Goal: Task Accomplishment & Management: Manage account settings

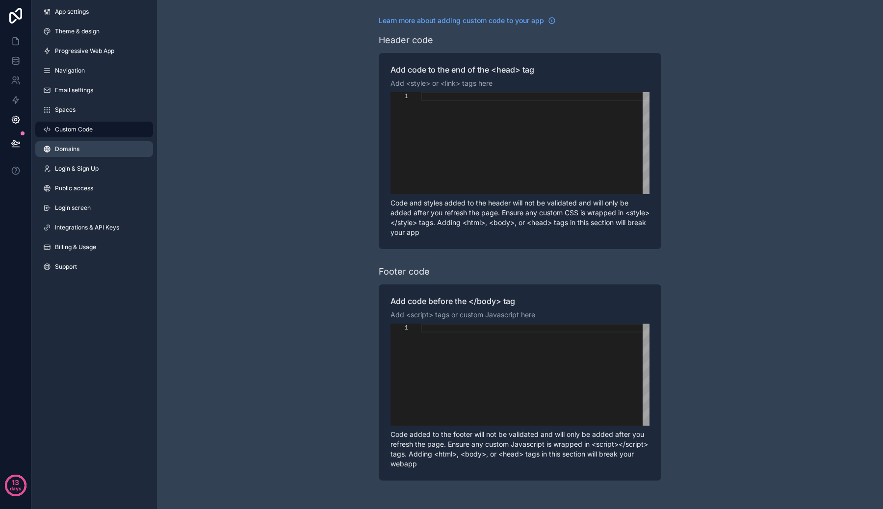
click at [118, 142] on link "Domains" at bounding box center [94, 149] width 118 height 16
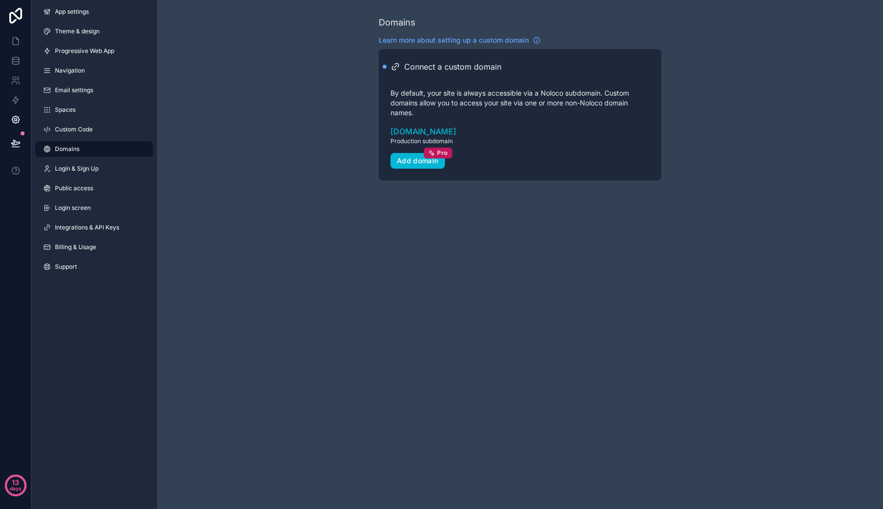
click at [449, 72] on h2 "Connect a custom domain" at bounding box center [452, 67] width 97 height 12
click at [413, 158] on div "Add domain Pro" at bounding box center [418, 160] width 42 height 9
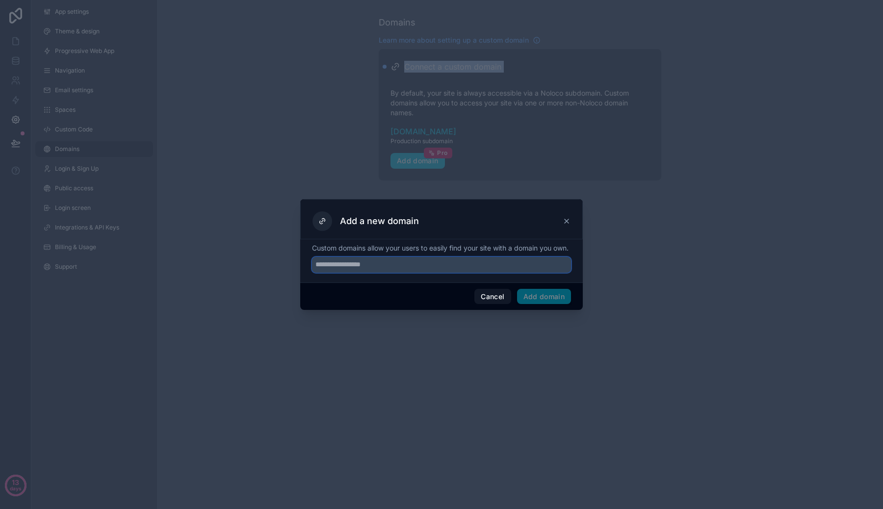
click at [388, 273] on input "text" at bounding box center [441, 265] width 259 height 16
type input "**********"
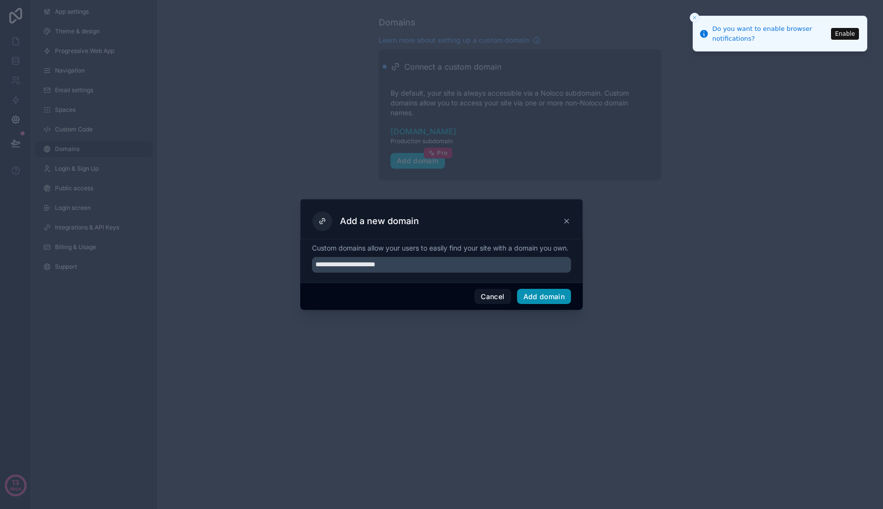
click at [544, 305] on button "Add domain" at bounding box center [544, 297] width 54 height 16
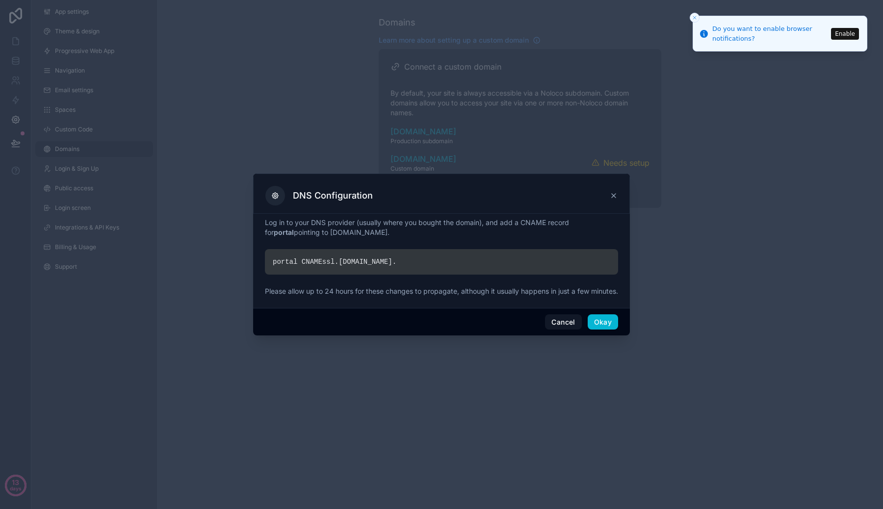
click at [330, 254] on div "portal CNAME ssl. noloco.co ." at bounding box center [441, 261] width 353 height 25
drag, startPoint x: 330, startPoint y: 254, endPoint x: 399, endPoint y: 254, distance: 69.1
click at [400, 254] on div "portal CNAME ssl. noloco.co ." at bounding box center [441, 261] width 353 height 25
copy div "ssl. noloco.co ."
click at [595, 323] on button "Okay" at bounding box center [602, 322] width 30 height 16
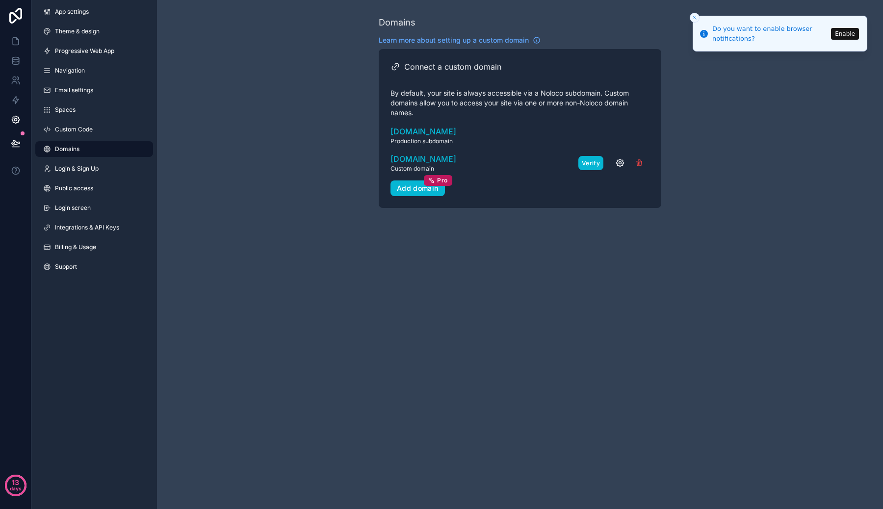
click at [585, 163] on button "Verify" at bounding box center [590, 163] width 25 height 14
click at [619, 162] on icon "scrollable content" at bounding box center [620, 163] width 2 height 2
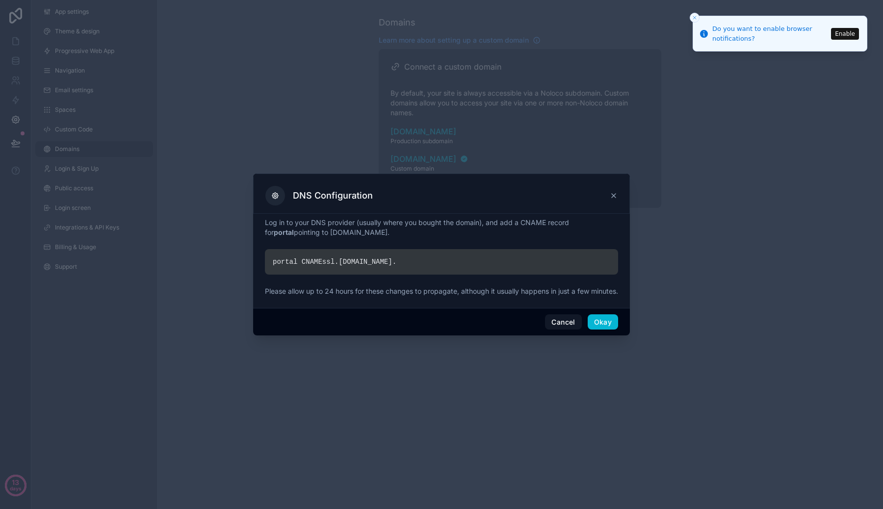
click at [613, 192] on icon at bounding box center [614, 196] width 8 height 8
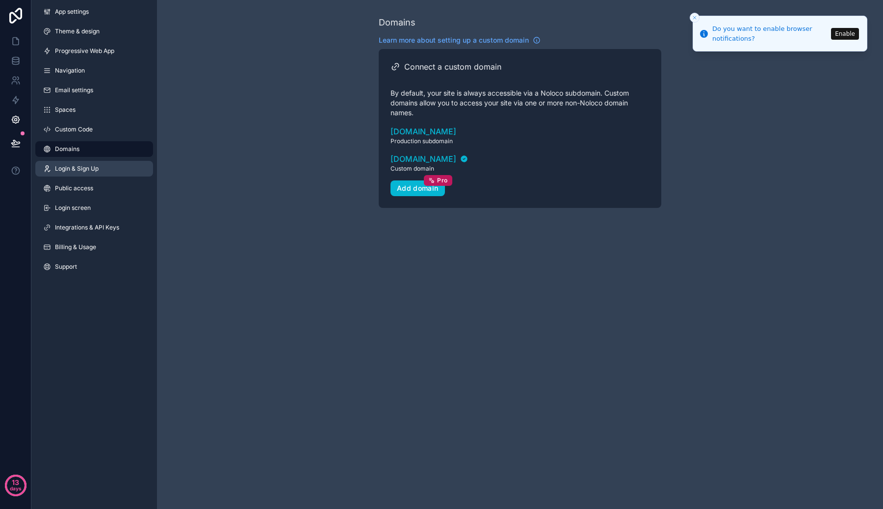
click at [105, 171] on link "Login & Sign Up" at bounding box center [94, 169] width 118 height 16
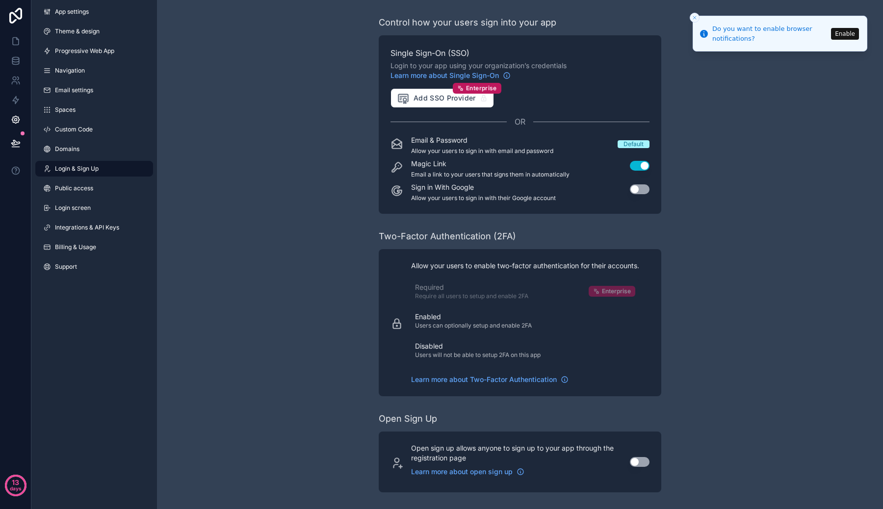
click at [538, 144] on p "Email & Password" at bounding box center [482, 140] width 142 height 10
click at [634, 187] on button "Use setting" at bounding box center [640, 189] width 20 height 10
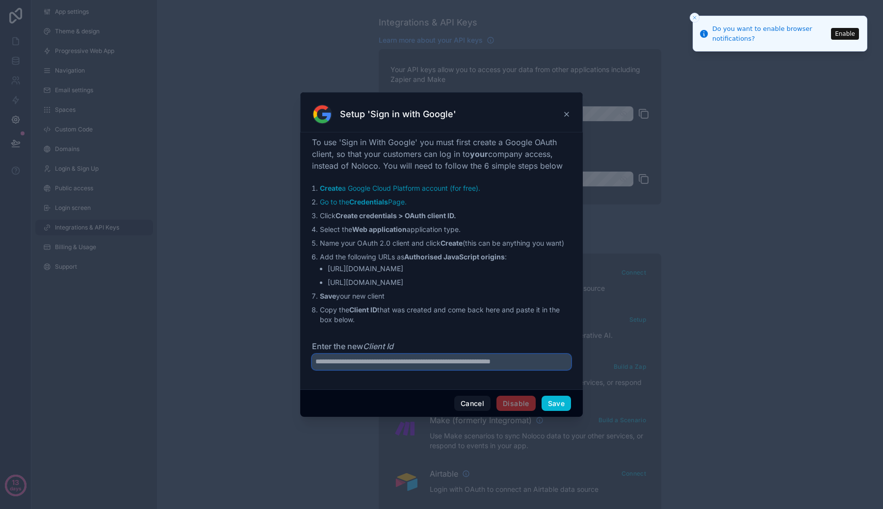
click at [488, 362] on input "Enter the new Client Id" at bounding box center [441, 362] width 259 height 16
click at [395, 200] on link "Go to the Credentials Page." at bounding box center [363, 202] width 87 height 8
click at [397, 202] on link "Go to the Credentials Page." at bounding box center [363, 202] width 87 height 8
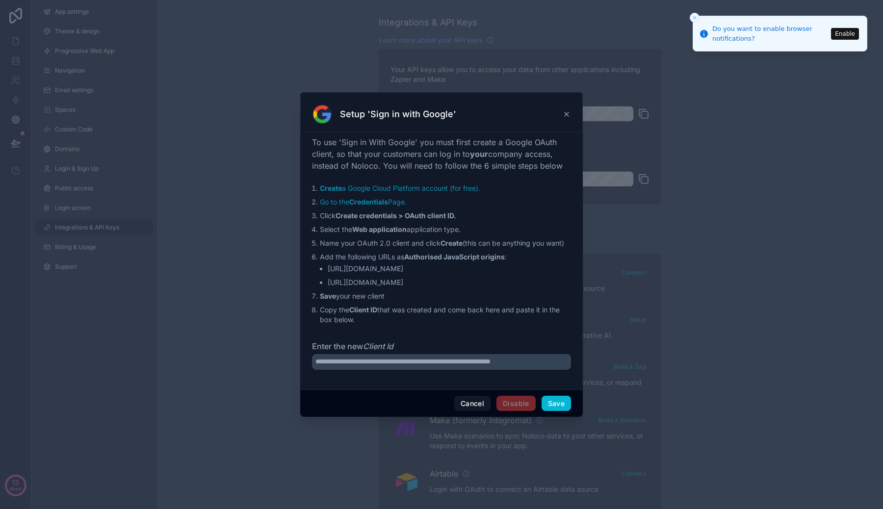
click at [449, 227] on li "Select the Web application application type." at bounding box center [445, 230] width 251 height 10
click at [447, 216] on strong "Create credentials > OAuth client ID." at bounding box center [395, 215] width 121 height 8
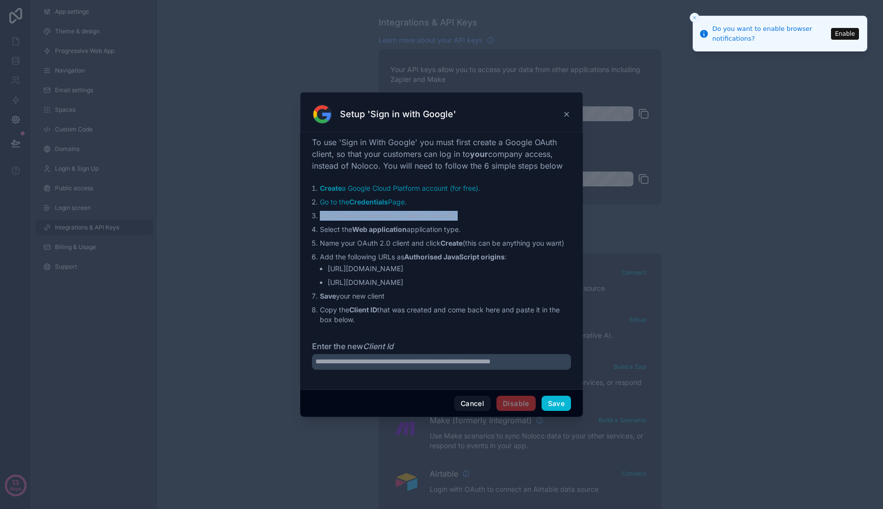
click at [447, 216] on strong "Create credentials > OAuth client ID." at bounding box center [395, 215] width 121 height 8
click at [453, 229] on li "Select the Web application application type." at bounding box center [445, 230] width 251 height 10
click at [408, 272] on li "https://clever-talents-3h4j3k.noloco.co" at bounding box center [449, 269] width 243 height 10
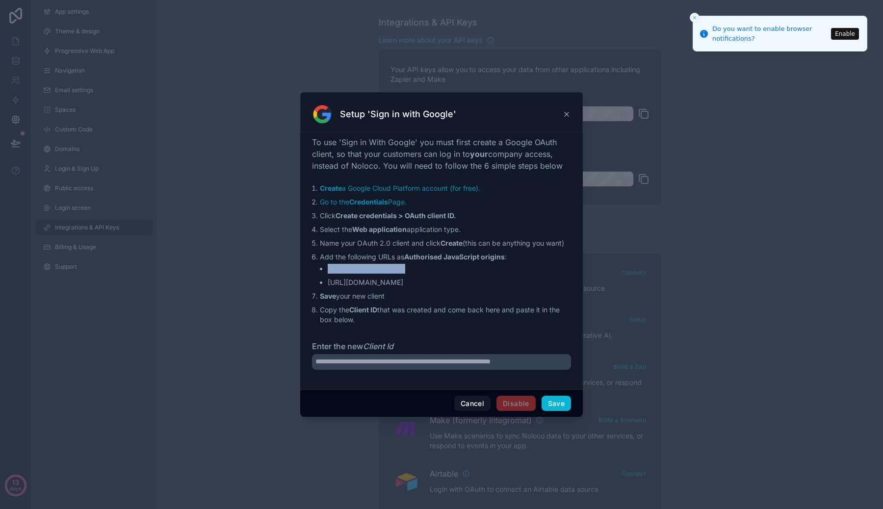
click at [408, 272] on li "https://clever-talents-3h4j3k.noloco.co" at bounding box center [449, 269] width 243 height 10
copy li "https://clever-talents-3h4j3k.noloco.co"
click at [418, 281] on li "https://portal.clever-talents.de" at bounding box center [449, 283] width 243 height 10
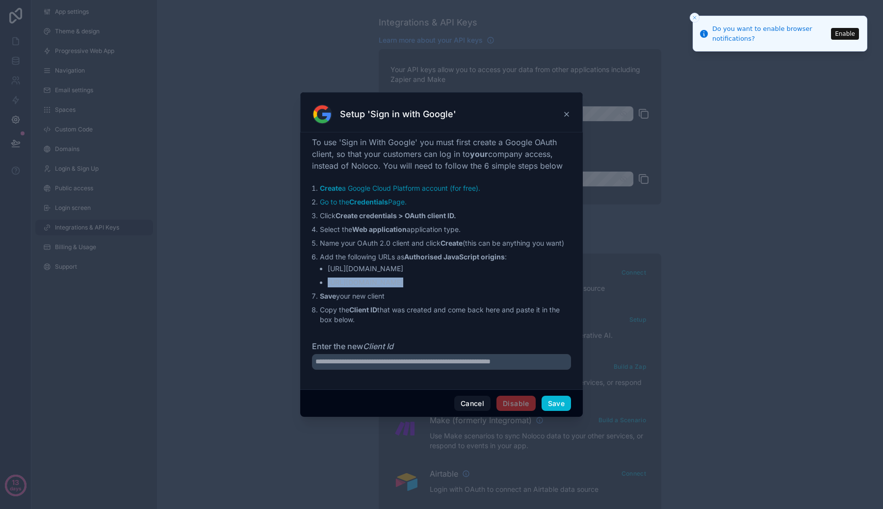
click at [418, 281] on li "https://portal.clever-talents.de" at bounding box center [449, 283] width 243 height 10
copy li "https://portal.clever-talents.de"
click at [372, 297] on li "Save your new client" at bounding box center [445, 296] width 251 height 10
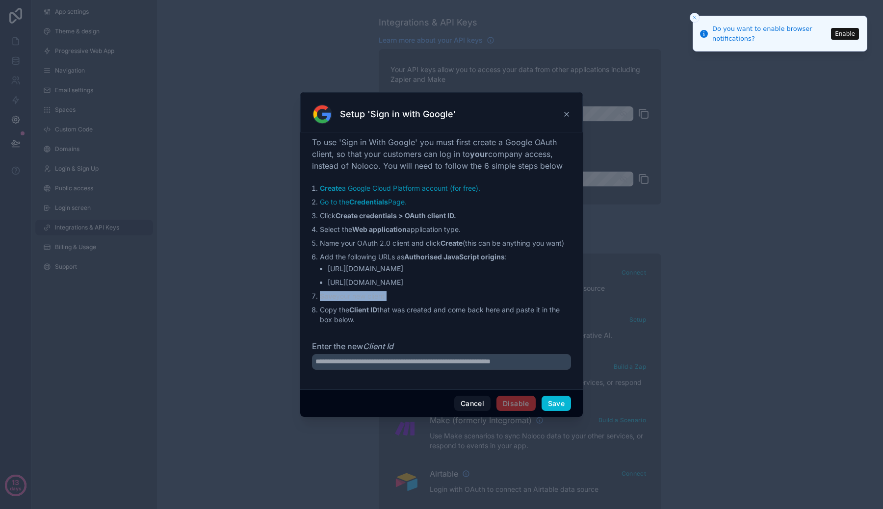
click at [375, 311] on strong "Client ID" at bounding box center [363, 309] width 28 height 8
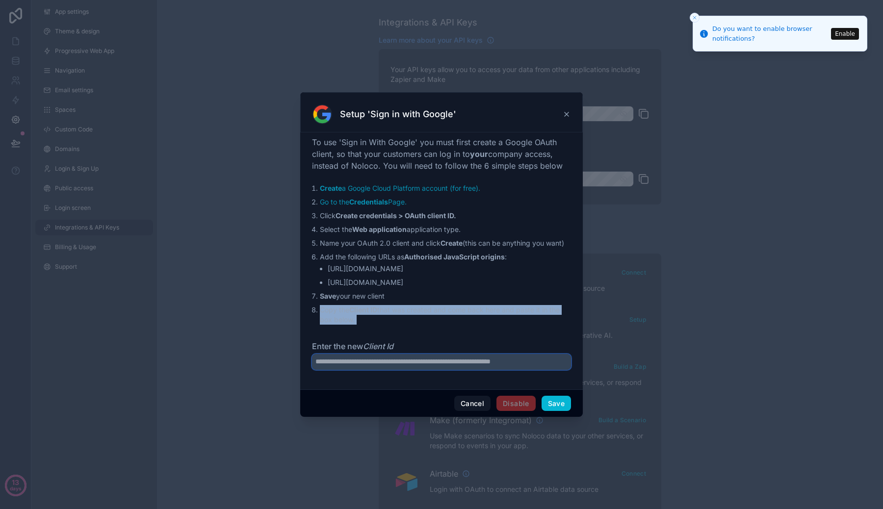
click at [415, 362] on input "Enter the new Client Id" at bounding box center [441, 362] width 259 height 16
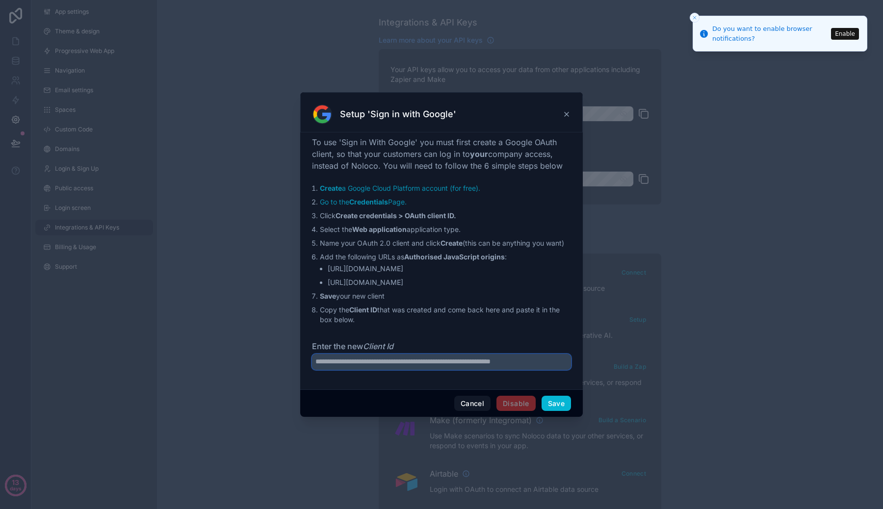
click at [415, 362] on input "Enter the new Client Id" at bounding box center [441, 362] width 259 height 16
paste input "**********"
type input "**********"
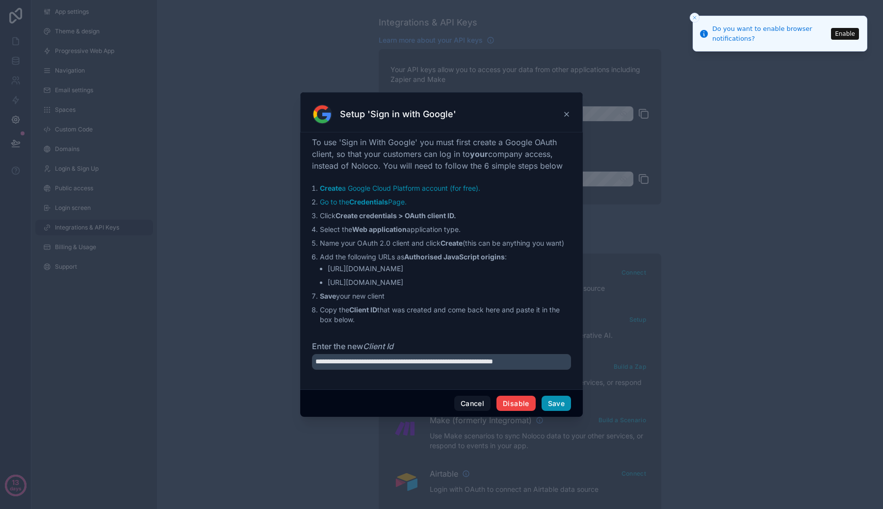
scroll to position [0, 0]
click at [548, 405] on button "Save" at bounding box center [555, 404] width 29 height 16
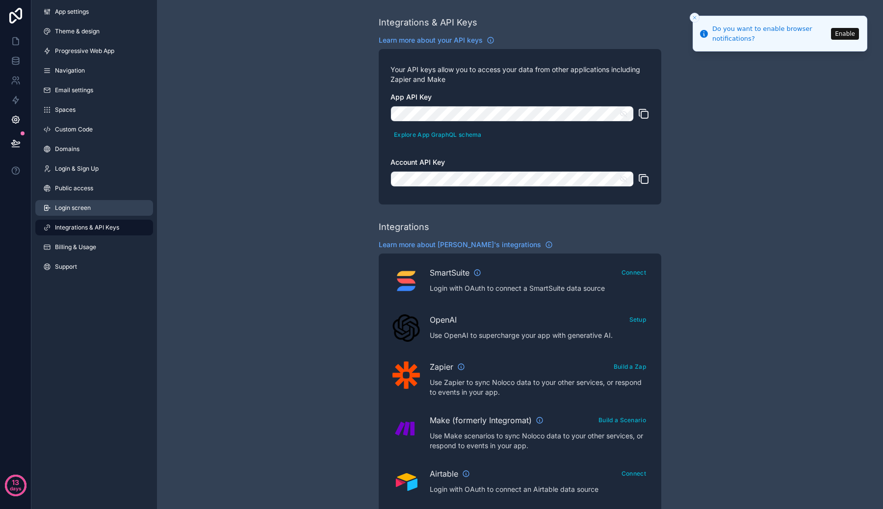
click at [116, 210] on link "Login screen" at bounding box center [94, 208] width 118 height 16
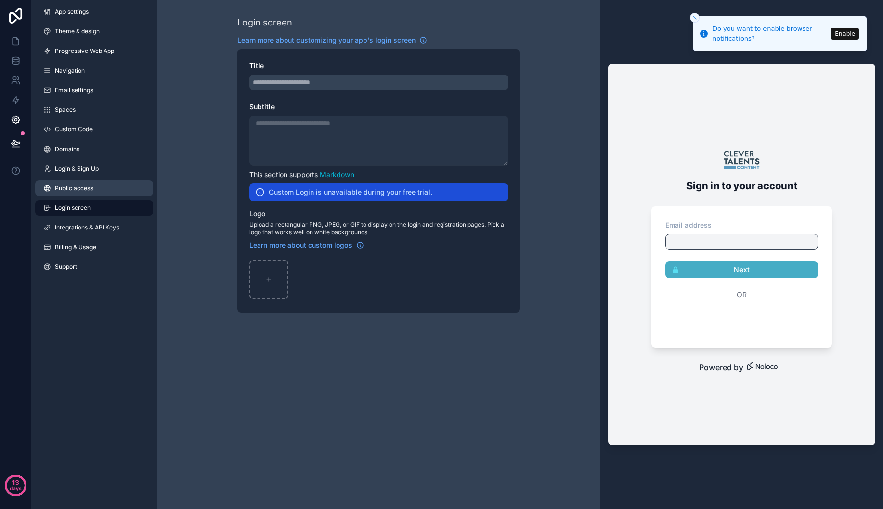
click at [107, 183] on link "Public access" at bounding box center [94, 188] width 118 height 16
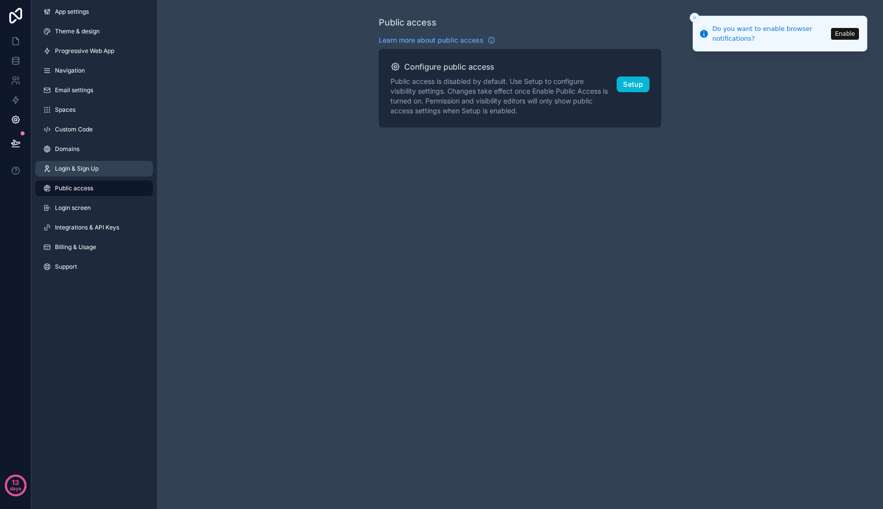
click at [114, 173] on link "Login & Sign Up" at bounding box center [94, 169] width 118 height 16
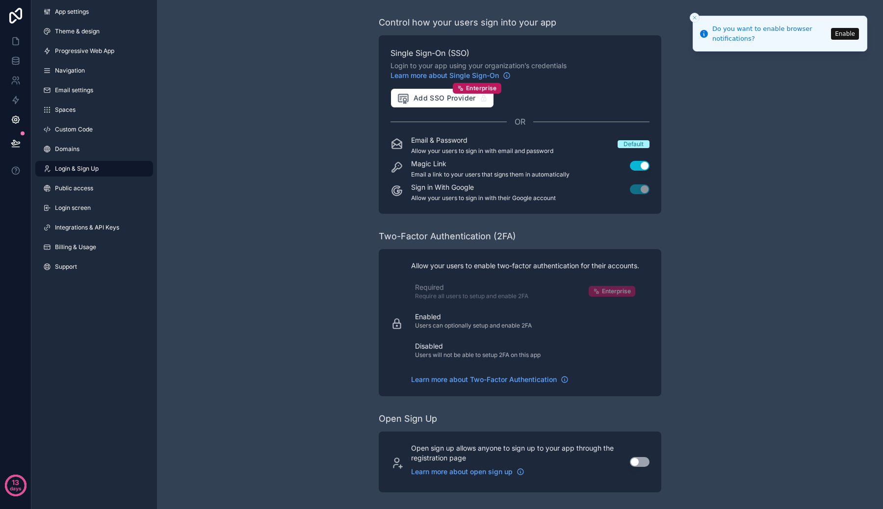
click at [535, 268] on p "Allow your users to enable two-factor authentication for their accounts." at bounding box center [525, 266] width 228 height 10
click at [468, 458] on p "Open sign up allows anyone to sign up to your app through the registration page" at bounding box center [514, 453] width 207 height 20
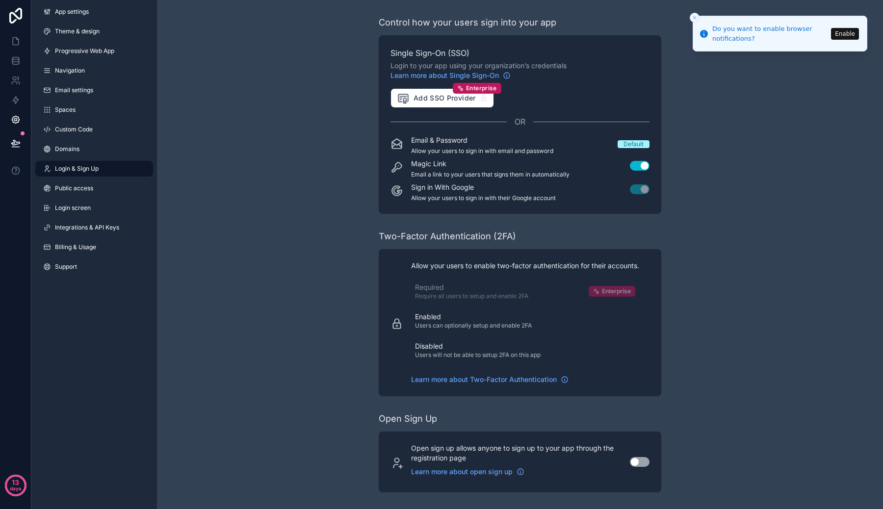
click at [468, 458] on p "Open sign up allows anyone to sign up to your app through the registration page" at bounding box center [514, 453] width 207 height 20
click at [512, 441] on div "Open sign up allows anyone to sign up to your app through the registration page…" at bounding box center [520, 462] width 282 height 61
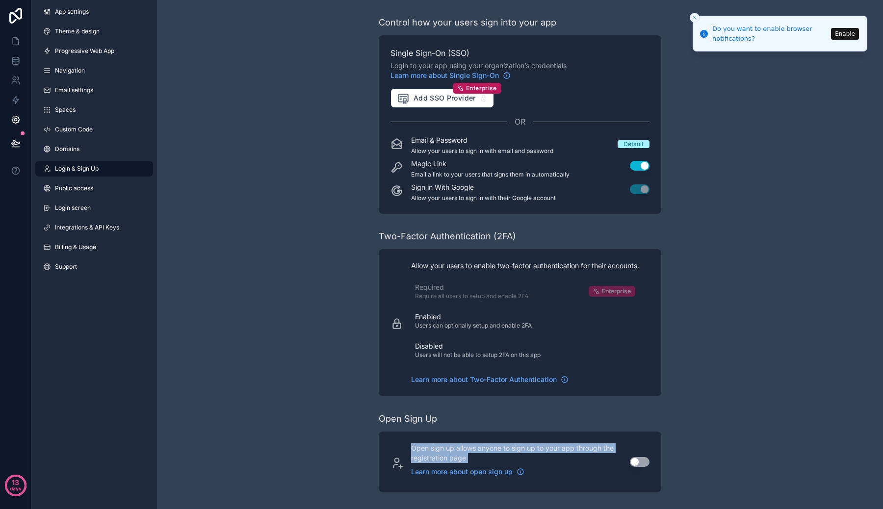
click at [512, 452] on p "Open sign up allows anyone to sign up to your app through the registration page" at bounding box center [514, 453] width 207 height 20
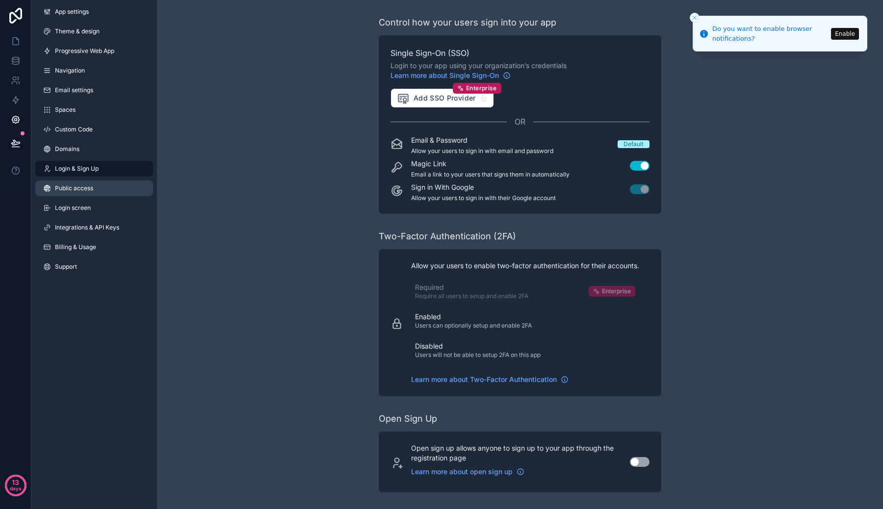
click at [82, 186] on span "Public access" at bounding box center [74, 188] width 38 height 8
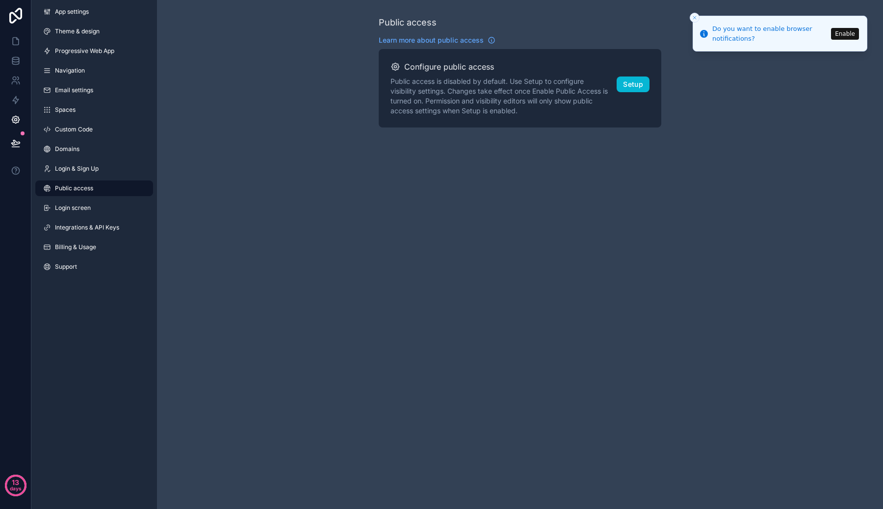
click at [473, 88] on p "Public access is disabled by default. Use Setup to configure visibility setting…" at bounding box center [499, 95] width 218 height 39
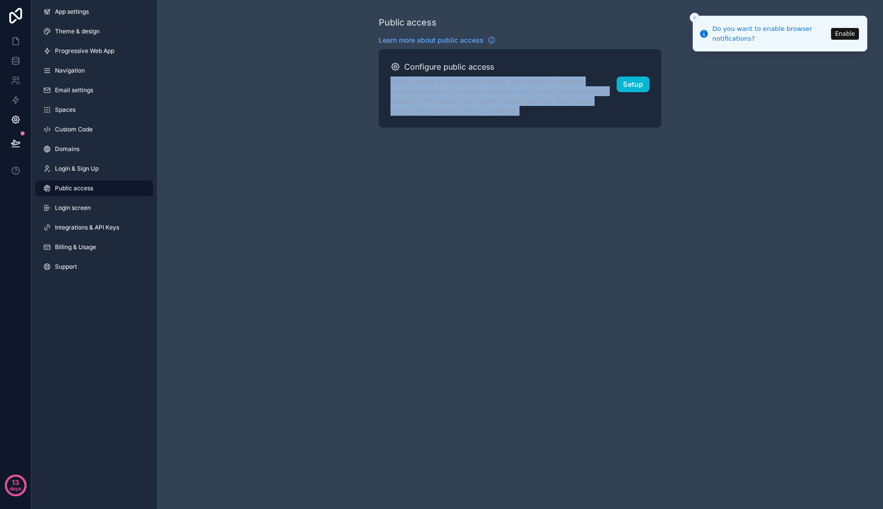
click at [480, 119] on div "Configure public access Public access is disabled by default. Use Setup to conf…" at bounding box center [520, 88] width 282 height 78
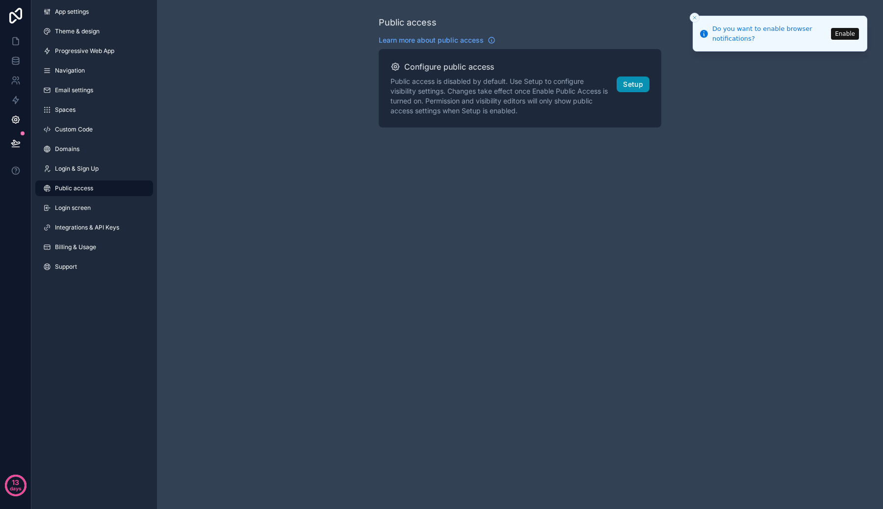
click at [625, 86] on button "Setup" at bounding box center [632, 84] width 33 height 16
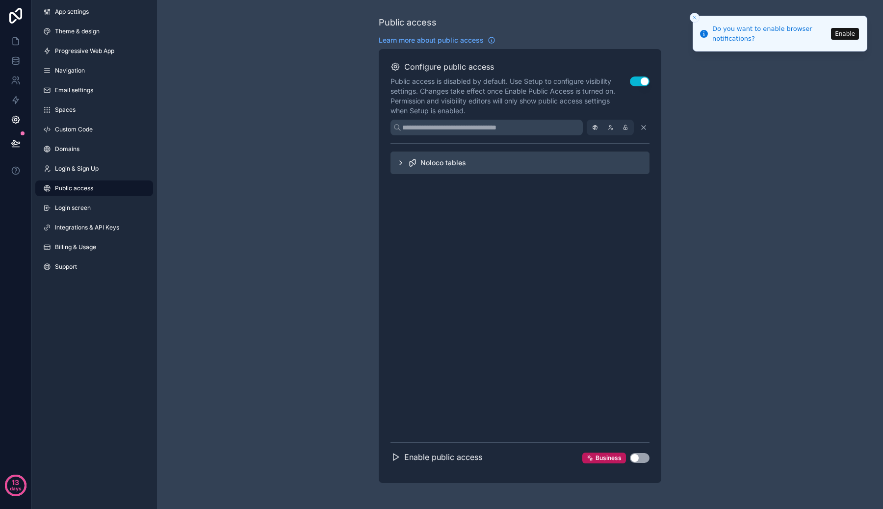
click at [400, 159] on icon "scrollable content" at bounding box center [401, 163] width 8 height 8
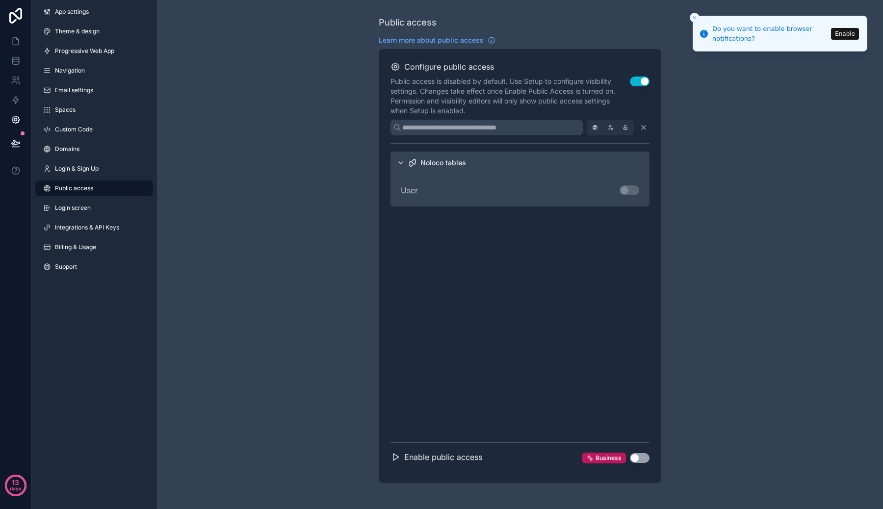
click at [642, 80] on button "Use setting" at bounding box center [640, 81] width 20 height 10
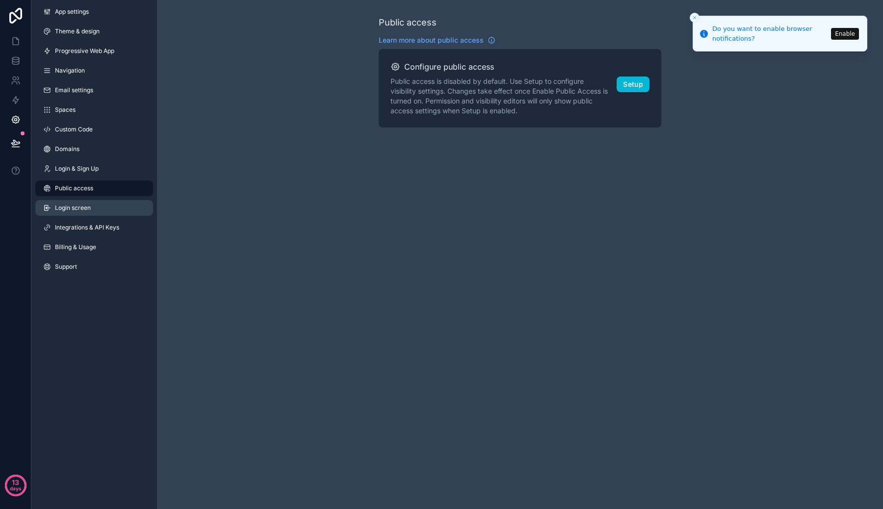
click at [105, 214] on link "Login screen" at bounding box center [94, 208] width 118 height 16
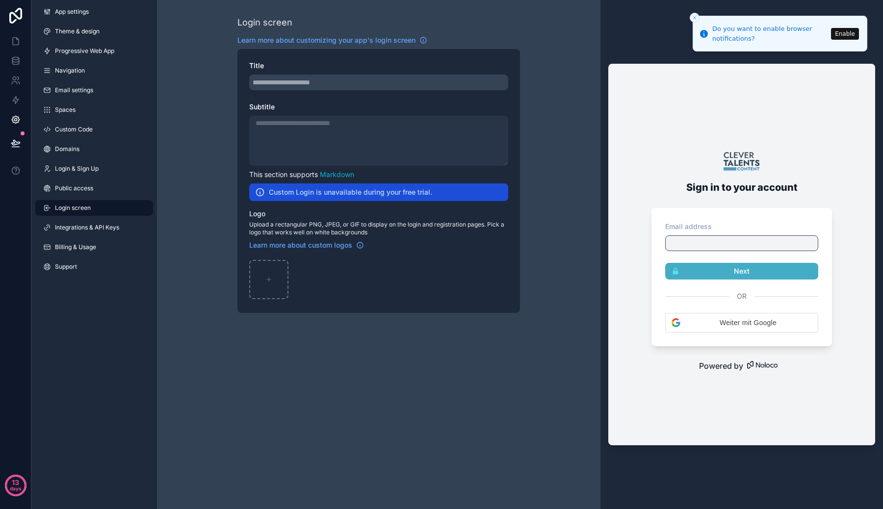
click at [363, 80] on div "scrollable content" at bounding box center [378, 83] width 259 height 16
click at [280, 84] on div "scrollable content" at bounding box center [378, 83] width 259 height 16
click at [302, 133] on div "scrollable content" at bounding box center [378, 141] width 259 height 50
click at [307, 185] on div "Custom Login is unavailable during your free trial." at bounding box center [378, 192] width 259 height 18
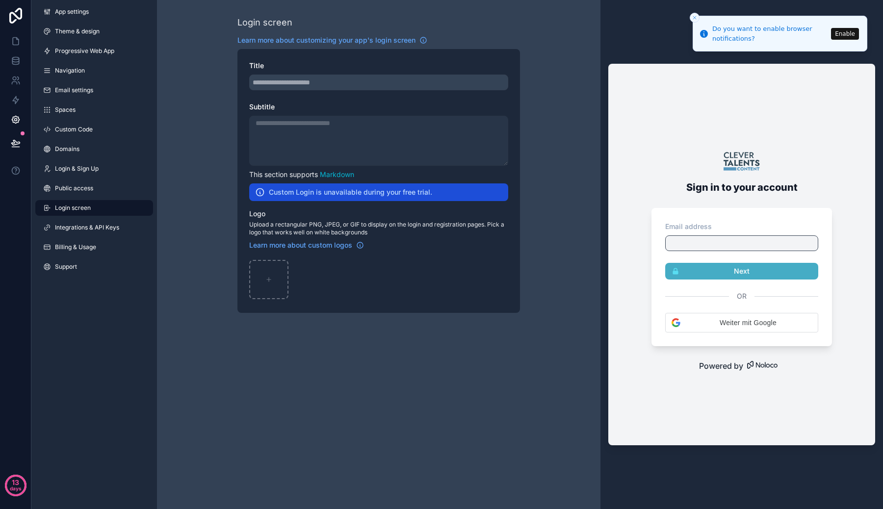
click at [307, 185] on div "Custom Login is unavailable during your free trial." at bounding box center [378, 192] width 259 height 18
click at [310, 202] on div "Title Subtitle This section supports Markdown Custom Login is unavailable durin…" at bounding box center [378, 181] width 282 height 264
click at [316, 226] on span "Upload a rectangular PNG, JPEG, or GIF to display on the login and registration…" at bounding box center [378, 229] width 259 height 16
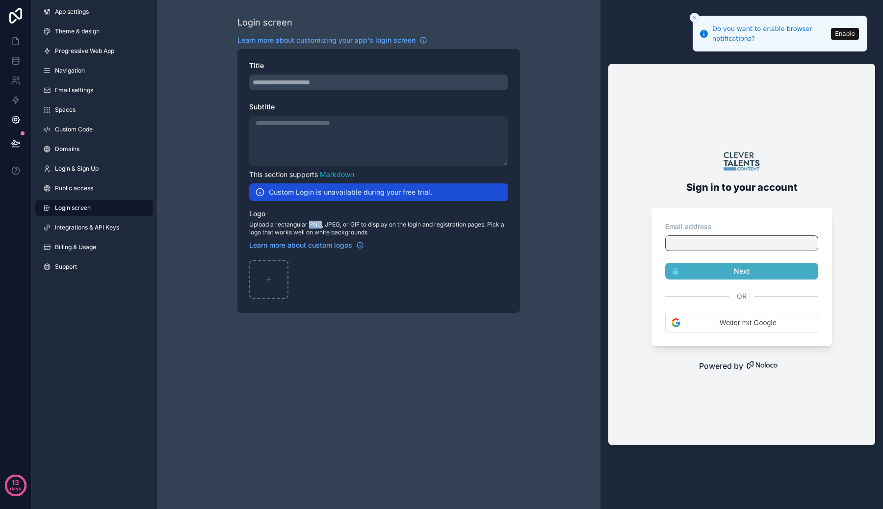
click at [316, 226] on span "Upload a rectangular PNG, JPEG, or GIF to display on the login and registration…" at bounding box center [378, 229] width 259 height 16
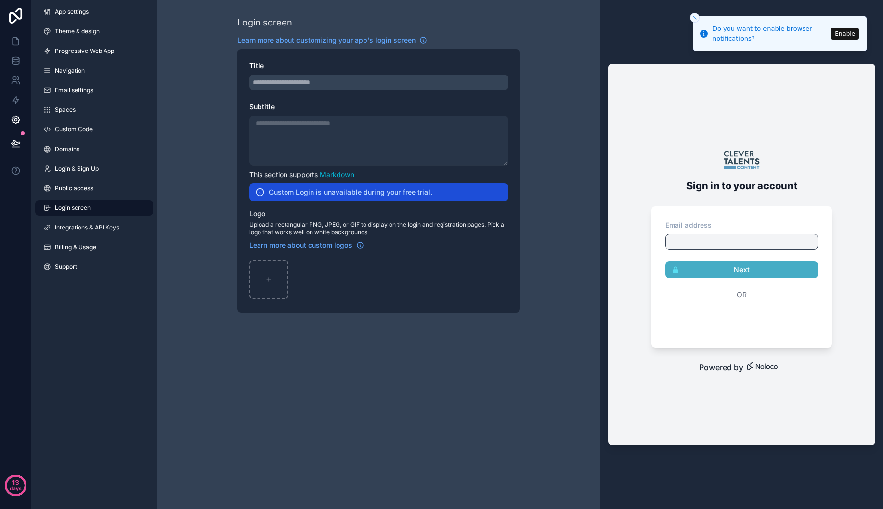
click at [317, 235] on span "Upload a rectangular PNG, JPEG, or GIF to display on the login and registration…" at bounding box center [378, 229] width 259 height 16
click at [317, 216] on label "Logo" at bounding box center [378, 214] width 259 height 10
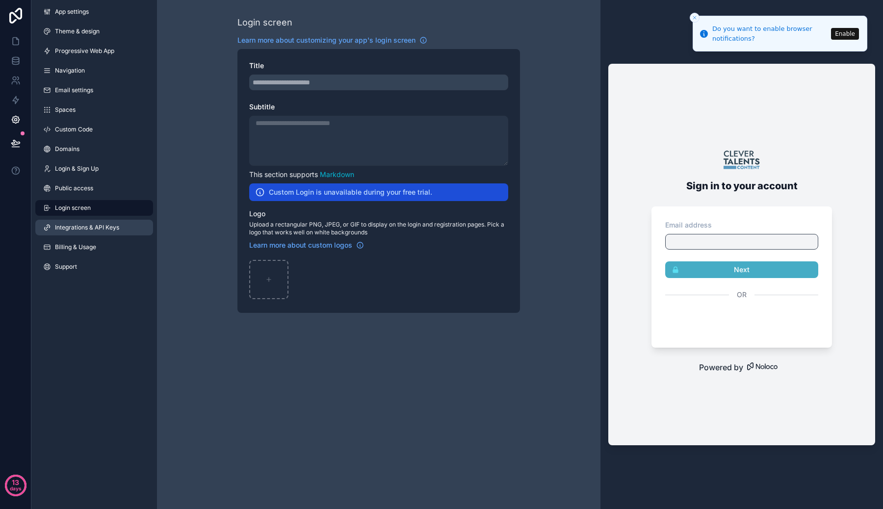
click at [131, 232] on link "Integrations & API Keys" at bounding box center [94, 228] width 118 height 16
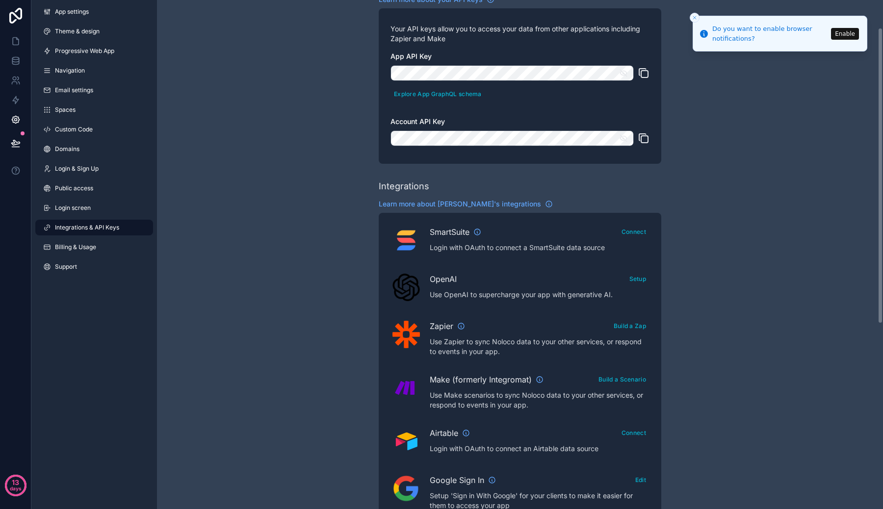
scroll to position [54, 0]
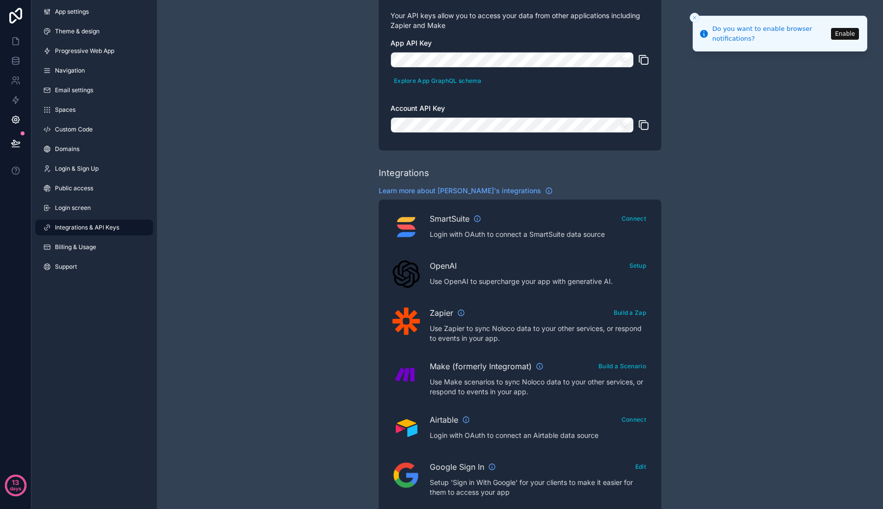
click at [547, 237] on p "Login with OAuth to connect a SmartSuite data source" at bounding box center [540, 234] width 220 height 10
copy p "SmartSuite"
click at [435, 270] on span "OpenAI" at bounding box center [443, 266] width 27 height 12
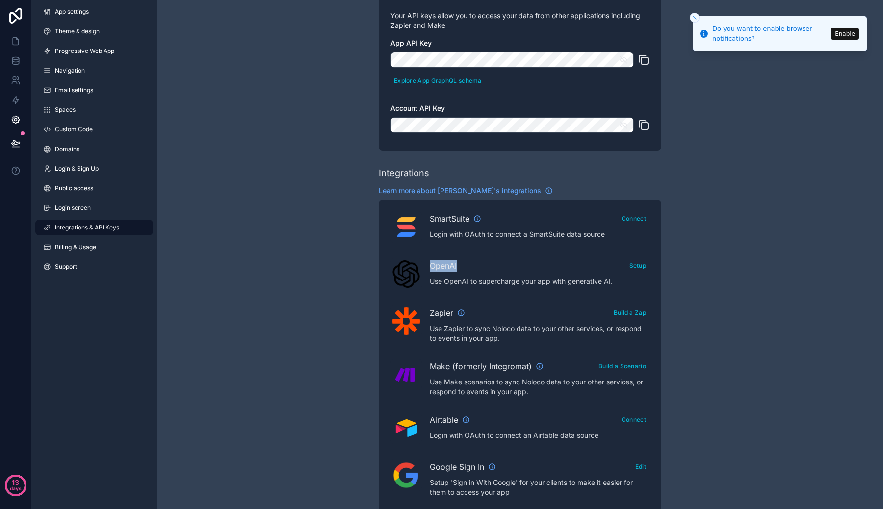
copy span "OpenAI"
click at [629, 265] on button "Setup" at bounding box center [638, 265] width 24 height 14
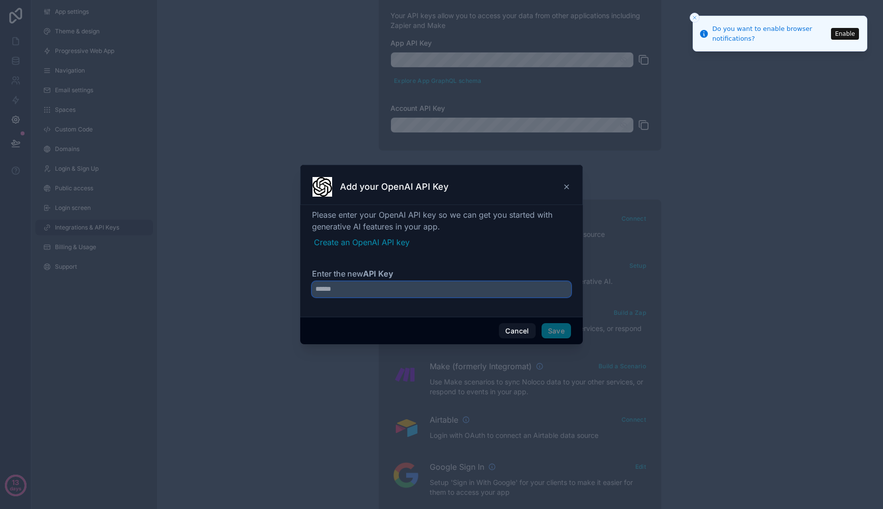
click at [455, 294] on input "Enter the new API Key" at bounding box center [441, 289] width 259 height 16
paste input "**********"
type input "**********"
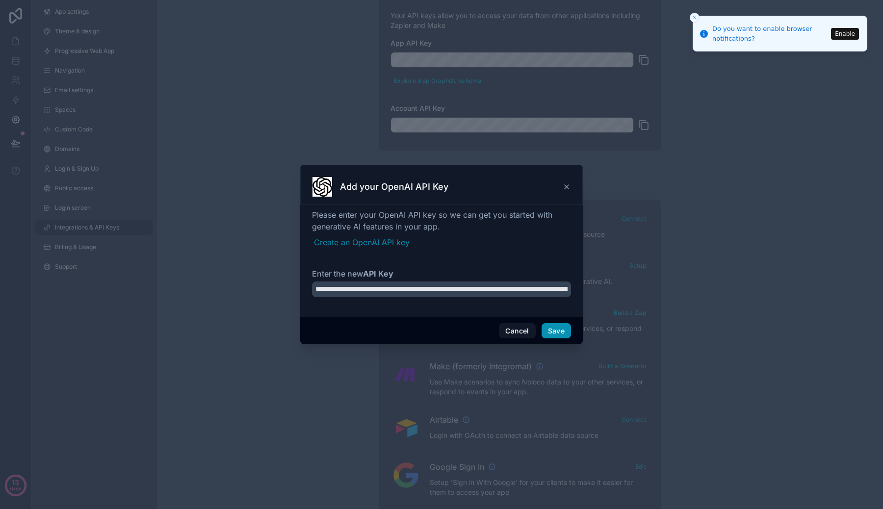
click at [548, 327] on button "Save" at bounding box center [555, 331] width 29 height 16
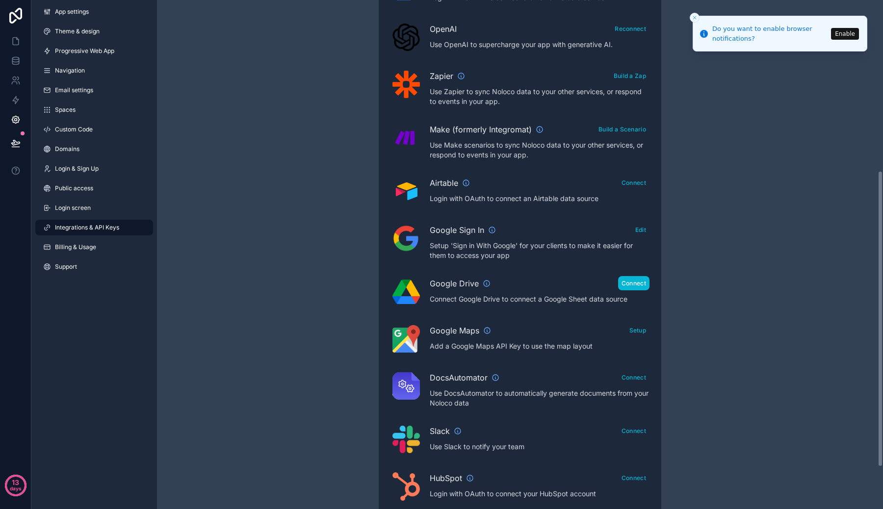
scroll to position [302, 0]
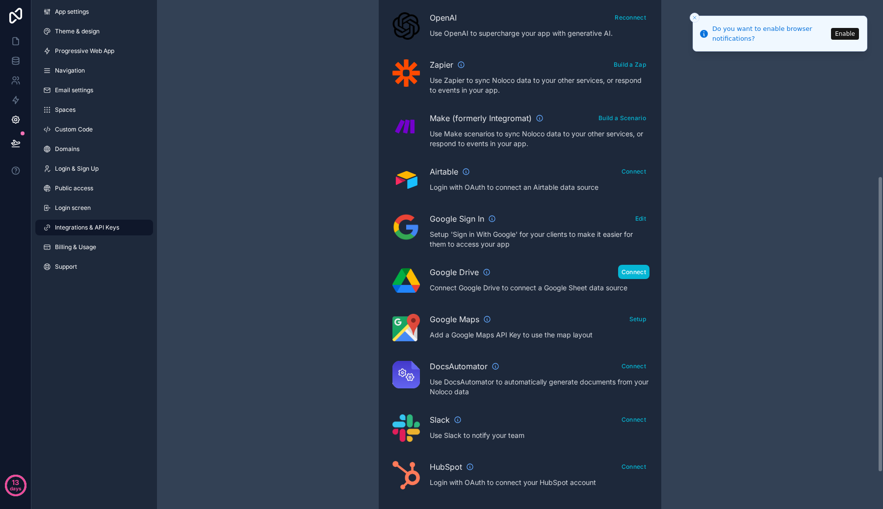
click at [634, 272] on button "Connect" at bounding box center [633, 272] width 31 height 14
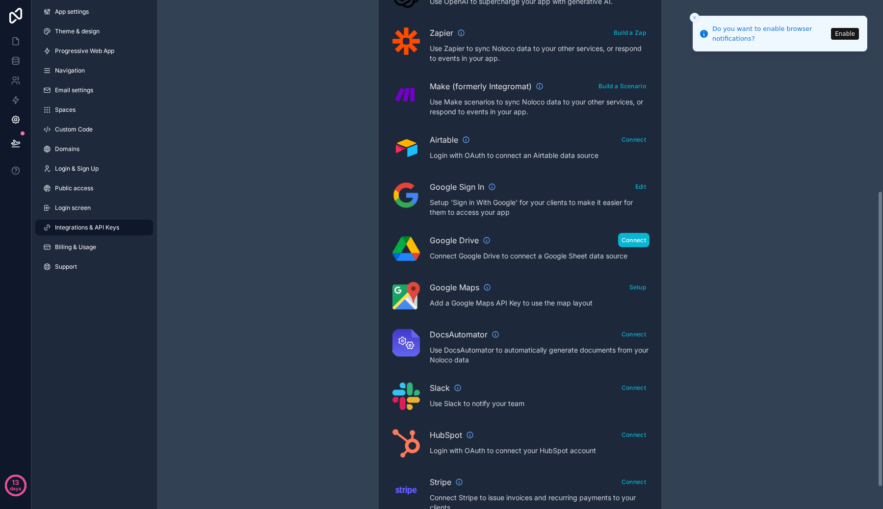
scroll to position [335, 0]
click at [584, 307] on div "Google Maps Setup Add a Google Maps API Key to use the map layout" at bounding box center [519, 294] width 259 height 31
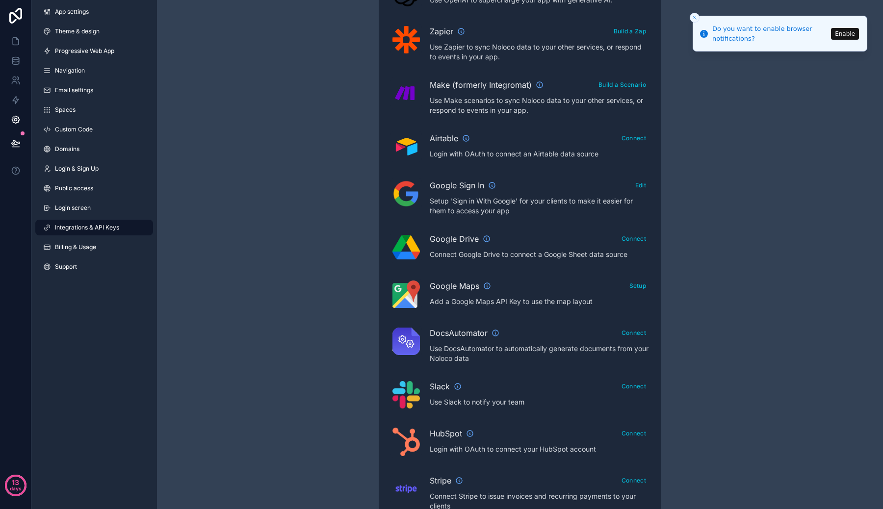
click at [585, 305] on p "Add a Google Maps API Key to use the map layout" at bounding box center [540, 302] width 220 height 10
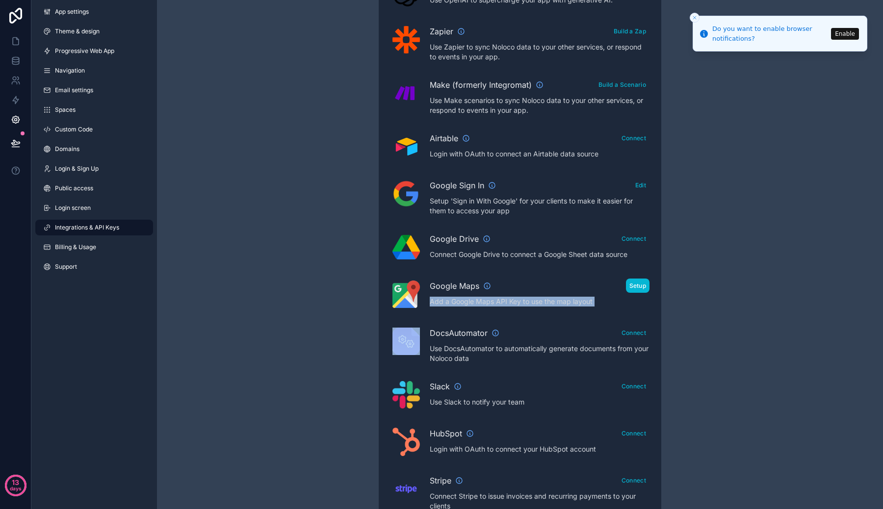
click at [642, 282] on button "Setup" at bounding box center [638, 286] width 24 height 14
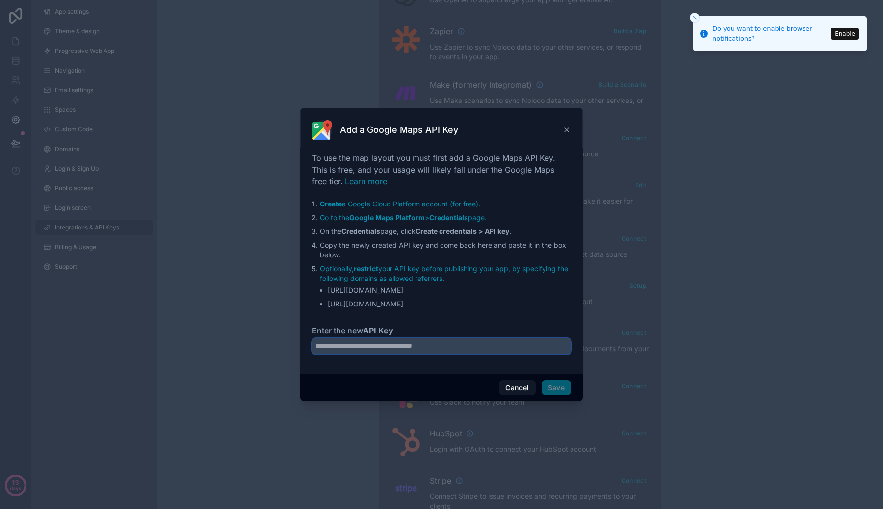
click at [496, 347] on input "Enter the new API Key" at bounding box center [441, 346] width 259 height 16
paste input "**********"
type input "**********"
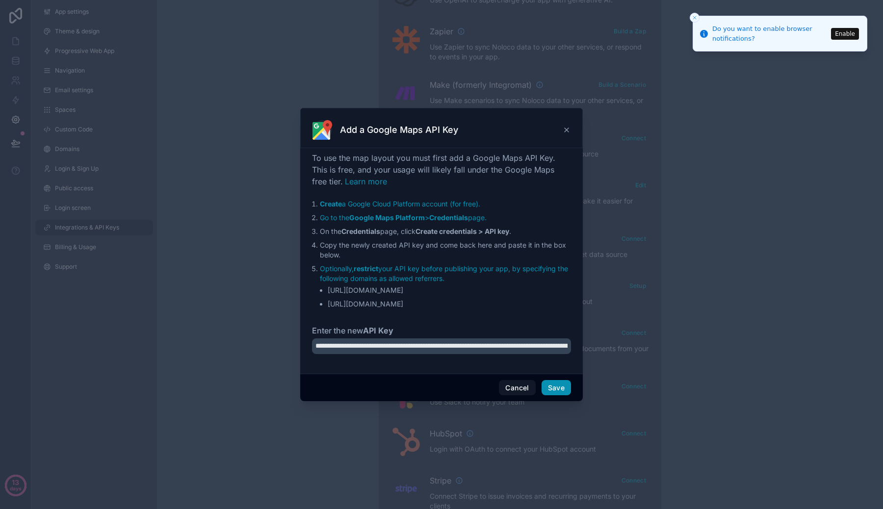
click at [553, 381] on button "Save" at bounding box center [555, 388] width 29 height 16
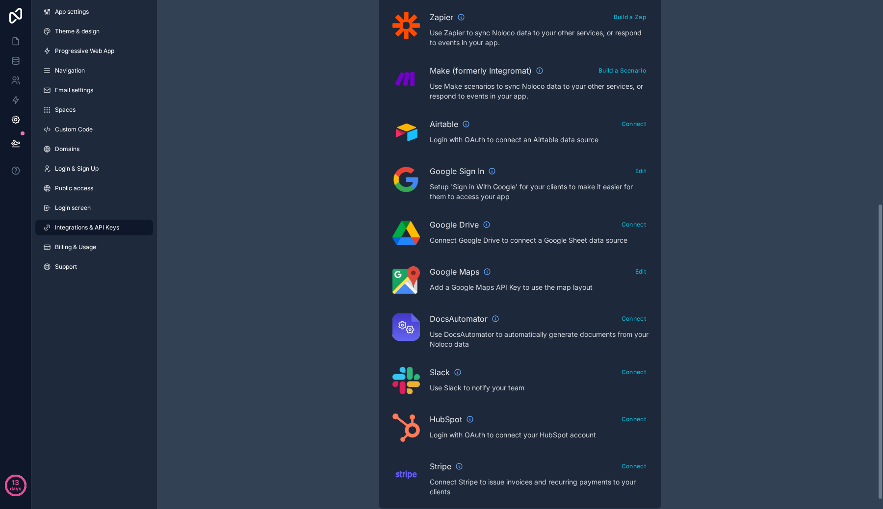
scroll to position [365, 0]
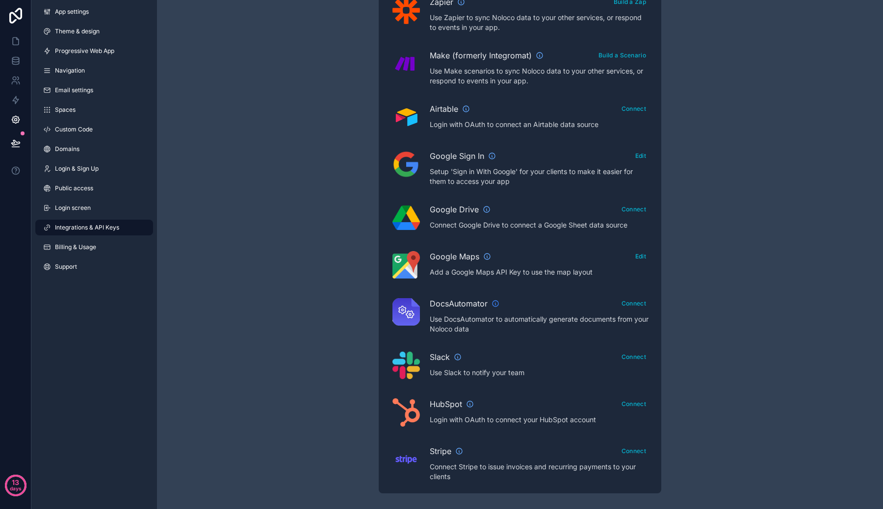
click at [494, 303] on icon "scrollable content" at bounding box center [495, 304] width 8 height 8
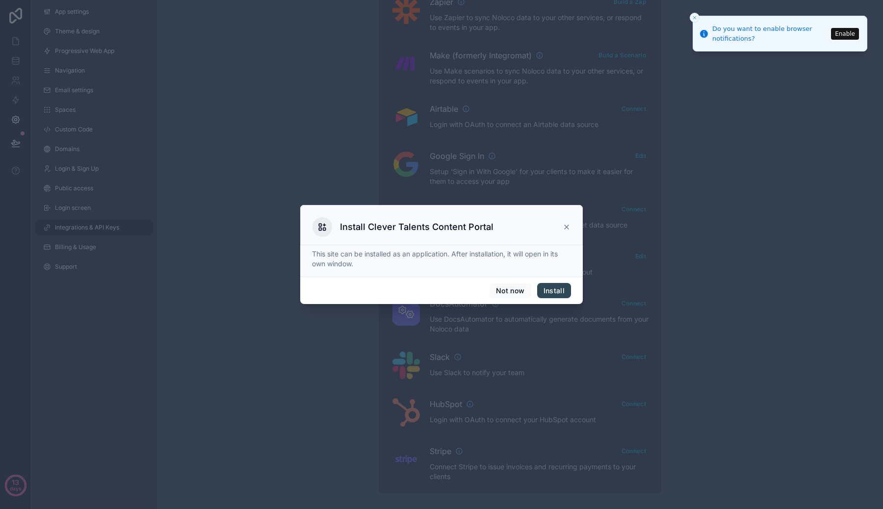
click at [570, 231] on div "Install Clever Talents Content Portal" at bounding box center [441, 227] width 258 height 20
click at [570, 229] on icon at bounding box center [566, 227] width 8 height 8
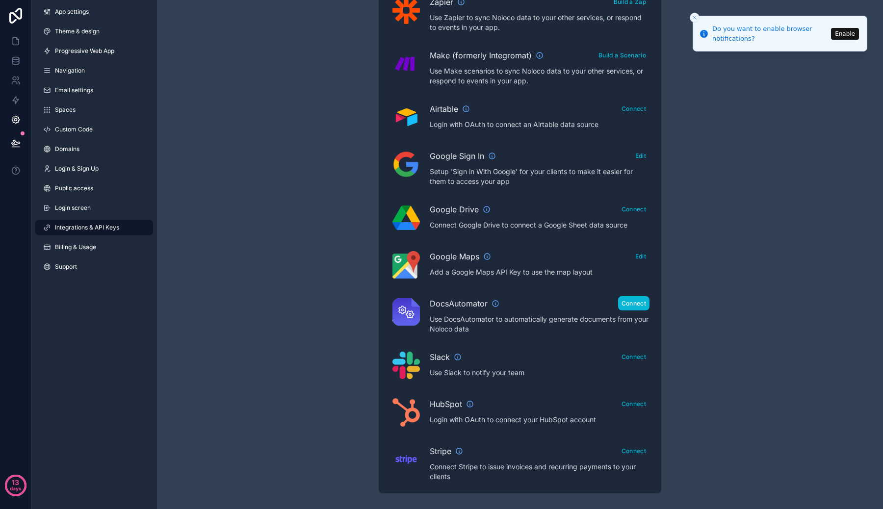
click at [625, 301] on button "Connect" at bounding box center [633, 303] width 31 height 14
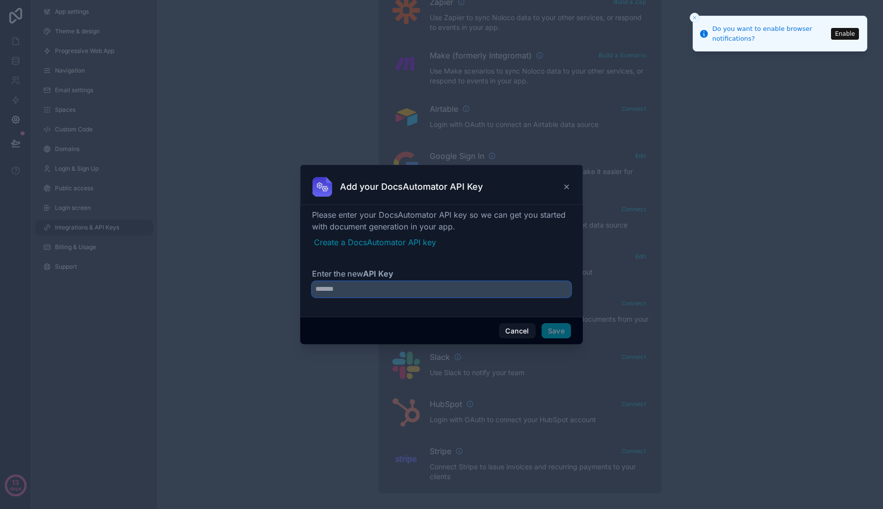
click at [507, 295] on input "Enter the new API Key" at bounding box center [441, 289] width 259 height 16
paste input "**********"
type input "**********"
click at [555, 326] on button "Save" at bounding box center [555, 331] width 29 height 16
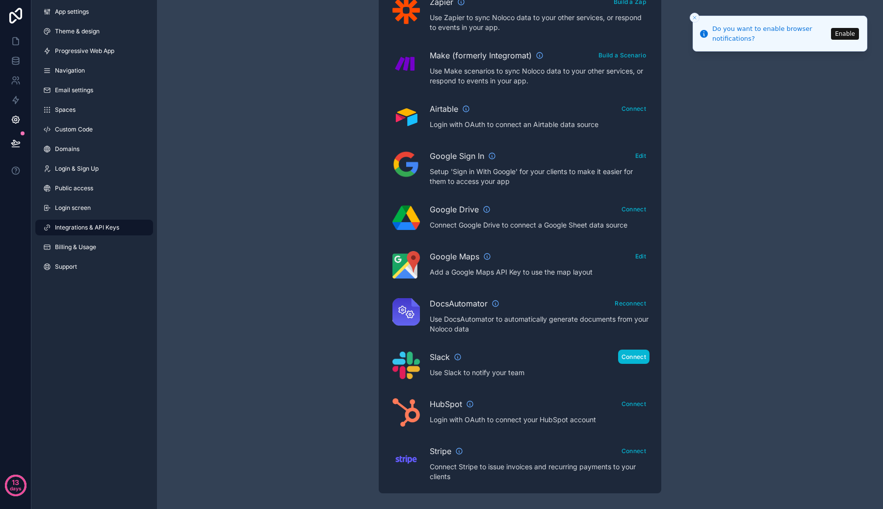
click at [631, 354] on button "Connect" at bounding box center [633, 357] width 31 height 14
click at [601, 381] on div "SmartSuite Connect Login with OAuth to connect a SmartSuite data source OpenAI …" at bounding box center [519, 190] width 259 height 581
click at [636, 358] on button "Connect" at bounding box center [633, 357] width 31 height 14
click at [849, 33] on button "Enable" at bounding box center [845, 34] width 28 height 12
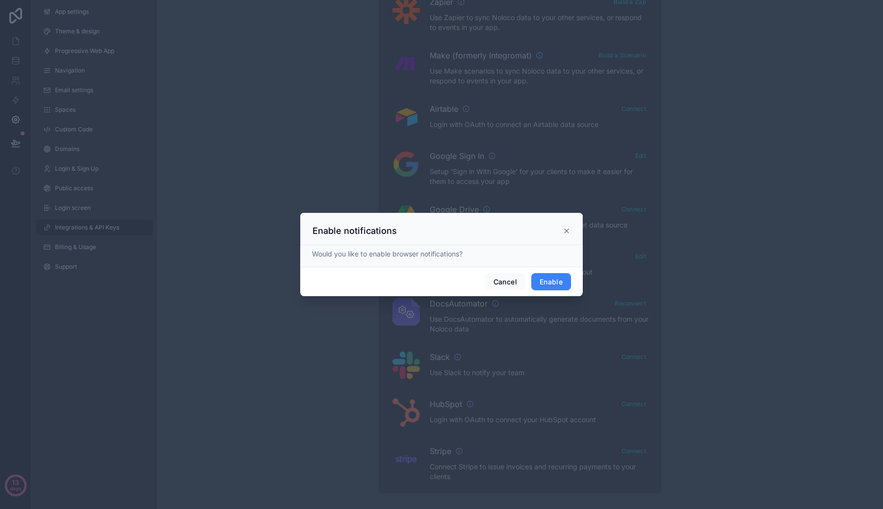
click at [555, 285] on button "Enable" at bounding box center [551, 282] width 40 height 18
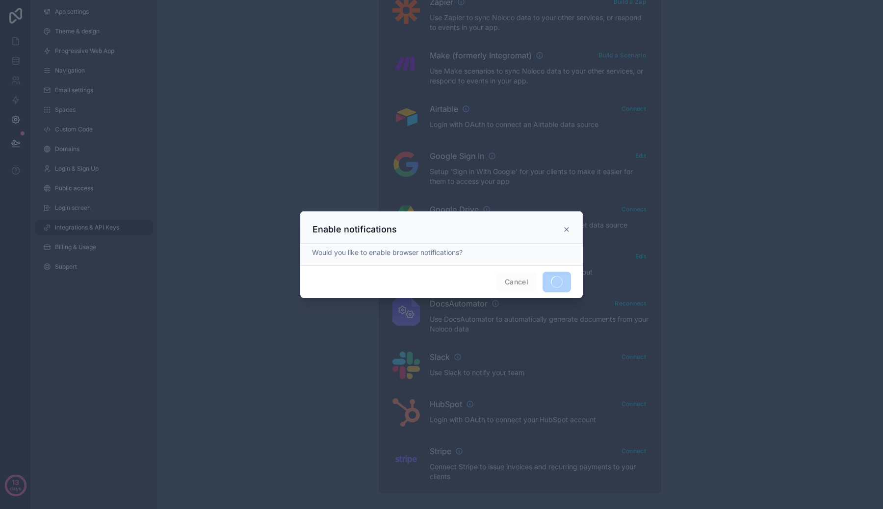
click at [532, 221] on div "Enable notifications" at bounding box center [441, 227] width 282 height 32
click at [567, 231] on icon at bounding box center [566, 230] width 8 height 8
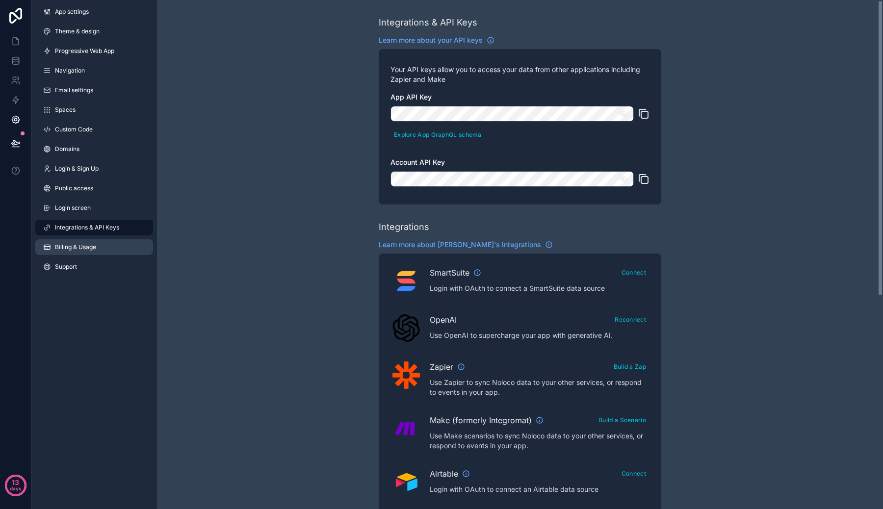
click at [130, 251] on link "Billing & Usage" at bounding box center [94, 247] width 118 height 16
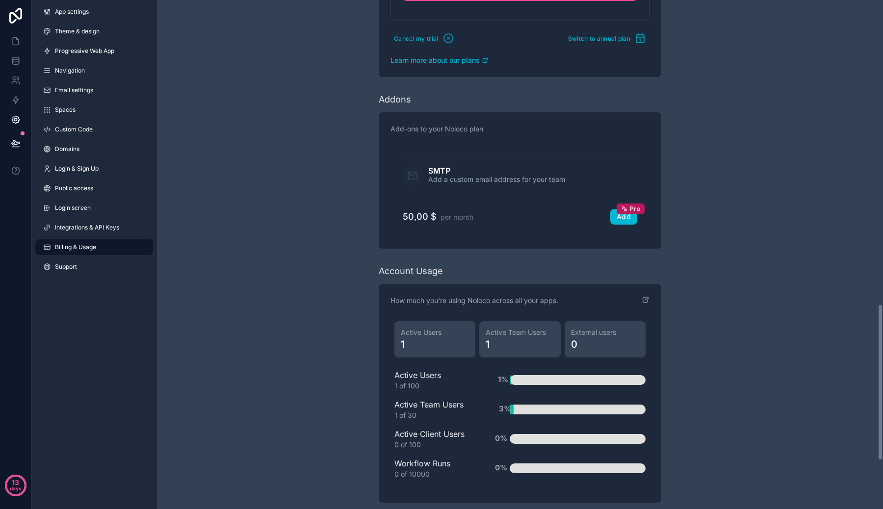
scroll to position [1144, 0]
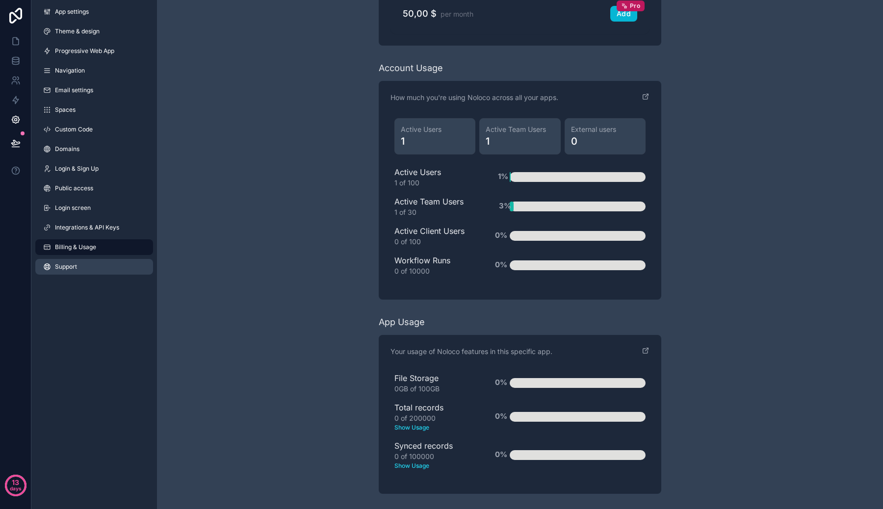
click at [115, 267] on link "Support" at bounding box center [94, 267] width 118 height 16
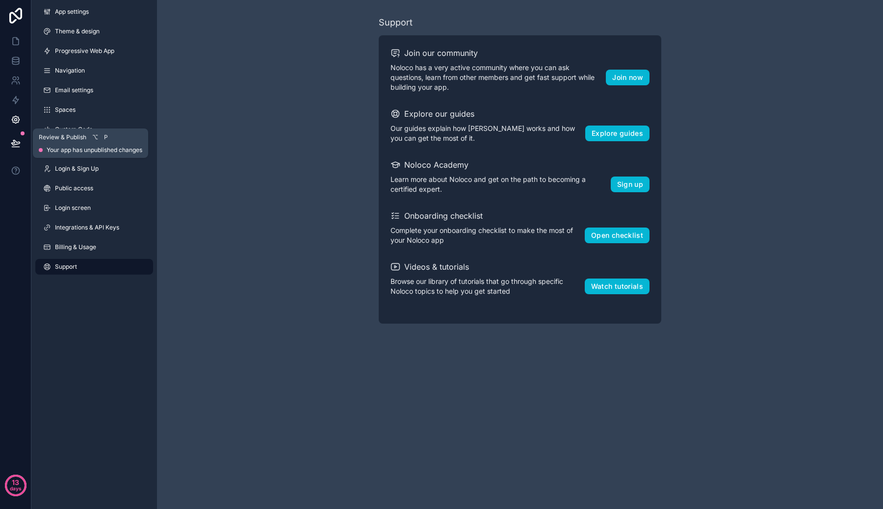
click at [22, 137] on button at bounding box center [16, 142] width 22 height 27
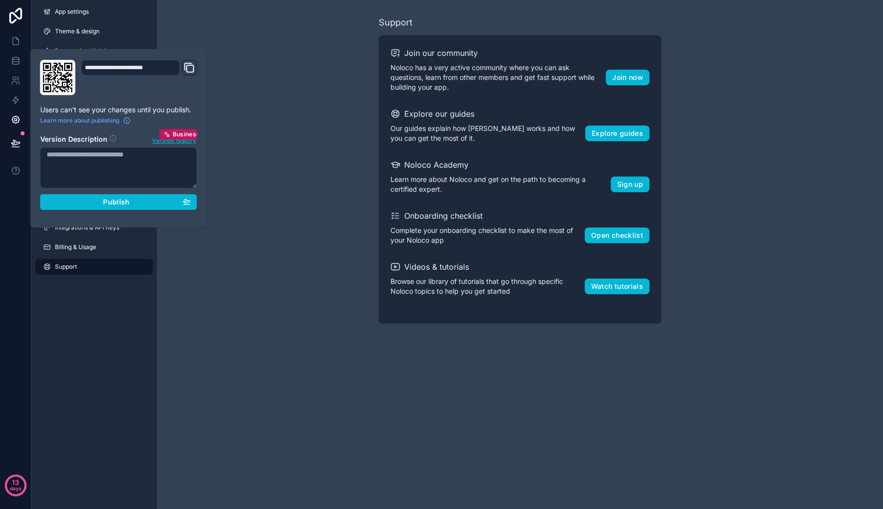
click at [108, 109] on p "Users can't see your changes until you publish." at bounding box center [118, 110] width 157 height 10
click at [98, 207] on button "Publish" at bounding box center [118, 202] width 157 height 16
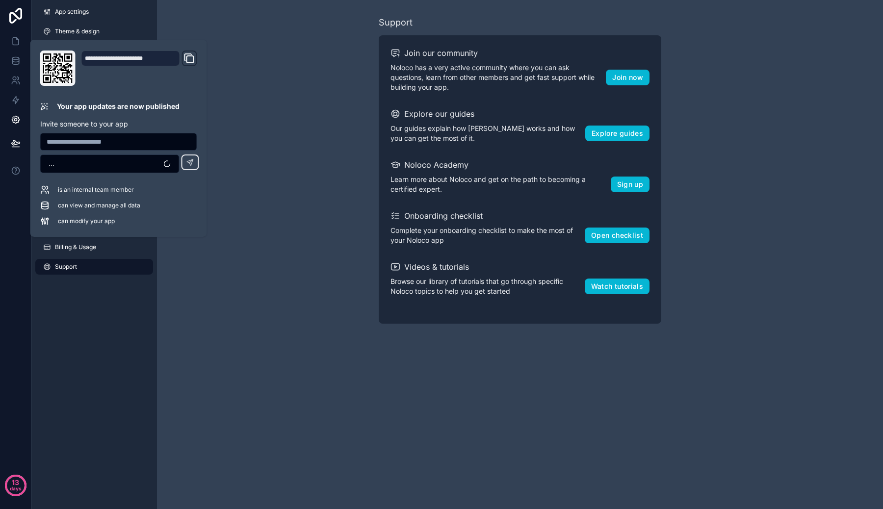
click at [188, 65] on div "Domain and Custom Link" at bounding box center [188, 59] width 15 height 16
click at [190, 63] on icon "Domain and Custom Link" at bounding box center [189, 58] width 12 height 12
click at [123, 188] on span "is an internal team member" at bounding box center [96, 190] width 76 height 8
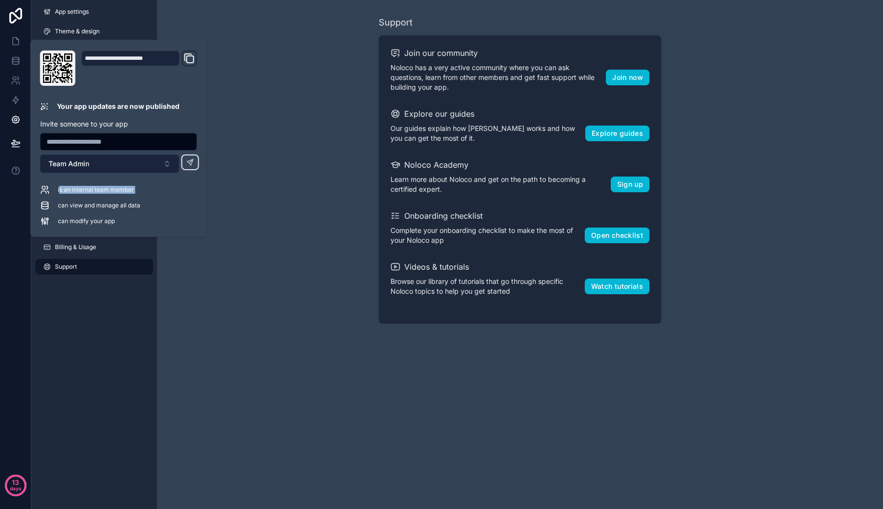
click at [120, 172] on button "Team Admin" at bounding box center [109, 163] width 139 height 19
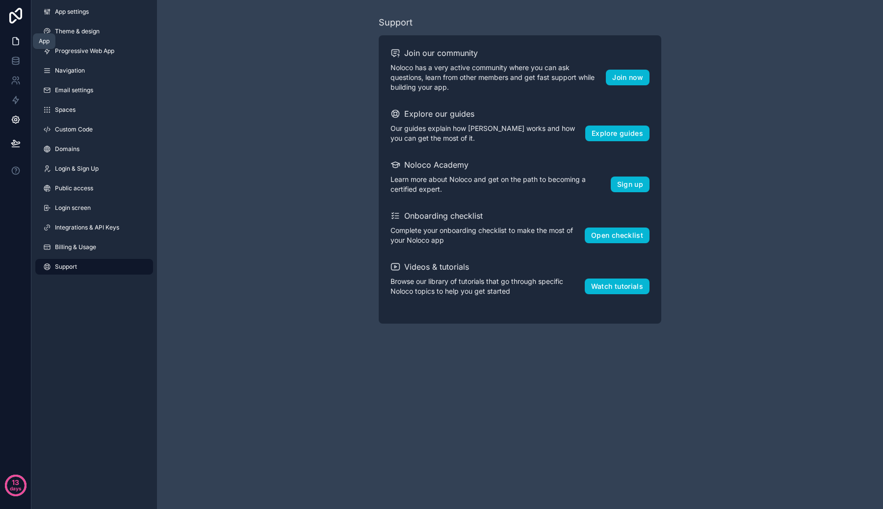
click at [15, 47] on link at bounding box center [15, 41] width 31 height 20
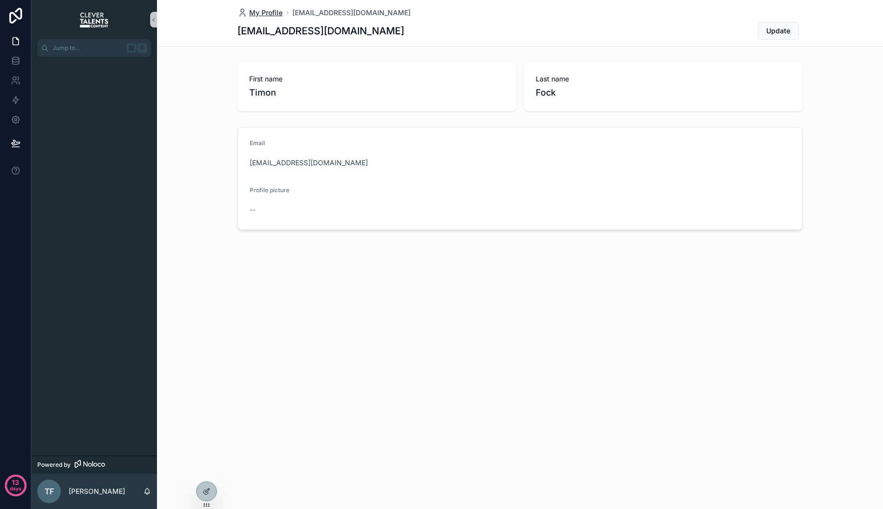
click at [264, 8] on span "My Profile" at bounding box center [265, 13] width 33 height 10
click at [19, 55] on link at bounding box center [15, 61] width 31 height 20
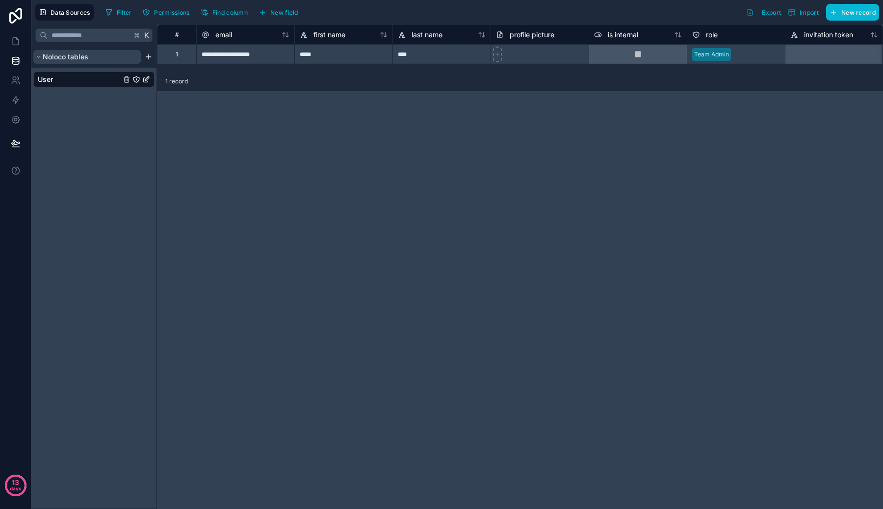
click at [98, 59] on button "Noloco tables" at bounding box center [86, 57] width 107 height 14
click at [148, 59] on html "**********" at bounding box center [441, 254] width 883 height 509
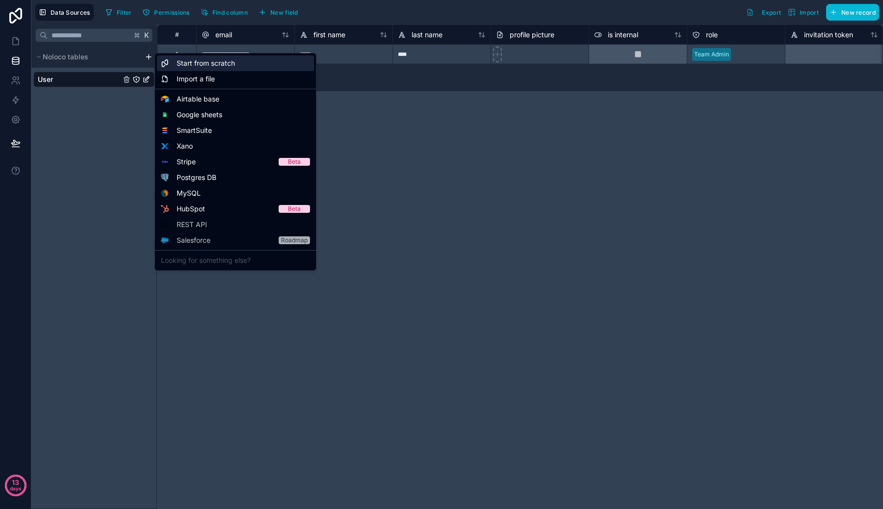
click at [187, 65] on span "Start from scratch" at bounding box center [206, 63] width 58 height 10
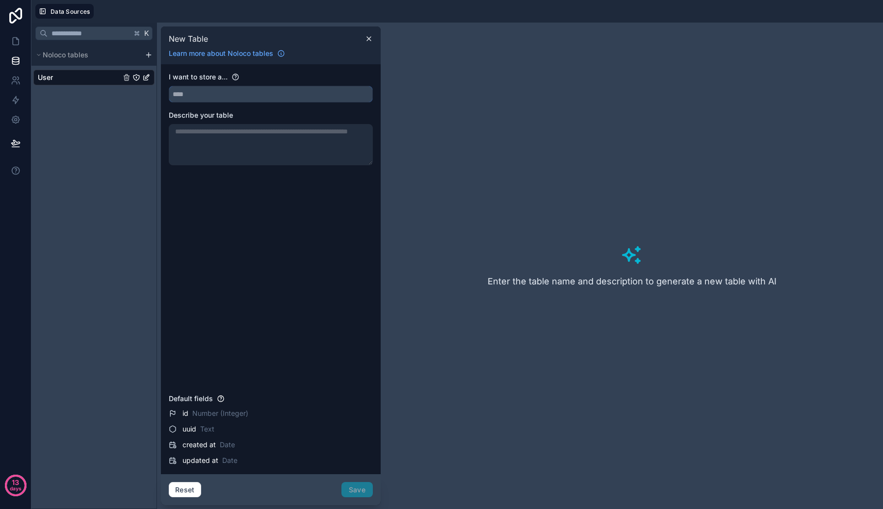
click at [193, 99] on input "text" at bounding box center [270, 94] width 203 height 16
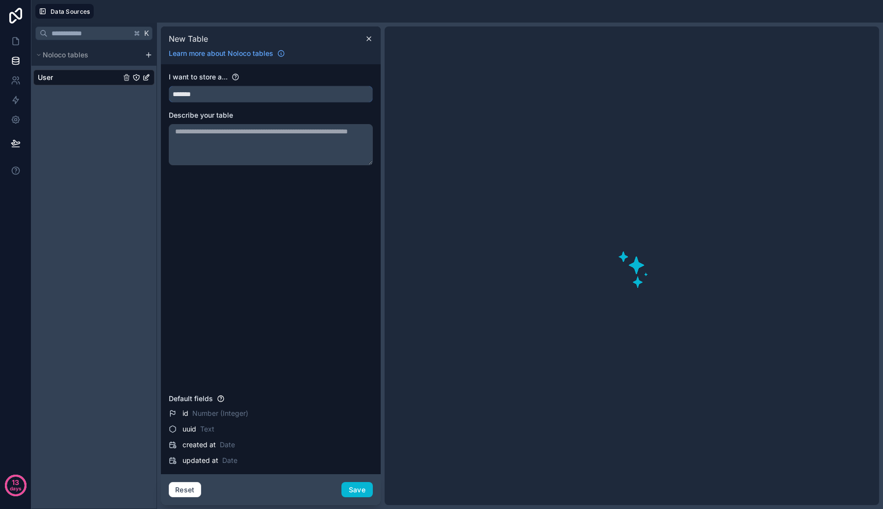
click at [245, 101] on input "*******" at bounding box center [270, 94] width 203 height 16
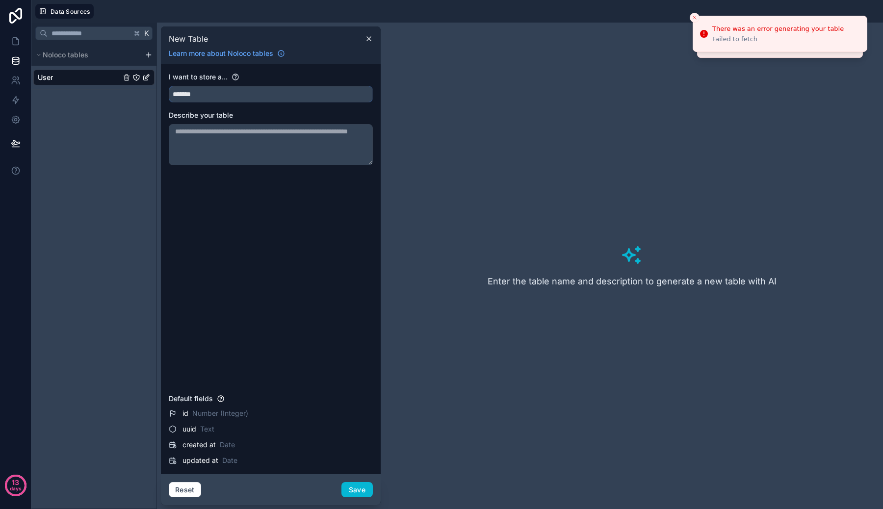
type input "*******"
click at [250, 91] on input "*******" at bounding box center [270, 94] width 203 height 16
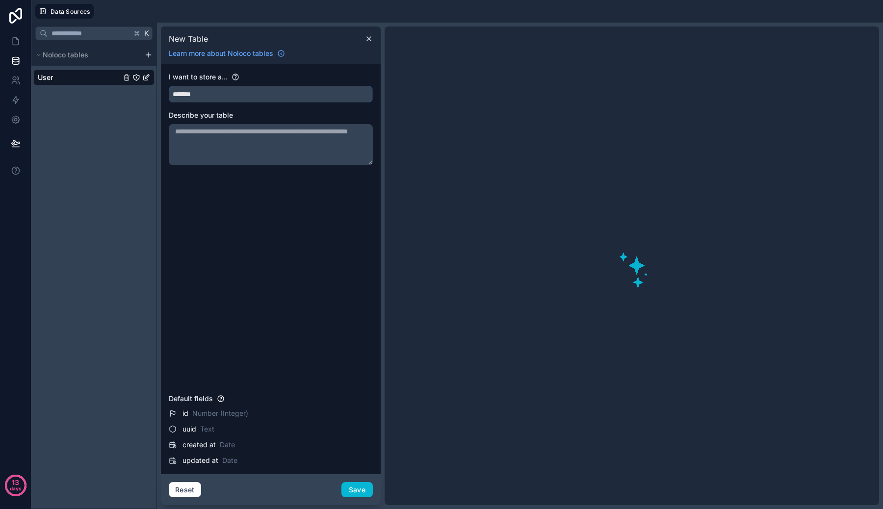
type input "*******"
click at [250, 127] on textarea at bounding box center [271, 144] width 204 height 41
click at [193, 410] on span "Number (Integer)" at bounding box center [220, 413] width 56 height 10
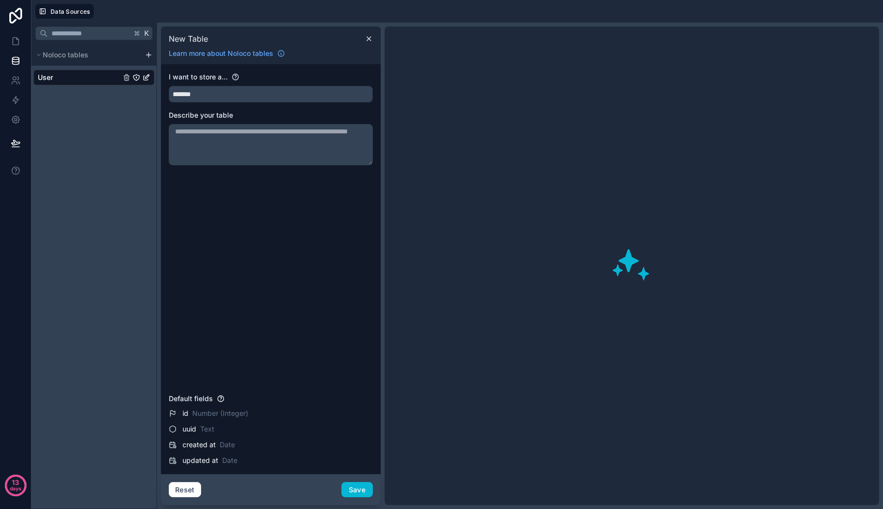
click at [193, 410] on span "Number (Integer)" at bounding box center [220, 413] width 56 height 10
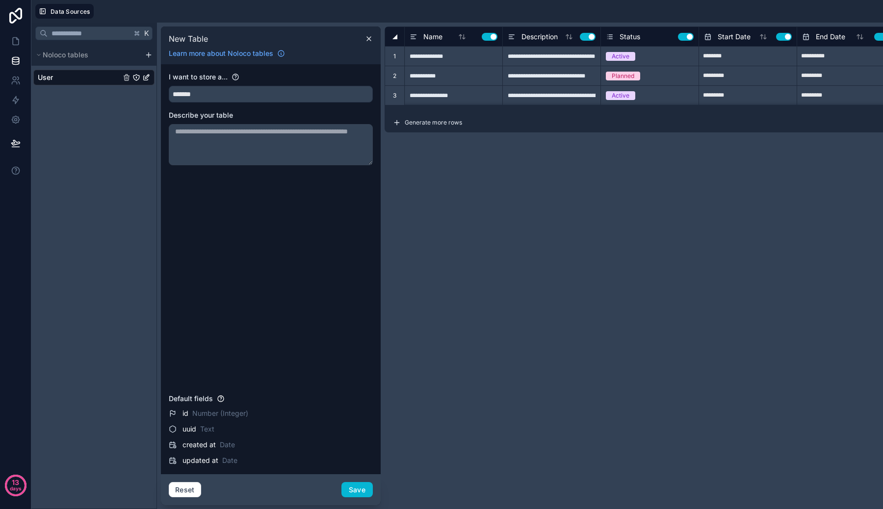
click at [193, 410] on span "Number (Integer)" at bounding box center [220, 413] width 56 height 10
type input "**********"
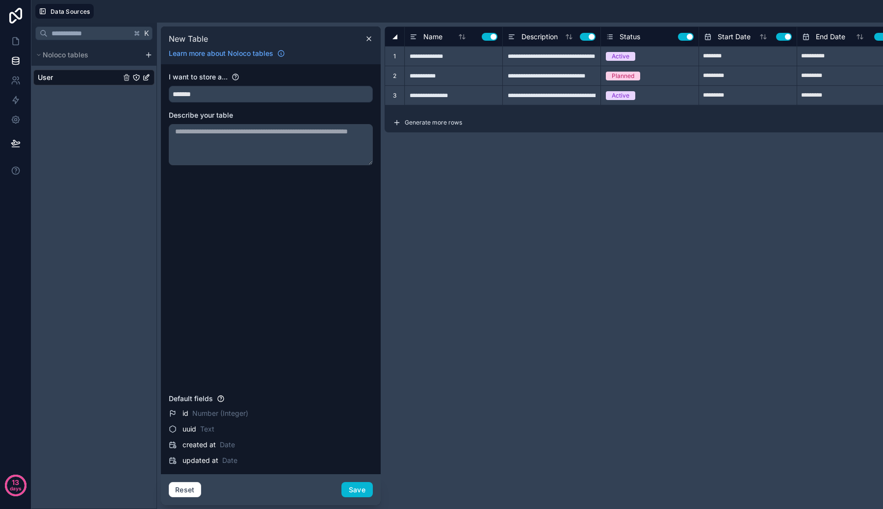
type input "**********"
type input "*********"
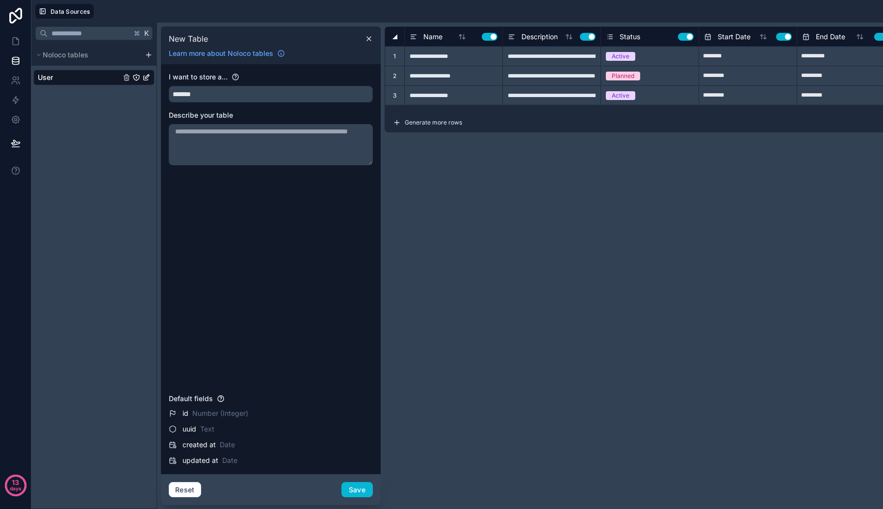
type input "********"
type input "*********"
click at [304, 99] on input "*******" at bounding box center [270, 94] width 203 height 16
click at [255, 149] on textarea at bounding box center [271, 144] width 204 height 41
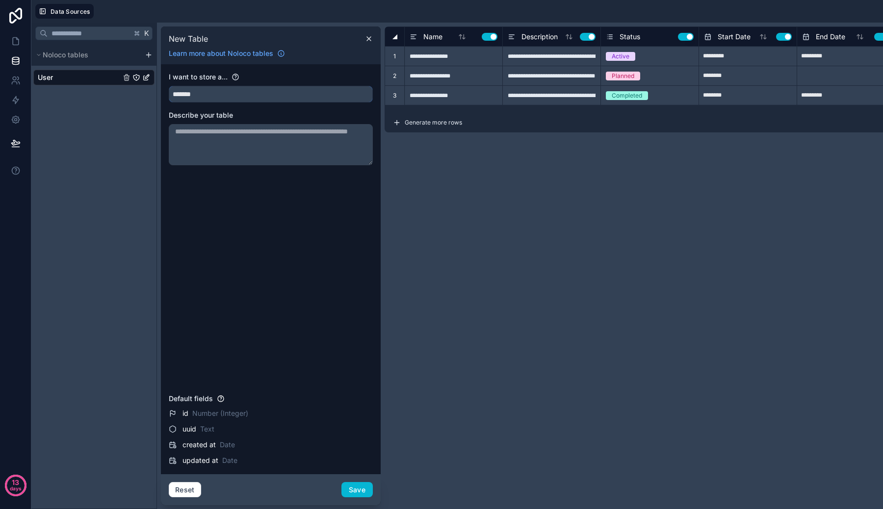
click at [271, 98] on input "*******" at bounding box center [270, 94] width 203 height 16
click at [310, 179] on div "I want to store a... ******* Describe your table" at bounding box center [271, 231] width 204 height 318
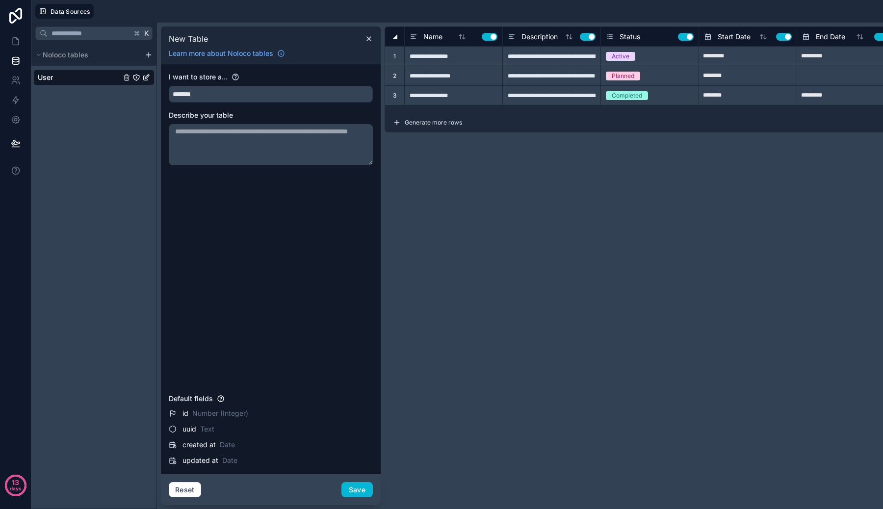
click at [317, 152] on textarea at bounding box center [271, 144] width 204 height 41
click at [351, 486] on button "Save" at bounding box center [356, 490] width 31 height 16
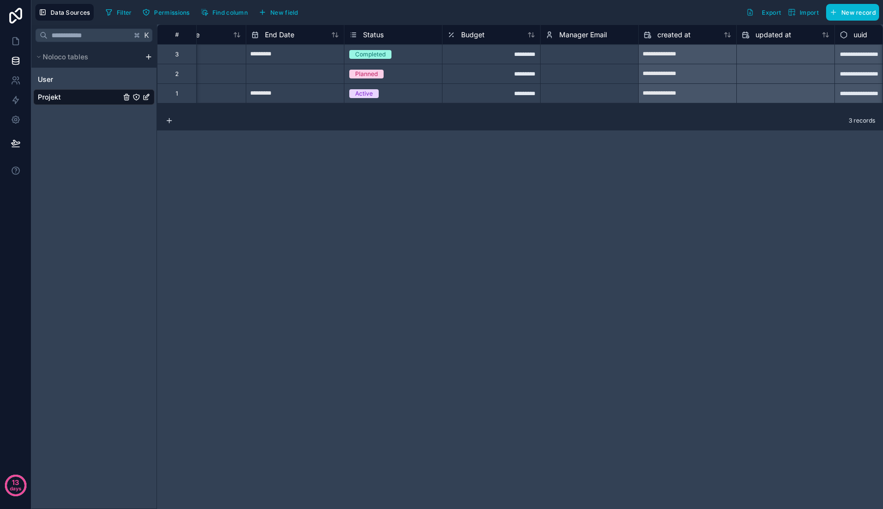
scroll to position [0, 295]
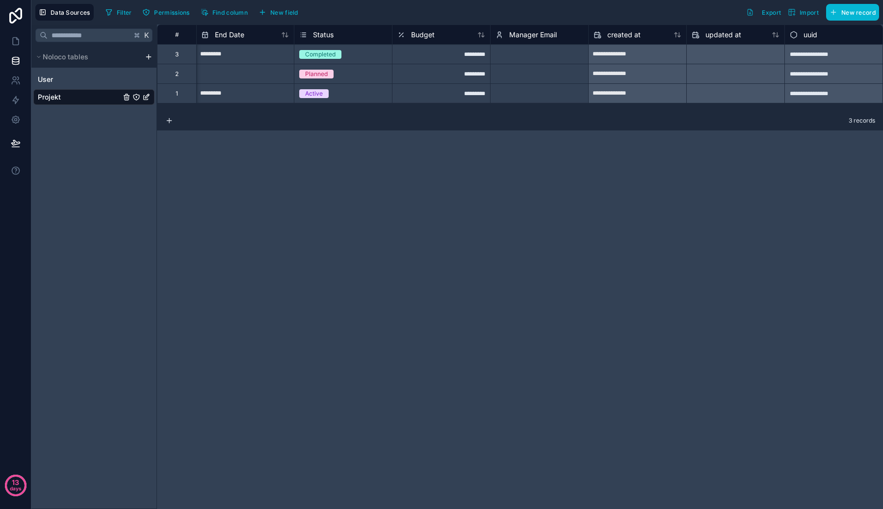
click at [465, 183] on div "**********" at bounding box center [520, 267] width 726 height 484
click at [460, 66] on div "*********" at bounding box center [441, 74] width 98 height 20
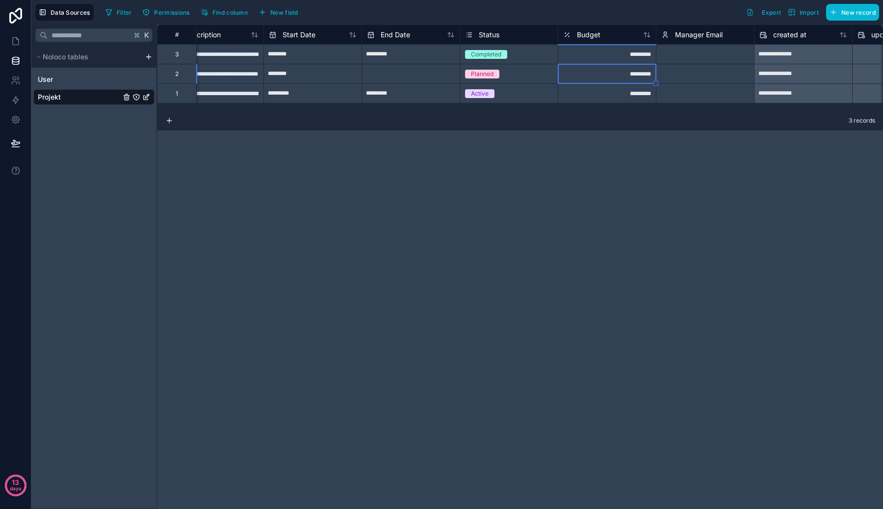
scroll to position [0, 0]
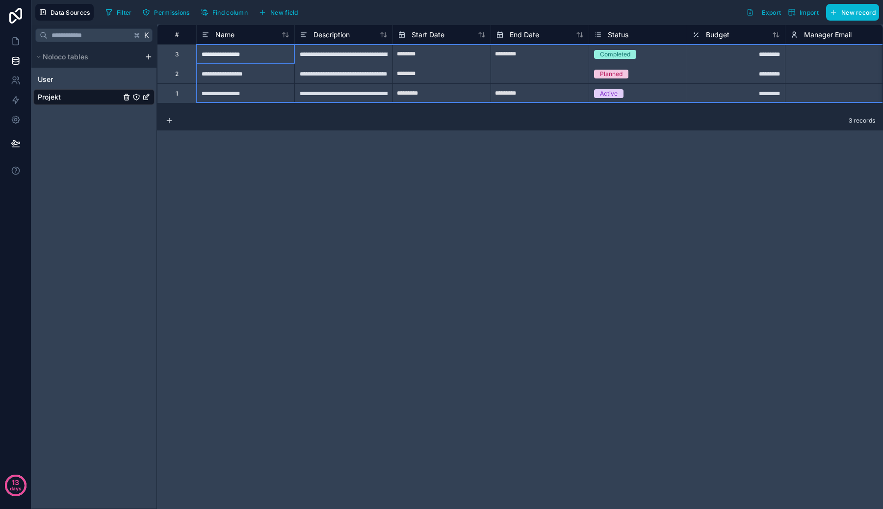
click at [175, 38] on div "#" at bounding box center [177, 34] width 24 height 7
drag, startPoint x: 261, startPoint y: 98, endPoint x: 261, endPoint y: 77, distance: 21.1
click at [261, 77] on div "Copy Cut Paste Delete rows 1 to 3" at bounding box center [272, 94] width 66 height 49
click at [265, 112] on div "Delete rows 1 to 3" at bounding box center [271, 110] width 65 height 11
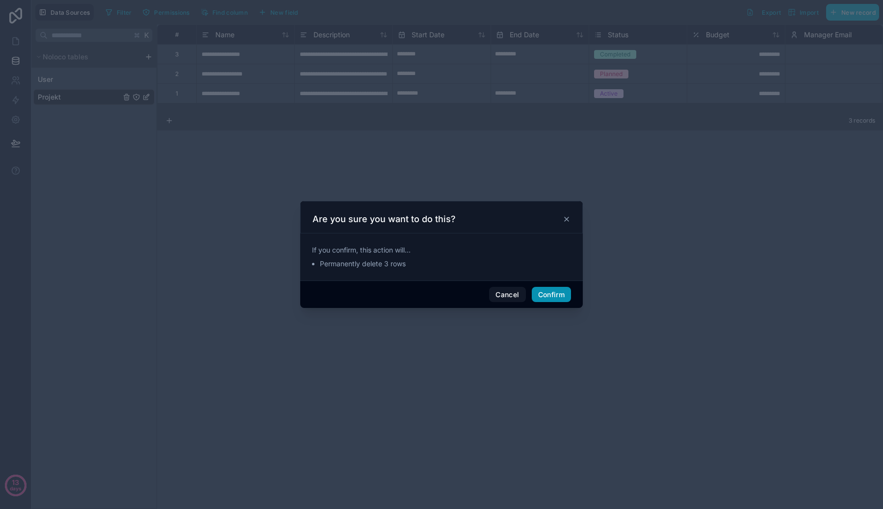
click at [566, 298] on button "Confirm" at bounding box center [551, 295] width 39 height 16
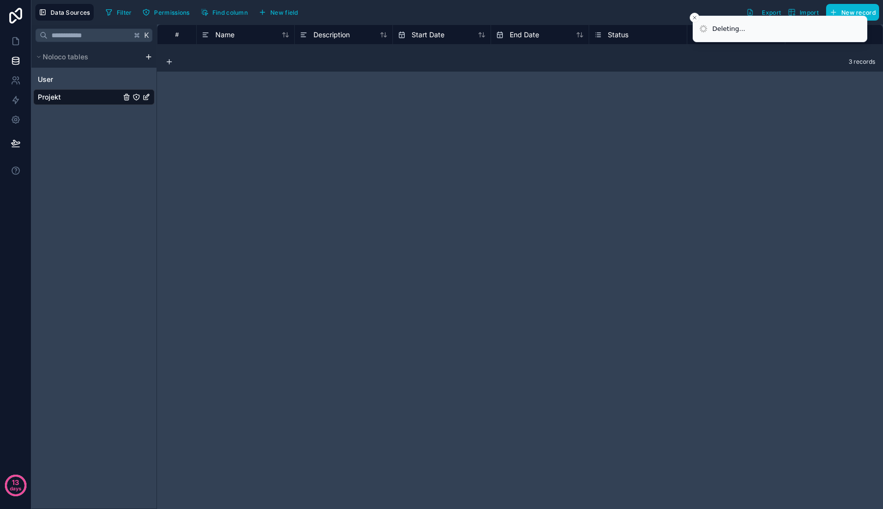
click at [566, 298] on div "# Name Description Start Date End Date Status Budget Manager Email created at 3…" at bounding box center [520, 267] width 726 height 484
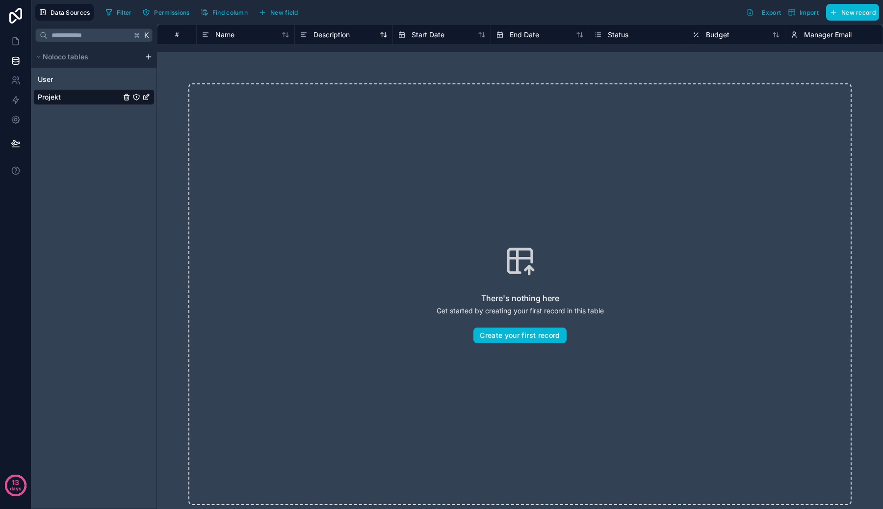
click at [323, 37] on span "Description" at bounding box center [331, 35] width 36 height 10
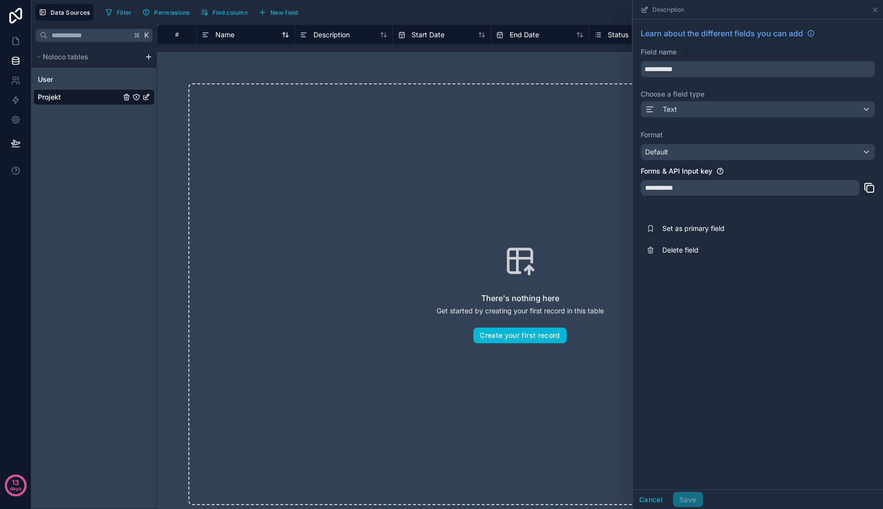
click at [255, 38] on div "Name" at bounding box center [246, 35] width 88 height 12
click at [311, 39] on div "Description" at bounding box center [325, 35] width 50 height 12
click at [269, 37] on div "Name" at bounding box center [246, 35] width 88 height 12
click at [127, 99] on icon "Projekt" at bounding box center [127, 97] width 8 height 8
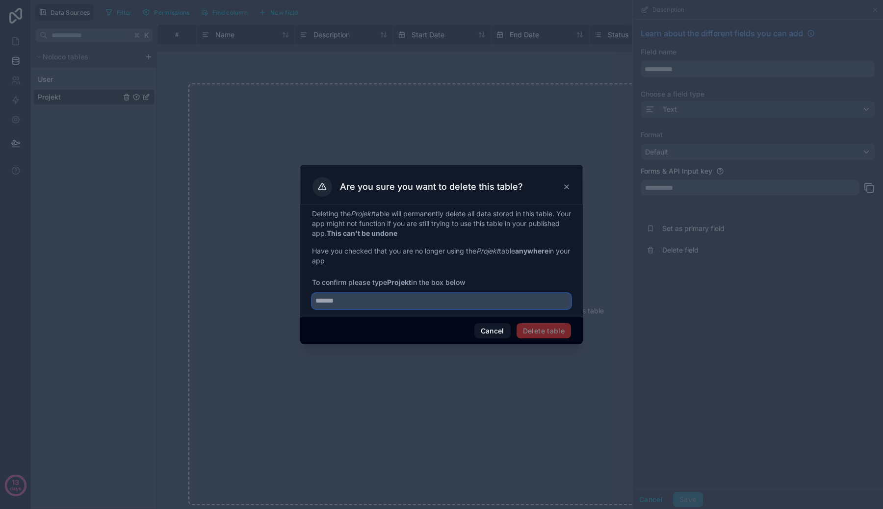
click at [471, 301] on input "text" at bounding box center [441, 301] width 259 height 16
type input "*******"
click at [567, 322] on div "Cancel Delete table" at bounding box center [441, 331] width 282 height 28
click at [564, 331] on button "Delete table" at bounding box center [543, 331] width 54 height 16
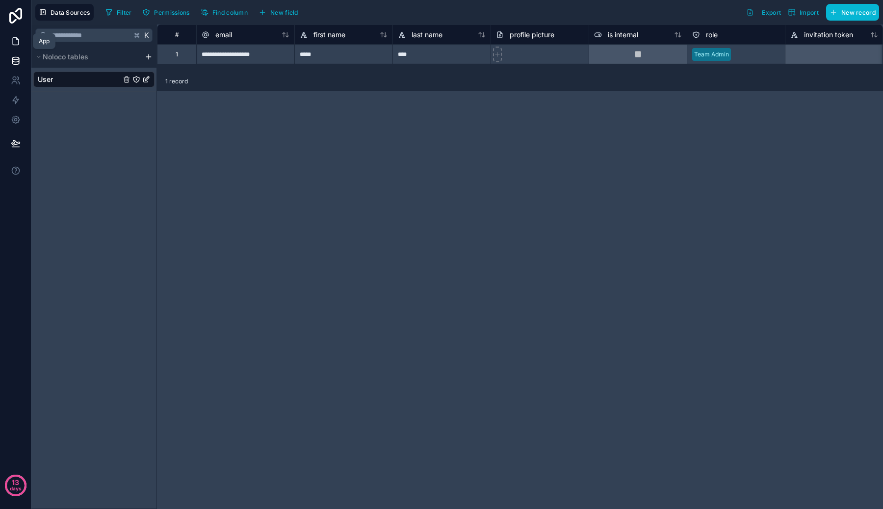
click at [15, 41] on icon at bounding box center [16, 41] width 10 height 10
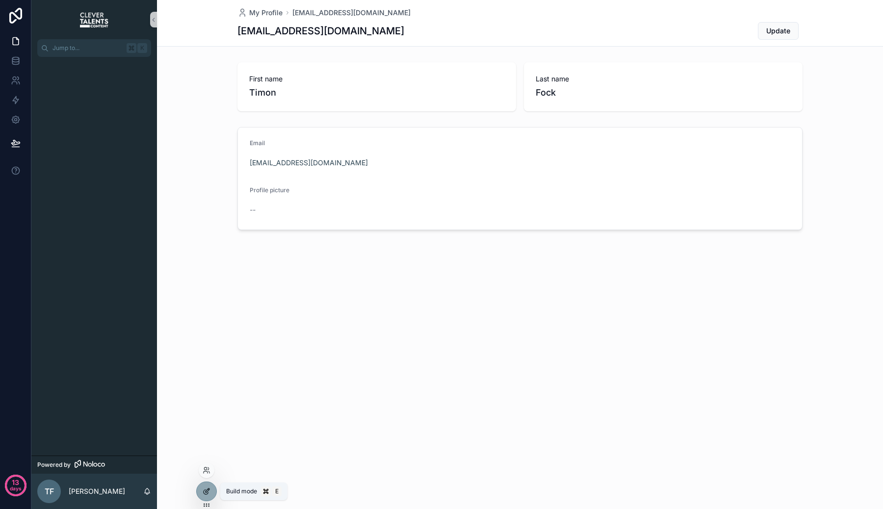
click at [205, 493] on icon at bounding box center [207, 491] width 8 height 8
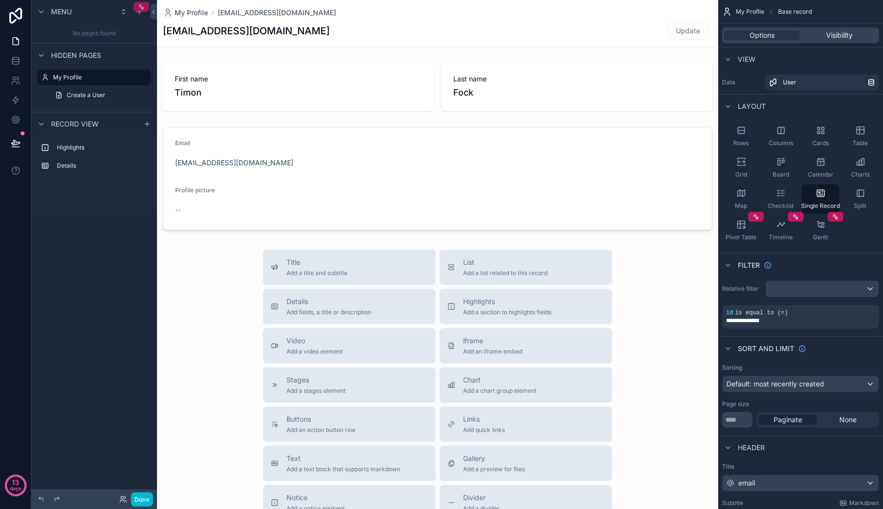
click at [146, 7] on div "scrollable content" at bounding box center [141, 7] width 16 height 10
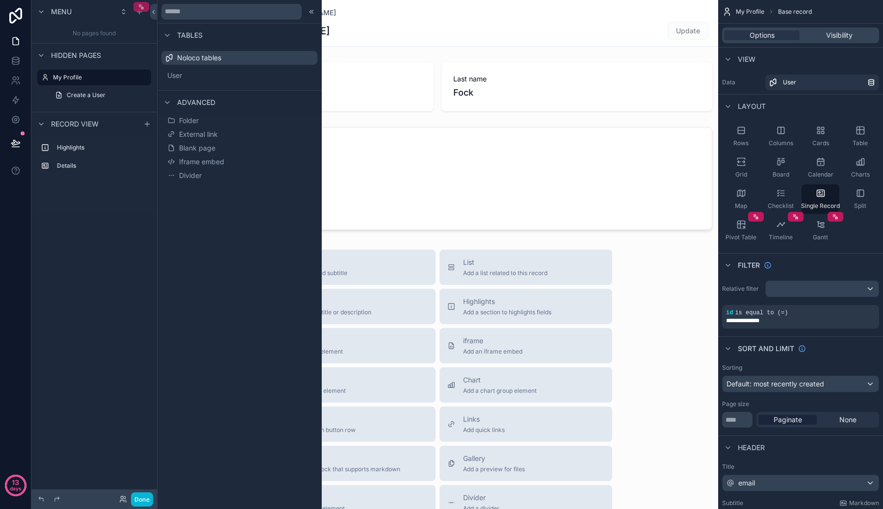
click at [146, 7] on div "scrollable content" at bounding box center [141, 7] width 16 height 10
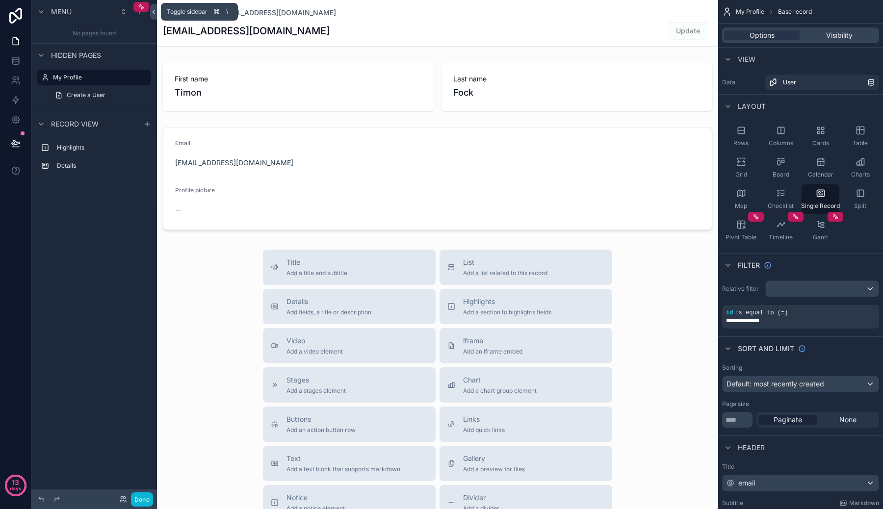
click at [152, 14] on icon at bounding box center [153, 11] width 7 height 7
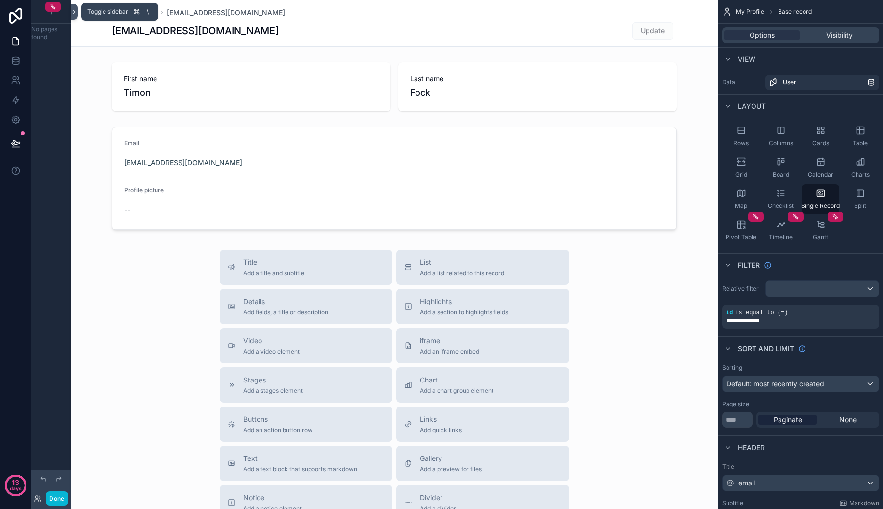
click at [76, 15] on icon at bounding box center [74, 11] width 7 height 7
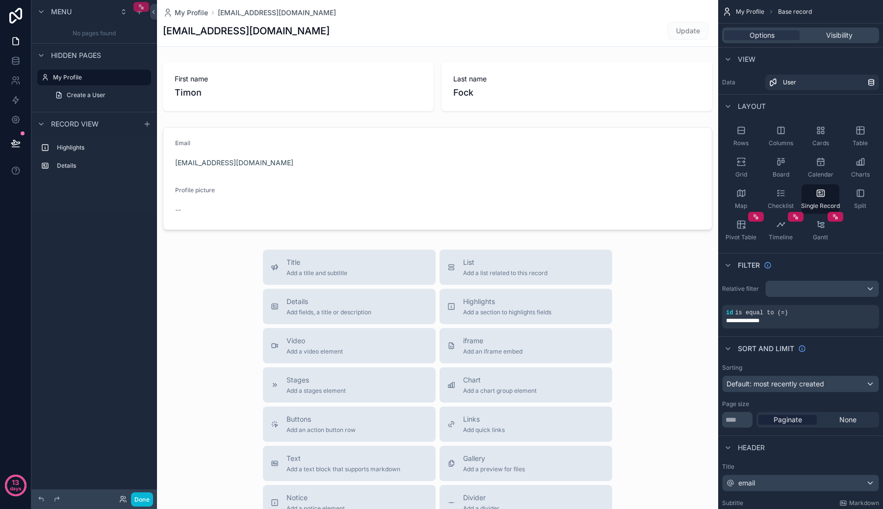
click at [140, 8] on icon "scrollable content" at bounding box center [141, 6] width 7 height 7
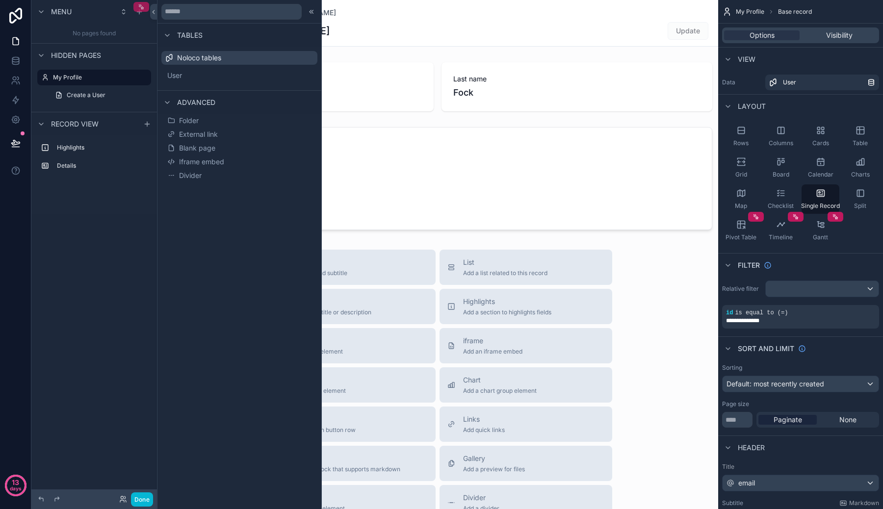
click at [141, 5] on icon "scrollable content" at bounding box center [140, 4] width 1 height 1
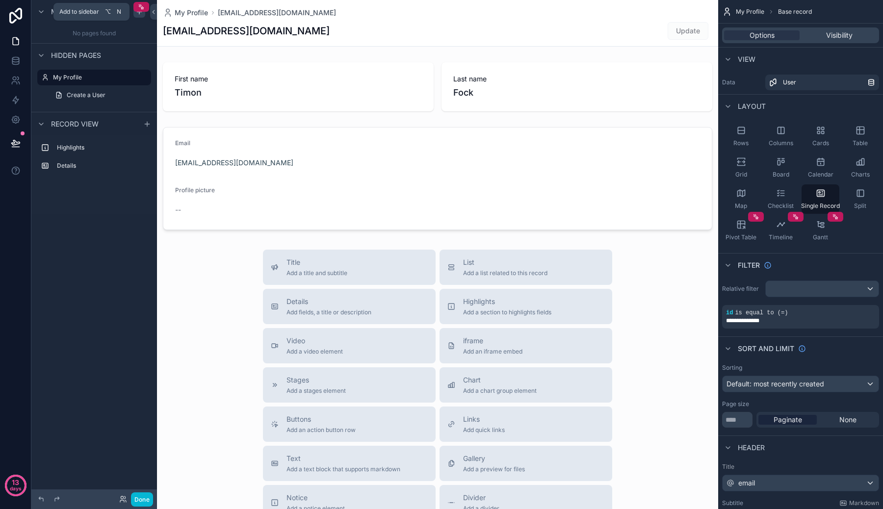
click at [134, 15] on div "scrollable content" at bounding box center [139, 12] width 12 height 12
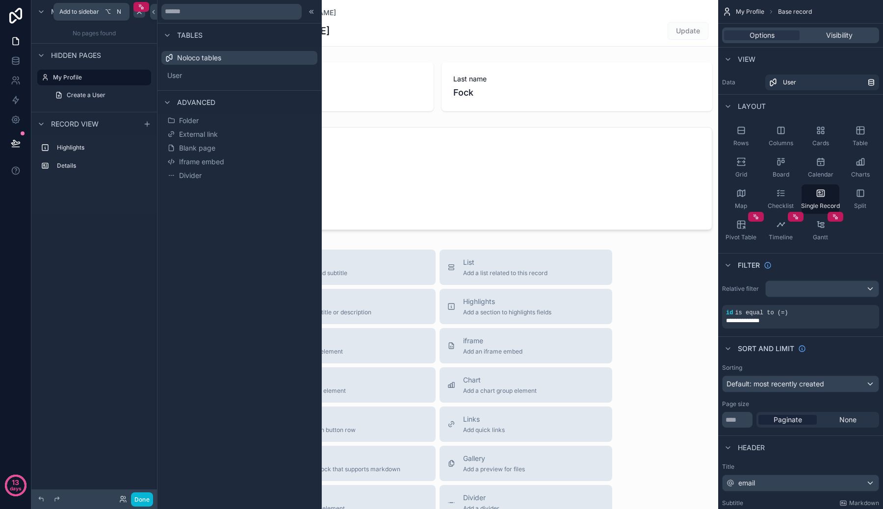
click at [134, 15] on div "scrollable content" at bounding box center [139, 12] width 12 height 12
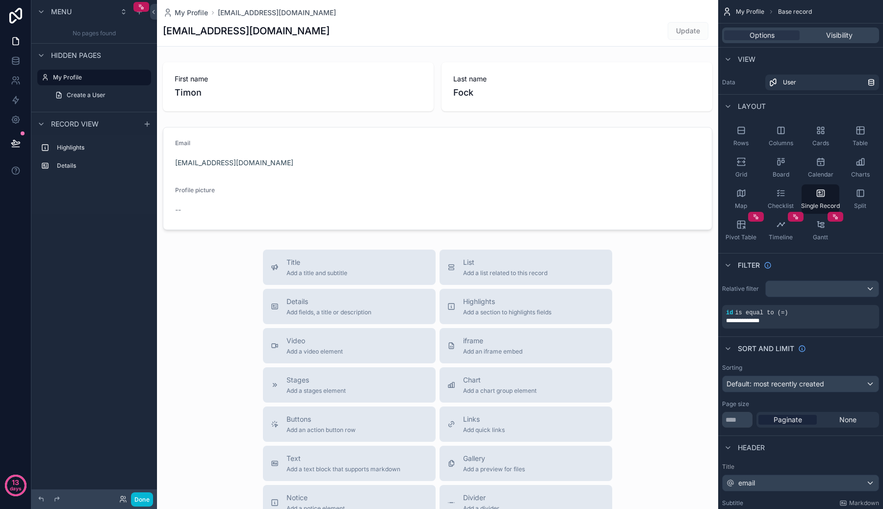
click at [117, 32] on div "No pages found" at bounding box center [94, 34] width 126 height 20
click at [138, 14] on icon "scrollable content" at bounding box center [139, 12] width 8 height 8
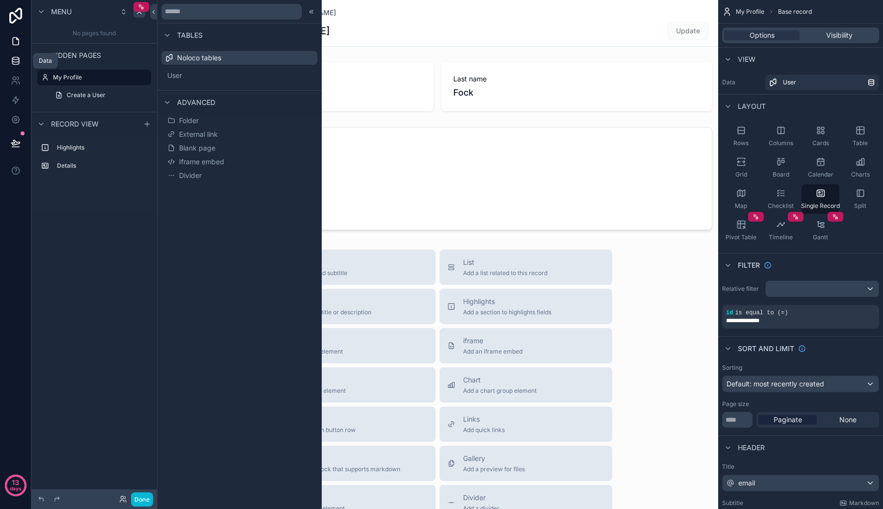
click at [18, 67] on link at bounding box center [15, 61] width 31 height 20
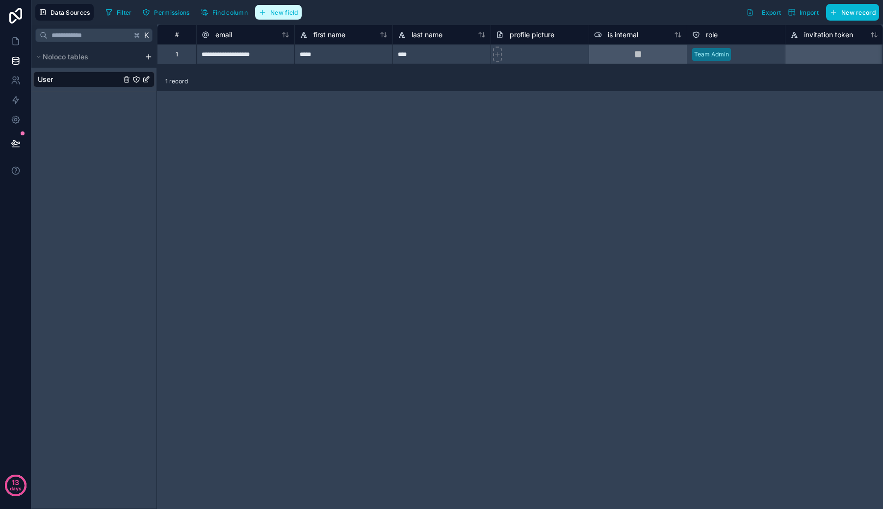
click at [284, 9] on span "New field" at bounding box center [284, 12] width 28 height 7
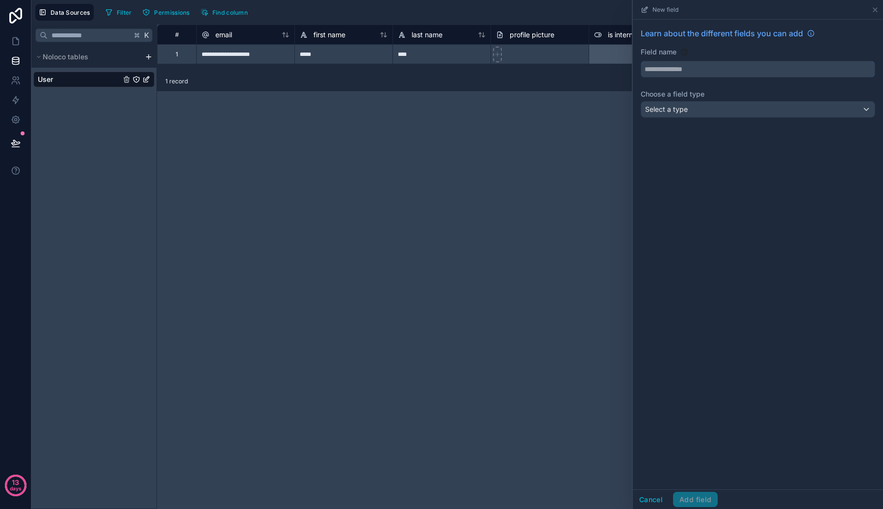
click at [672, 72] on input "text" at bounding box center [757, 69] width 233 height 16
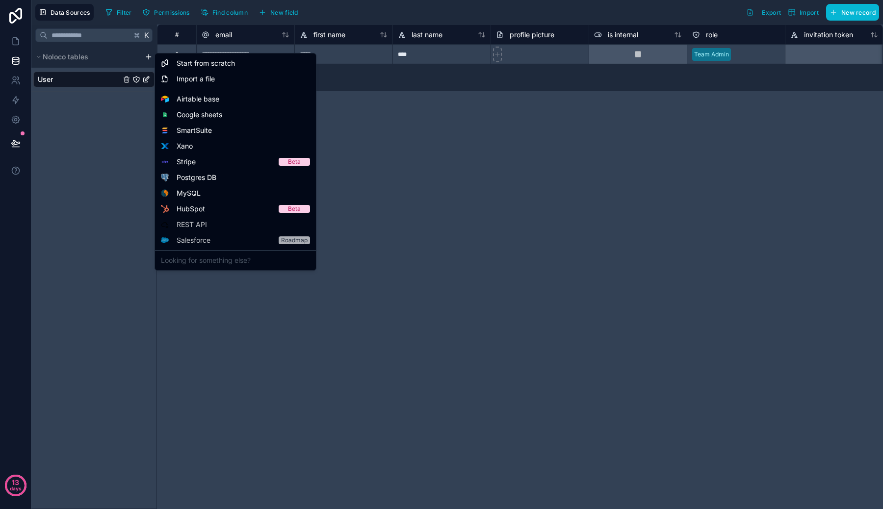
click at [146, 60] on html "**********" at bounding box center [441, 254] width 883 height 509
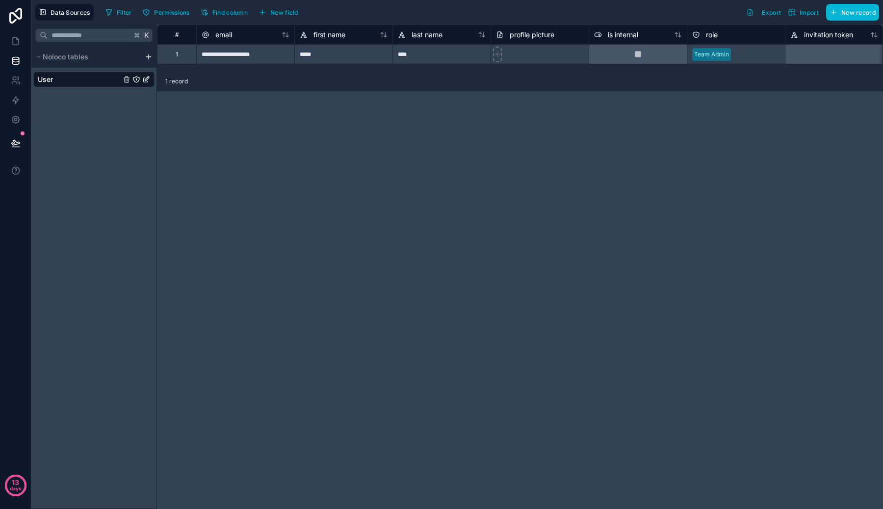
click at [152, 59] on html "**********" at bounding box center [441, 254] width 883 height 509
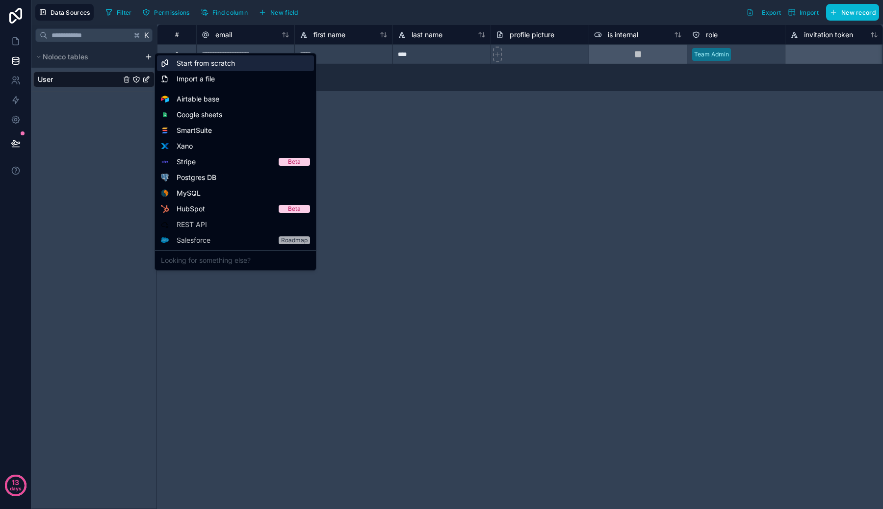
click at [188, 65] on span "Start from scratch" at bounding box center [206, 63] width 58 height 10
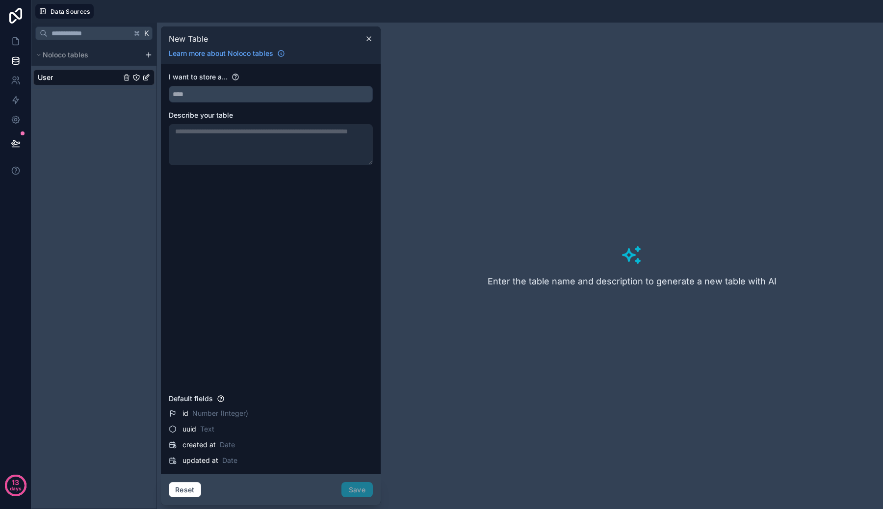
click at [378, 40] on div "New Table Learn more about Noloco tables" at bounding box center [271, 45] width 220 height 38
click at [371, 40] on icon at bounding box center [369, 39] width 8 height 8
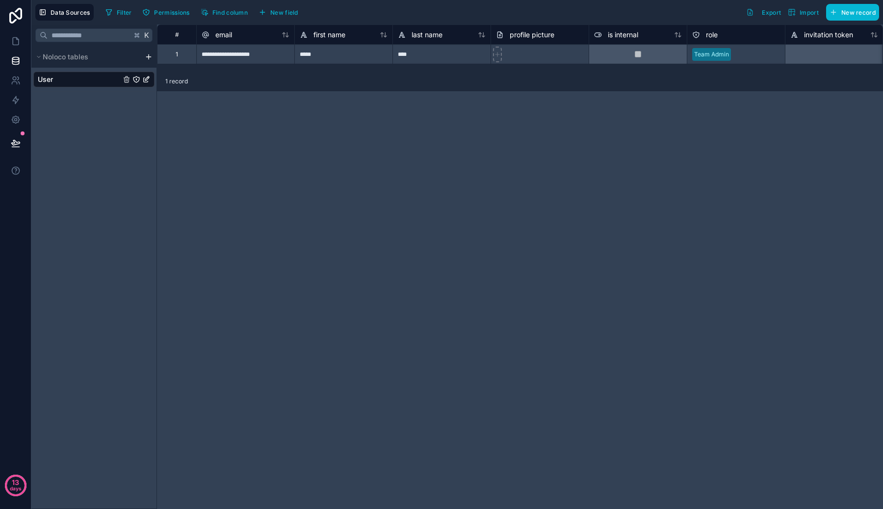
click at [150, 58] on html "**********" at bounding box center [441, 254] width 883 height 509
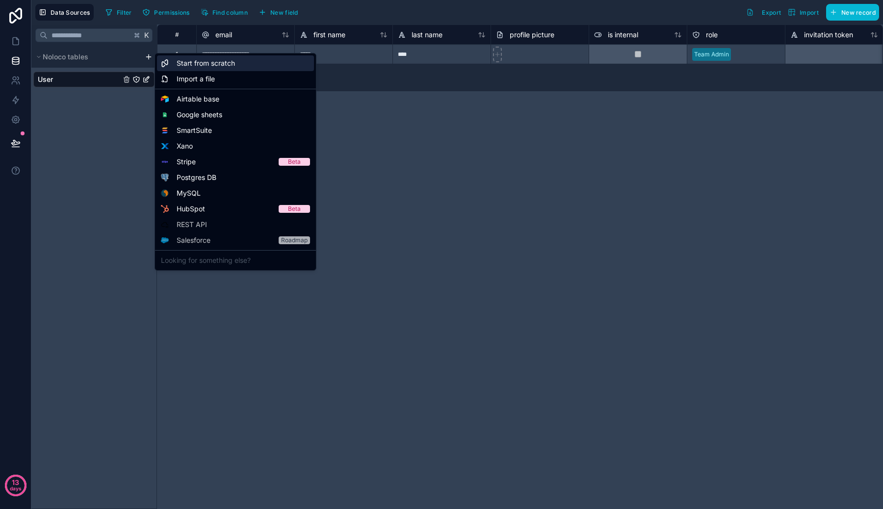
click at [201, 65] on span "Start from scratch" at bounding box center [206, 63] width 58 height 10
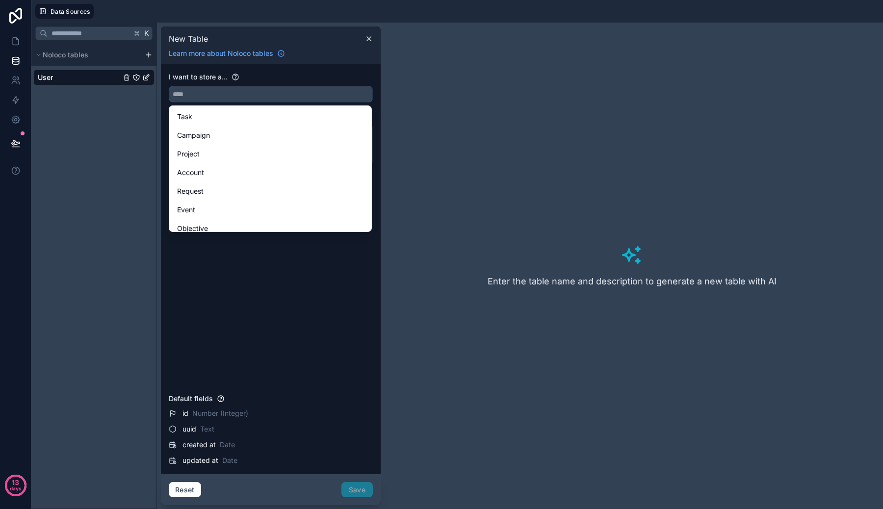
click at [214, 97] on input "text" at bounding box center [270, 94] width 203 height 16
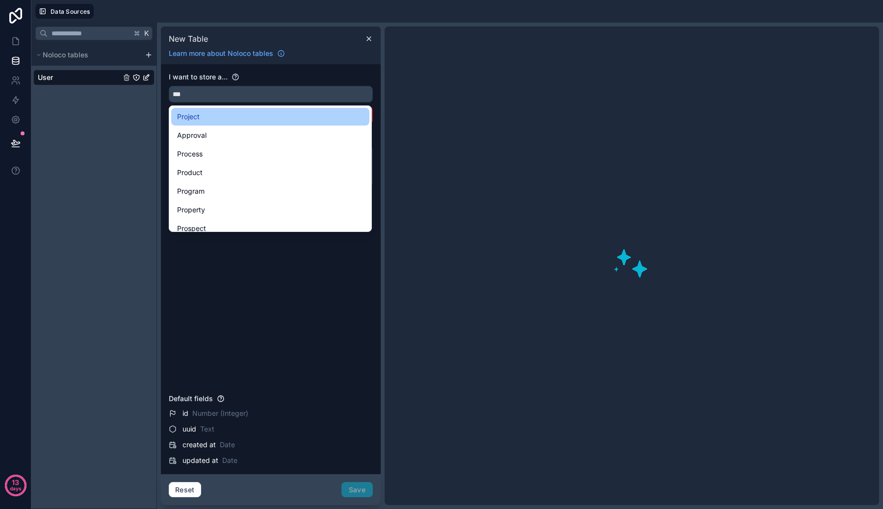
click at [206, 116] on div "Project" at bounding box center [270, 117] width 186 height 12
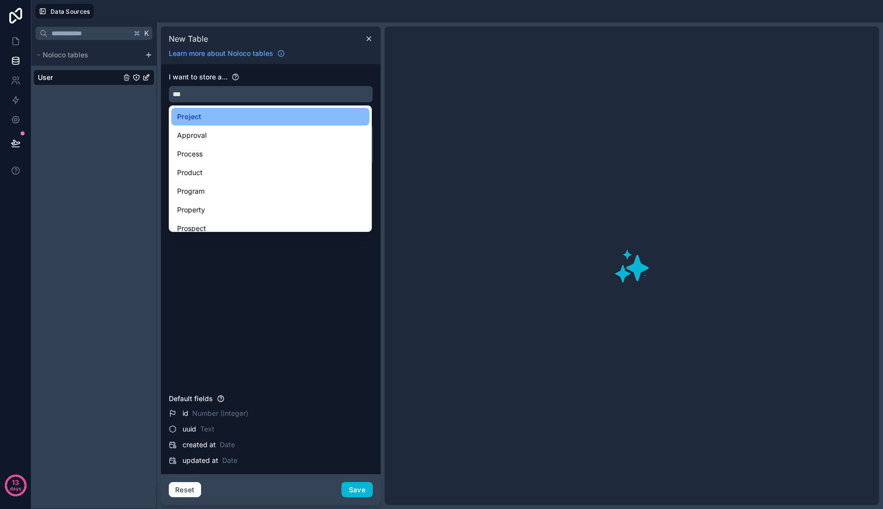
click at [225, 96] on input "***" at bounding box center [270, 94] width 203 height 16
type input "*******"
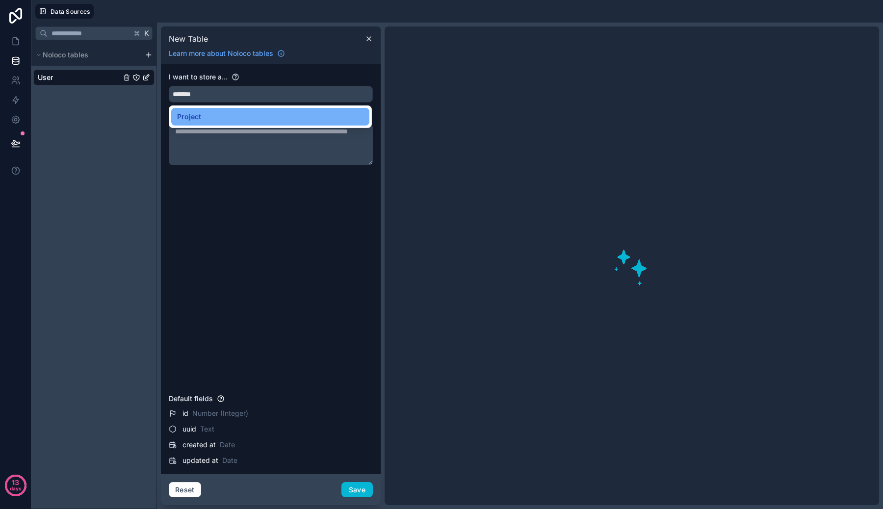
click at [223, 109] on div "Project" at bounding box center [270, 117] width 198 height 18
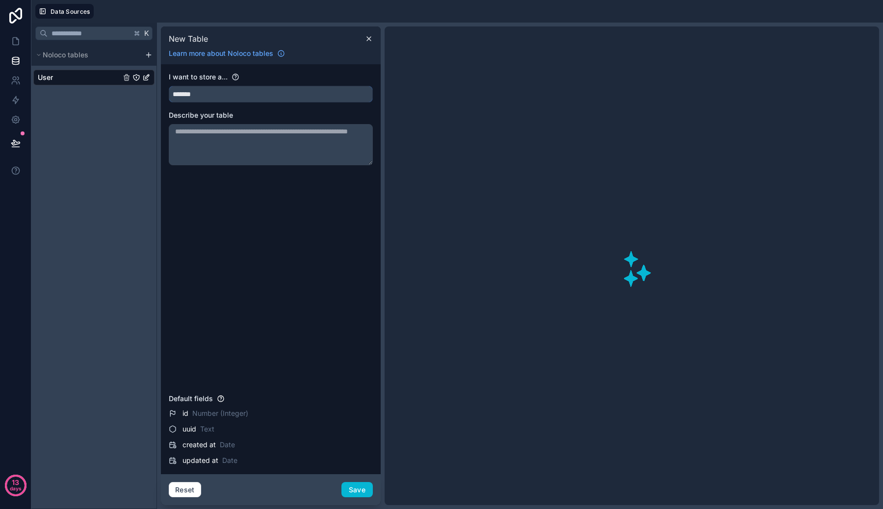
click at [219, 98] on input "*******" at bounding box center [270, 94] width 203 height 16
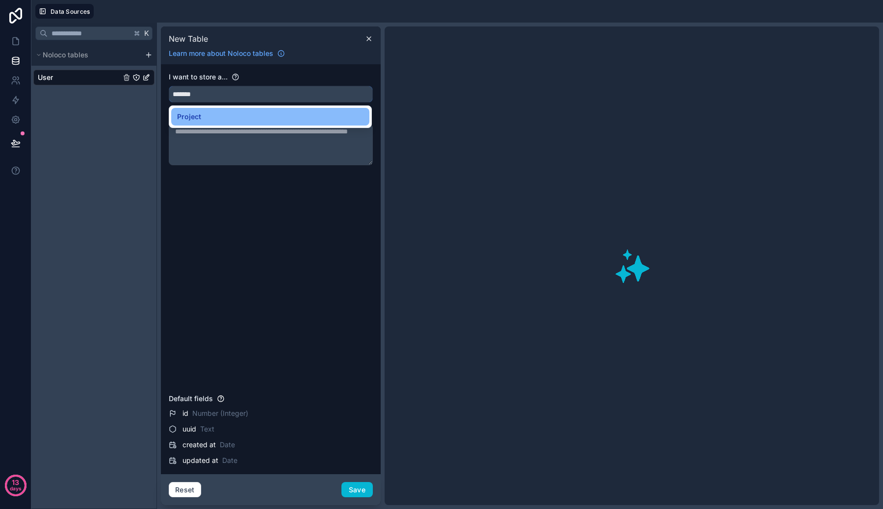
click at [219, 98] on input "*******" at bounding box center [270, 94] width 203 height 16
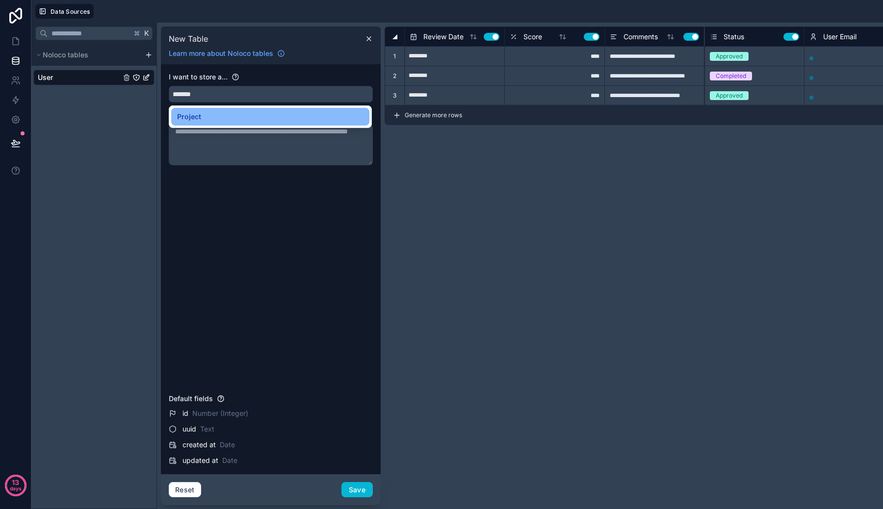
click at [219, 98] on input "*******" at bounding box center [270, 94] width 203 height 16
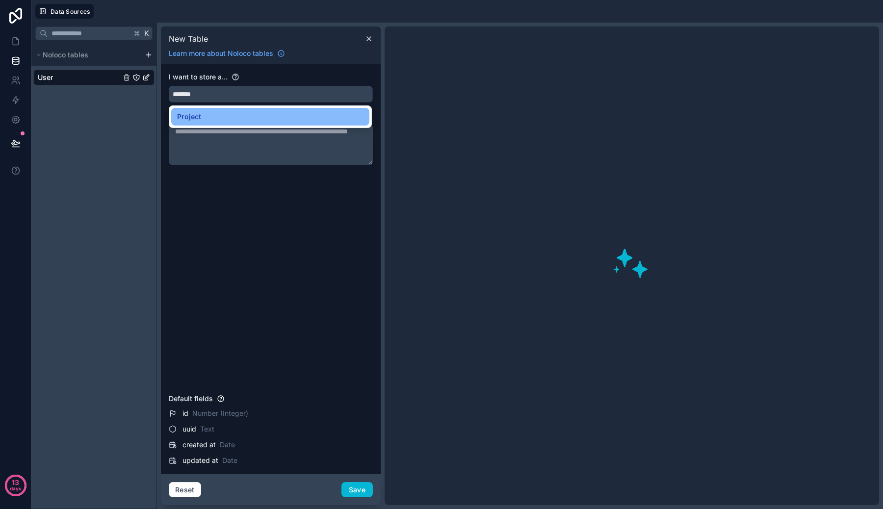
type input "*******"
click at [225, 180] on div "I want to store a... ******* Describe your table" at bounding box center [271, 231] width 204 height 318
click at [223, 147] on textarea at bounding box center [271, 144] width 204 height 41
click at [228, 234] on div "I want to store a... ******* Describe your table" at bounding box center [271, 231] width 204 height 318
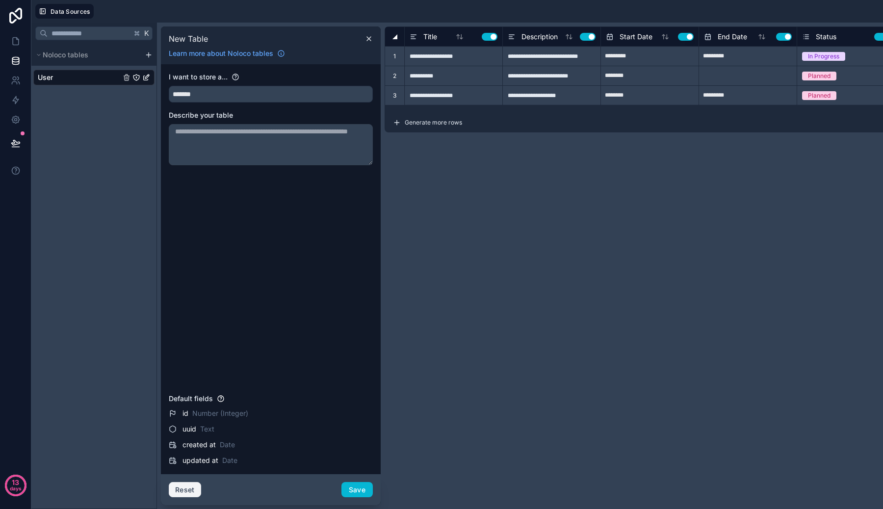
click at [188, 485] on button "Reset" at bounding box center [185, 490] width 32 height 16
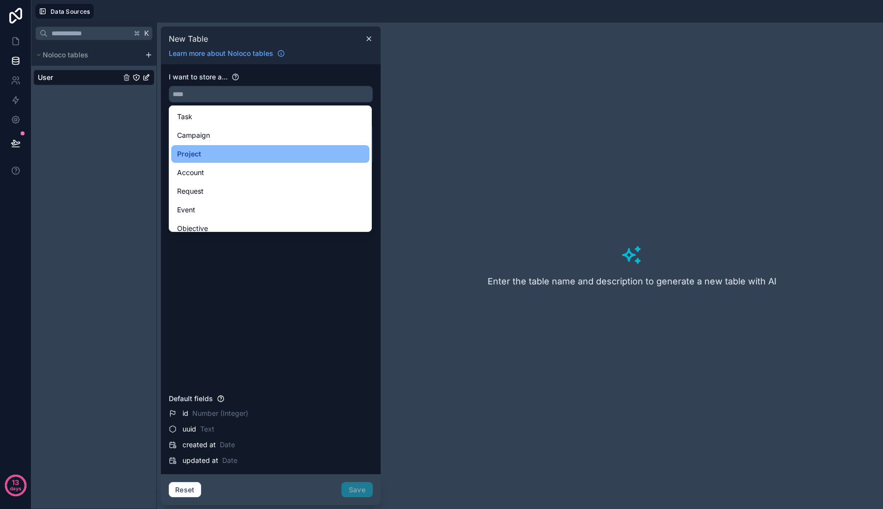
click at [242, 322] on div "I want to store a... Describe your table" at bounding box center [271, 231] width 204 height 318
click at [253, 93] on input "text" at bounding box center [270, 94] width 203 height 16
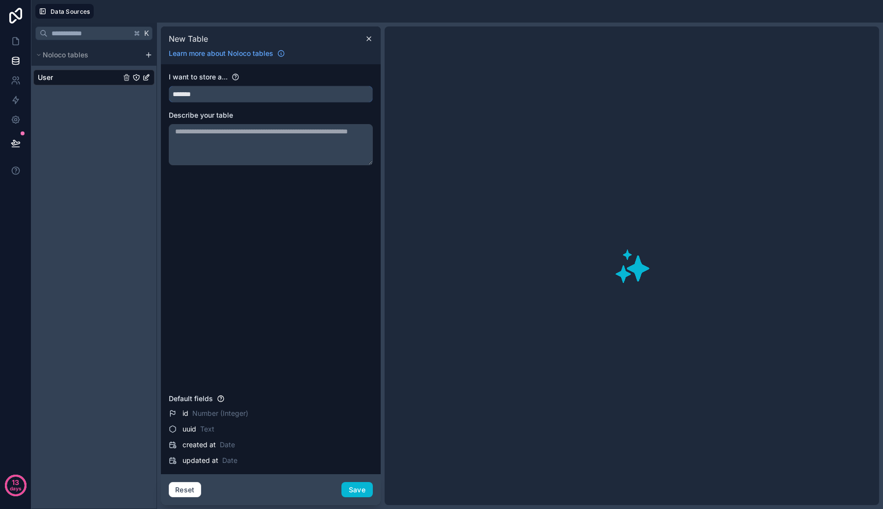
type input "*******"
click at [254, 318] on div "I want to store a... ******* Describe your table" at bounding box center [271, 231] width 204 height 318
click at [356, 488] on button "Save" at bounding box center [356, 490] width 31 height 16
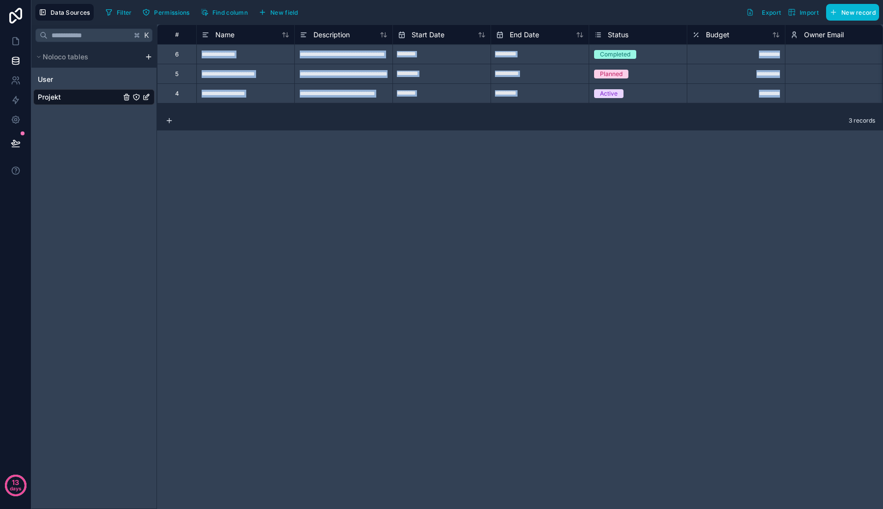
drag, startPoint x: 332, startPoint y: 207, endPoint x: 335, endPoint y: 44, distance: 162.8
click at [335, 44] on div "**********" at bounding box center [520, 267] width 726 height 484
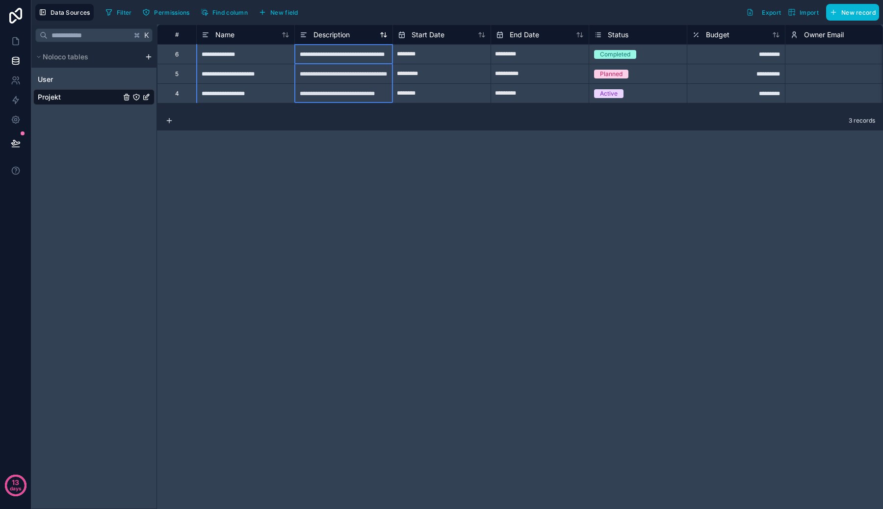
click at [330, 35] on span "Description" at bounding box center [331, 35] width 36 height 10
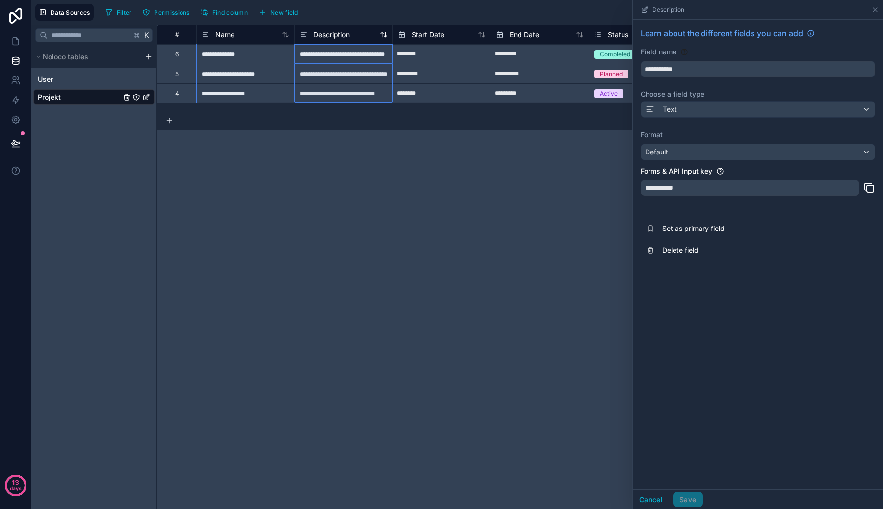
click at [324, 35] on span "Description" at bounding box center [331, 35] width 36 height 10
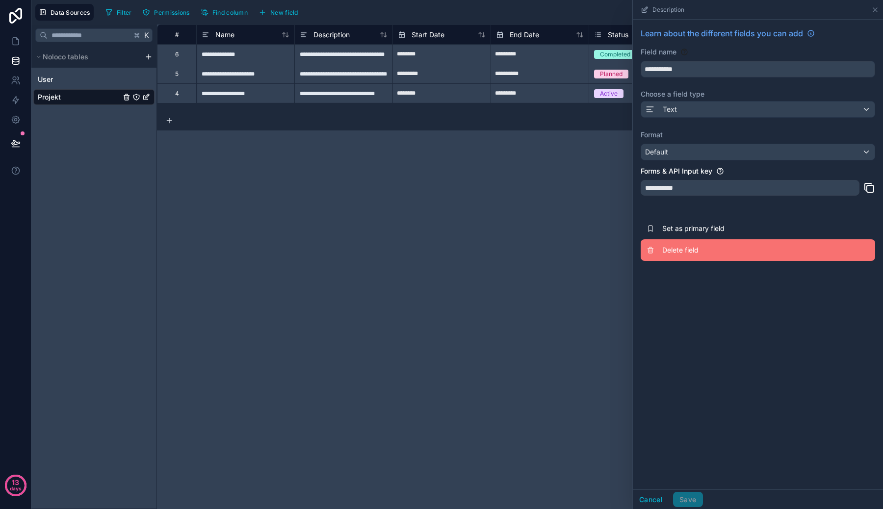
click at [692, 260] on button "Delete field" at bounding box center [757, 250] width 234 height 22
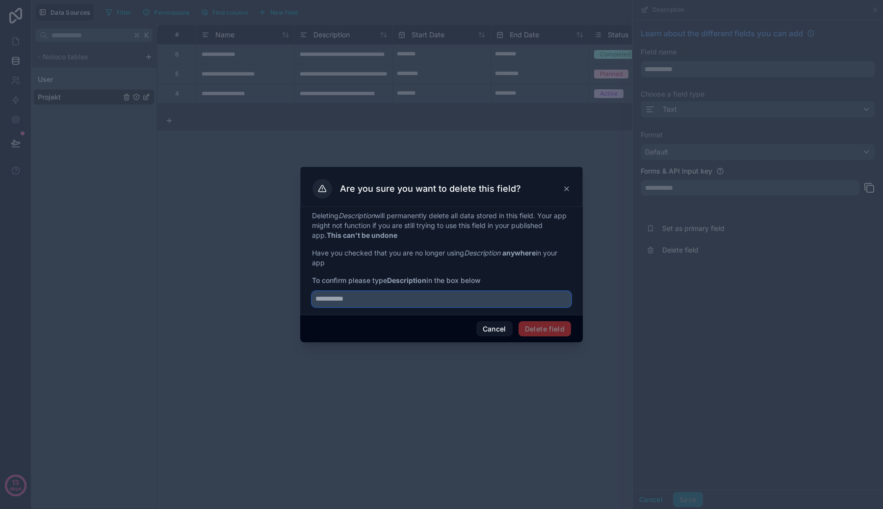
click at [541, 298] on input "text" at bounding box center [441, 299] width 259 height 16
click at [406, 279] on strong "Description" at bounding box center [406, 280] width 39 height 8
copy strong "Description"
click at [422, 294] on input "text" at bounding box center [441, 299] width 259 height 16
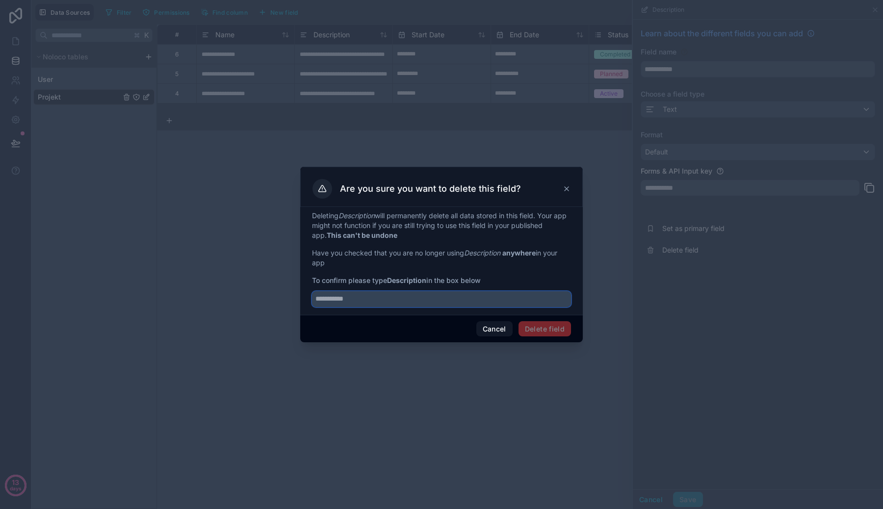
paste input "**********"
type input "**********"
click at [541, 327] on button "Delete field" at bounding box center [544, 329] width 52 height 16
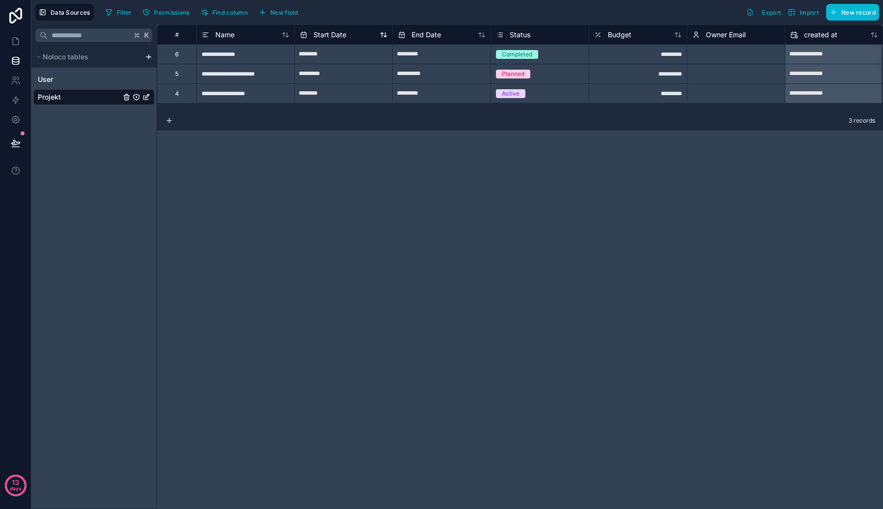
click at [363, 32] on div "Start Date" at bounding box center [344, 35] width 88 height 12
click at [326, 39] on span "Start Date" at bounding box center [329, 35] width 33 height 10
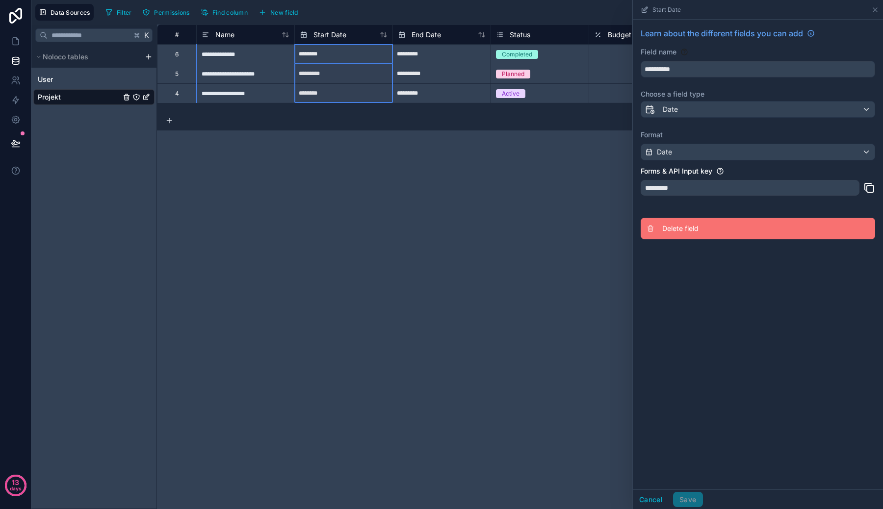
click at [677, 219] on button "Delete field" at bounding box center [757, 229] width 234 height 22
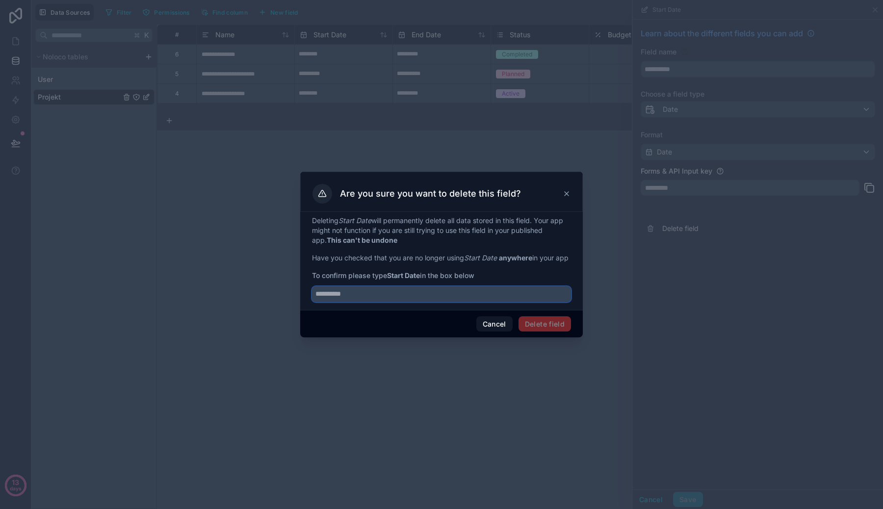
click at [551, 302] on input "text" at bounding box center [441, 294] width 259 height 16
click at [517, 302] on input "text" at bounding box center [441, 294] width 259 height 16
type input "**********"
click at [552, 332] on button "Delete field" at bounding box center [544, 324] width 52 height 16
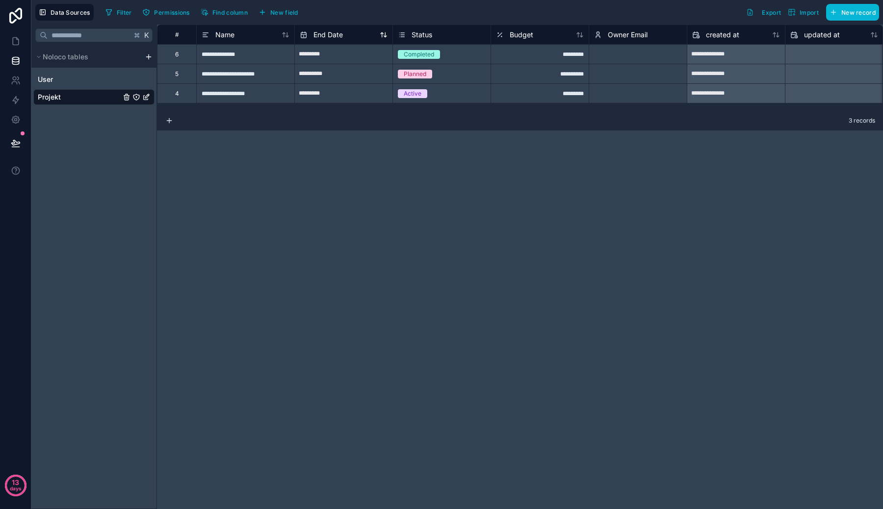
click at [352, 38] on div "End Date" at bounding box center [344, 35] width 88 height 12
click at [321, 33] on span "End Date" at bounding box center [327, 35] width 29 height 10
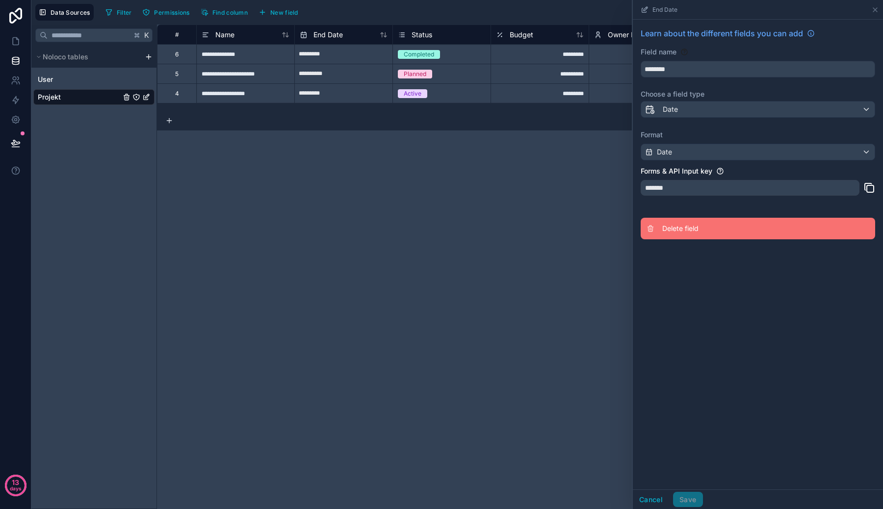
click at [672, 219] on button "Delete field" at bounding box center [757, 229] width 234 height 22
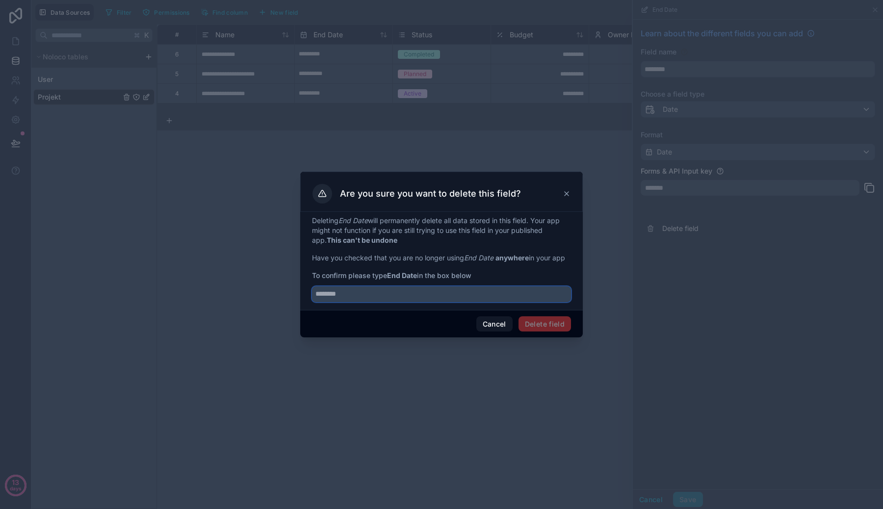
click at [537, 296] on input "text" at bounding box center [441, 294] width 259 height 16
type input "********"
click at [551, 334] on div "Cancel Delete field" at bounding box center [441, 324] width 282 height 28
click at [551, 330] on button "Delete field" at bounding box center [544, 324] width 52 height 16
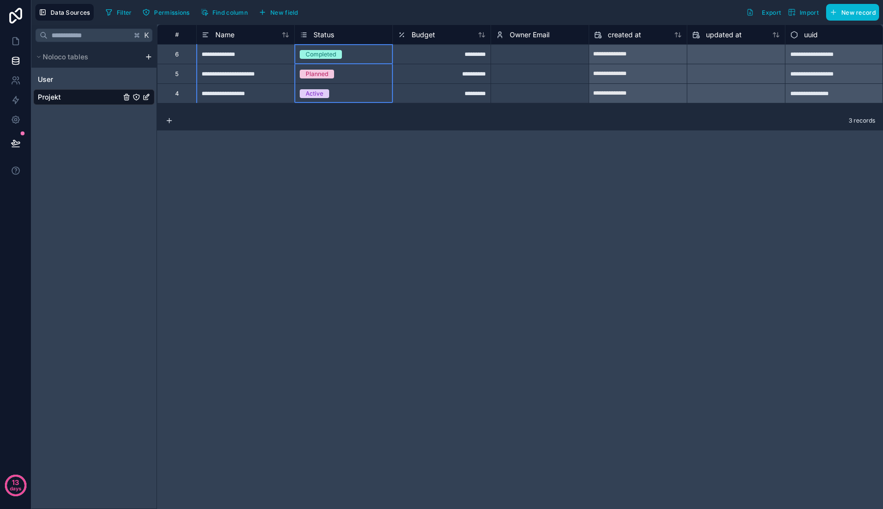
click at [367, 34] on div "Status" at bounding box center [344, 35] width 88 height 12
click at [328, 38] on span "Status" at bounding box center [323, 35] width 21 height 10
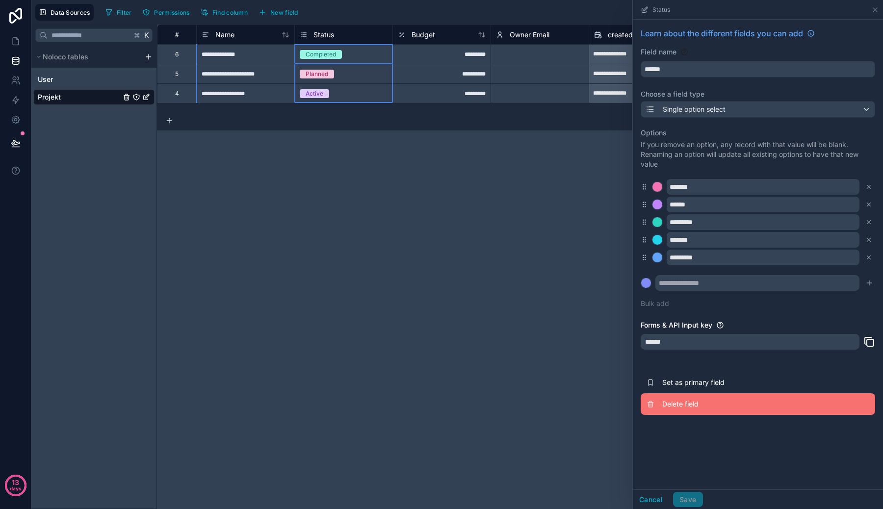
click at [658, 404] on button "Delete field" at bounding box center [757, 404] width 234 height 22
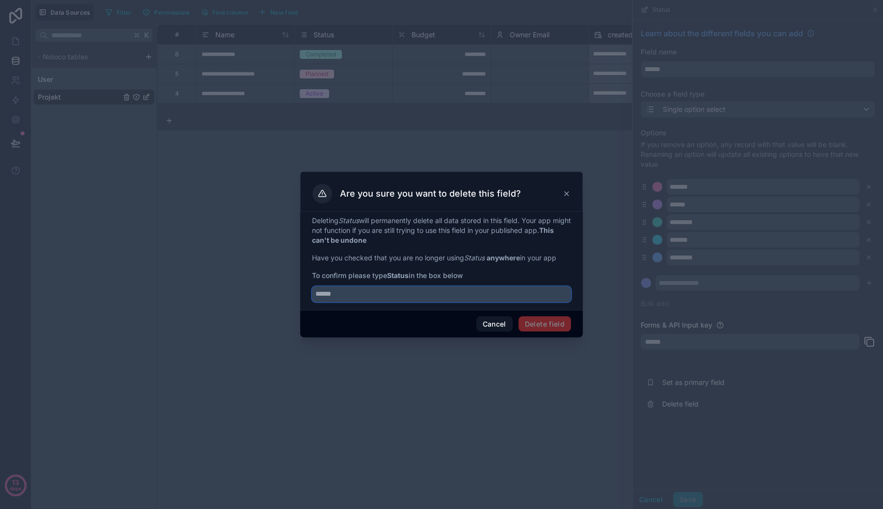
click at [528, 295] on input "text" at bounding box center [441, 294] width 259 height 16
type input "******"
click at [546, 327] on button "Delete field" at bounding box center [544, 324] width 52 height 16
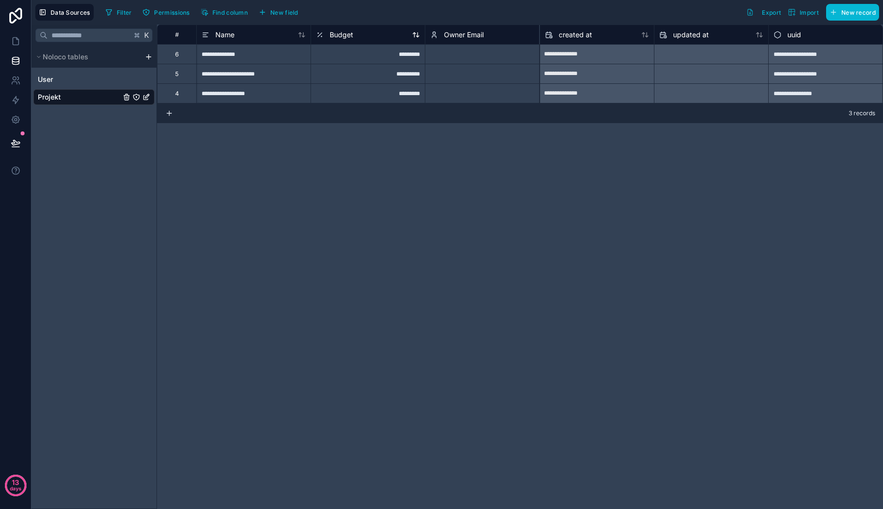
click at [372, 35] on div "Budget" at bounding box center [368, 35] width 104 height 12
click at [333, 37] on span "Budget" at bounding box center [342, 35] width 24 height 10
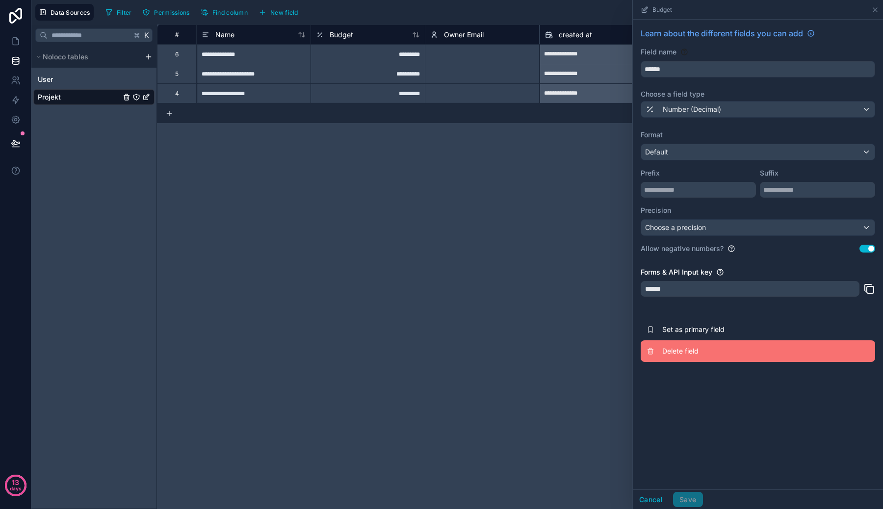
click at [692, 357] on button "Delete field" at bounding box center [757, 351] width 234 height 22
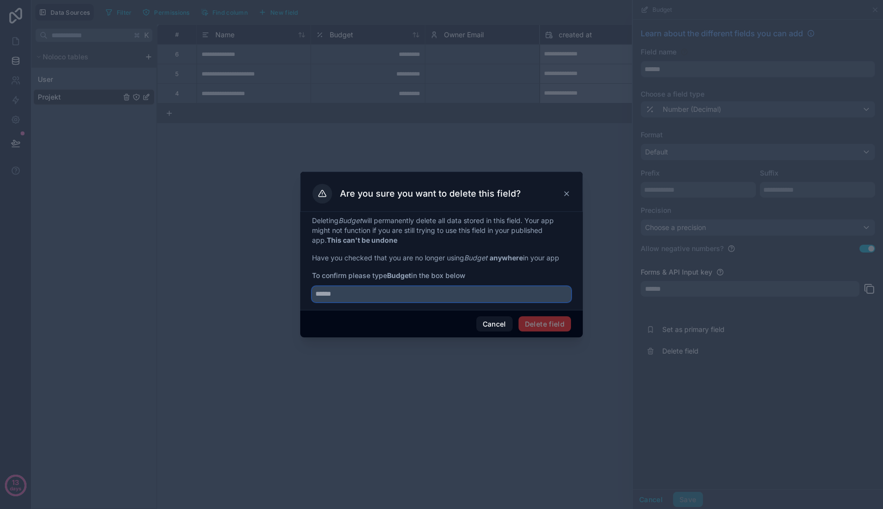
click at [558, 294] on input "text" at bounding box center [441, 294] width 259 height 16
type input "******"
click at [559, 325] on button "Delete field" at bounding box center [544, 324] width 52 height 16
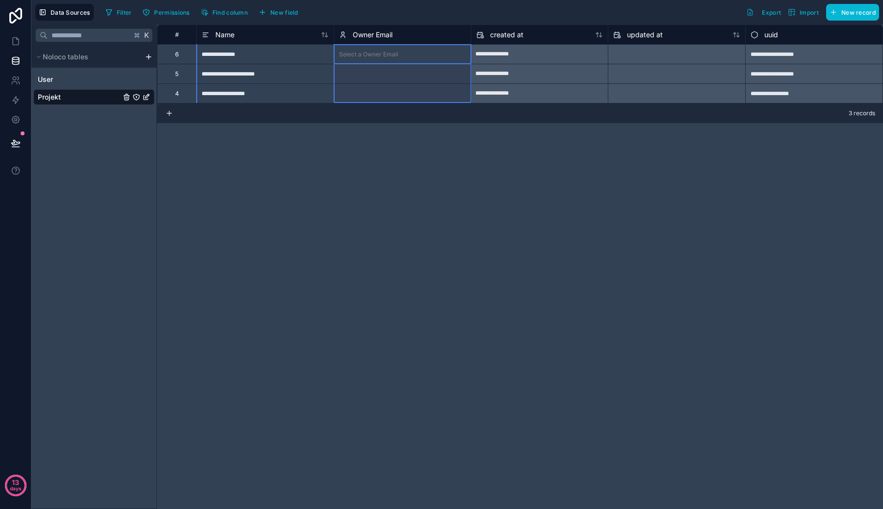
click at [399, 37] on div "Owner Email" at bounding box center [402, 35] width 127 height 12
click at [422, 32] on div "Owner Email" at bounding box center [402, 35] width 127 height 12
click at [514, 37] on span "created at" at bounding box center [506, 35] width 33 height 10
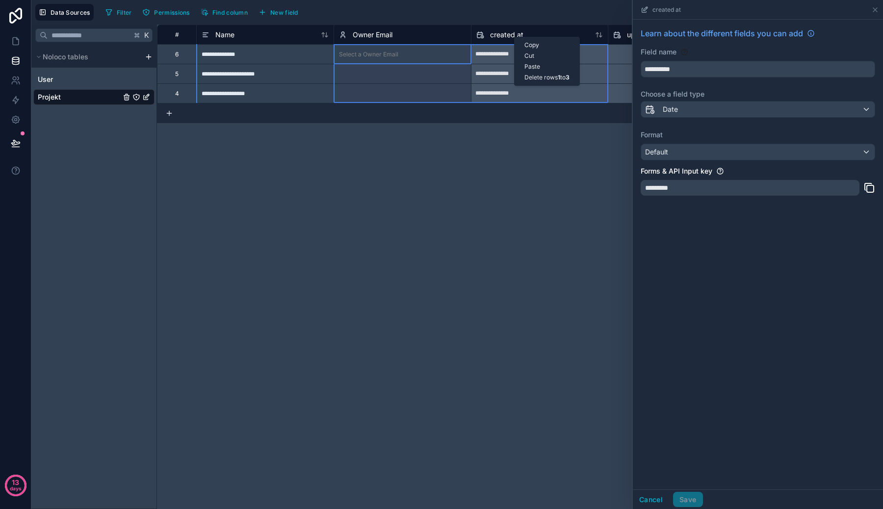
click at [527, 78] on div "Delete rows 1 to 3" at bounding box center [546, 77] width 65 height 11
click at [421, 31] on div "Owner Email" at bounding box center [402, 35] width 127 height 12
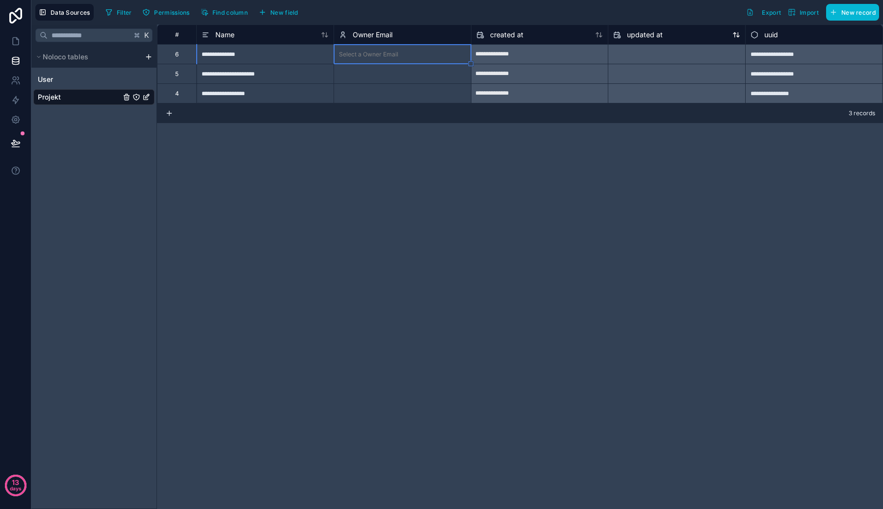
click at [687, 35] on div "updated at" at bounding box center [676, 35] width 127 height 12
click at [666, 48] on div at bounding box center [676, 55] width 137 height 16
click at [661, 38] on span "updated at" at bounding box center [645, 35] width 36 height 10
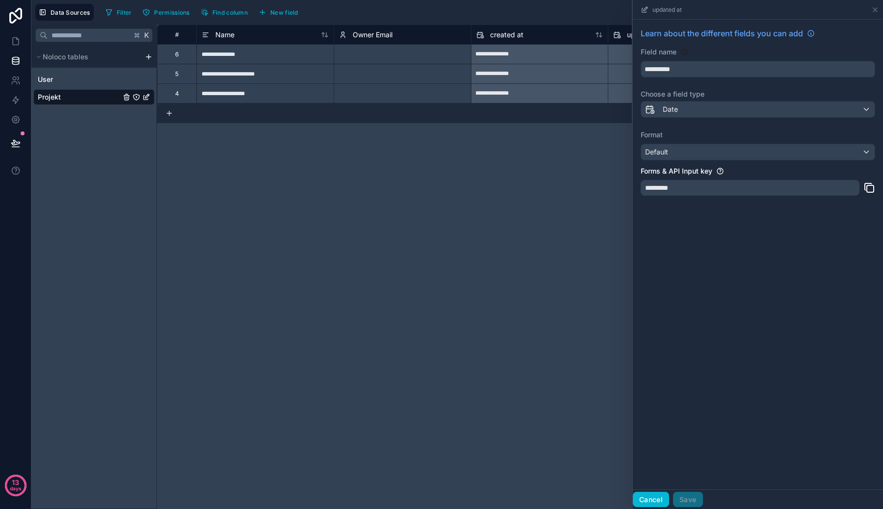
click at [654, 505] on button "Cancel" at bounding box center [651, 500] width 36 height 16
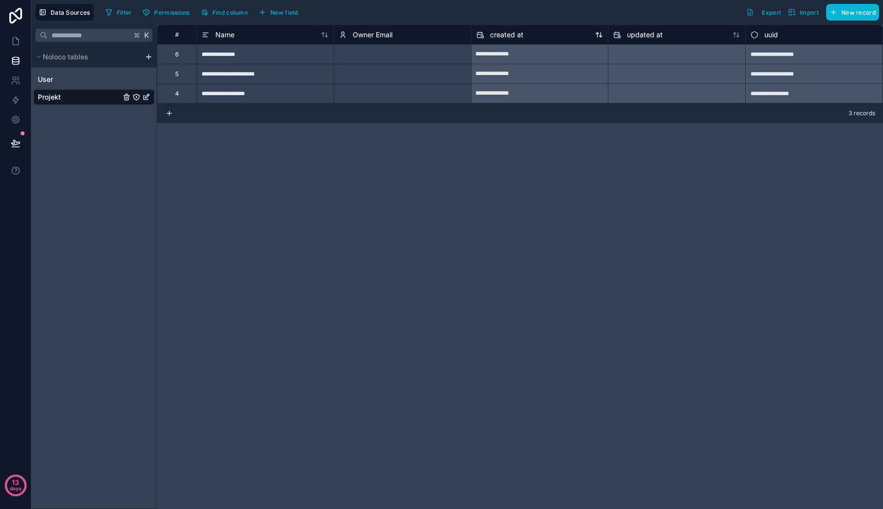
click at [550, 37] on div "created at" at bounding box center [539, 35] width 127 height 12
click at [432, 41] on div "Owner Email" at bounding box center [401, 35] width 137 height 20
click at [384, 26] on div "Owner Email" at bounding box center [401, 35] width 137 height 20
click at [384, 32] on span "Owner Email" at bounding box center [373, 35] width 40 height 10
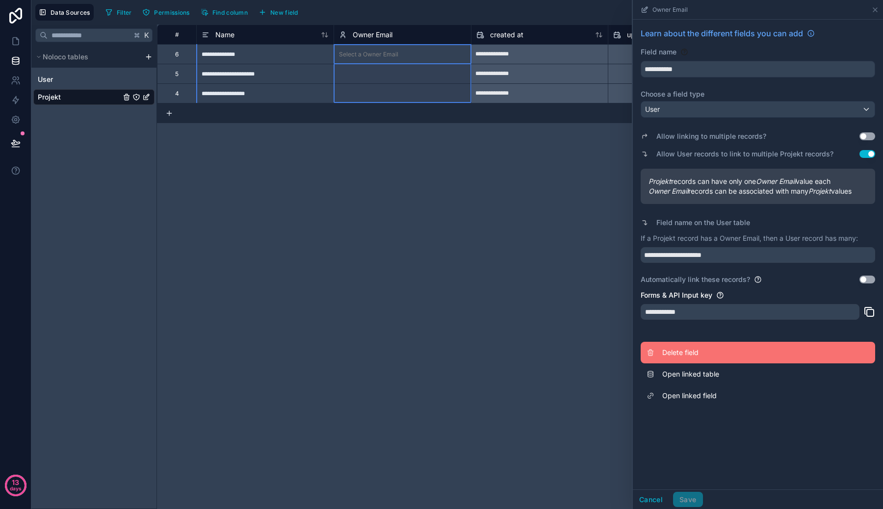
click at [682, 346] on button "Delete field" at bounding box center [757, 353] width 234 height 22
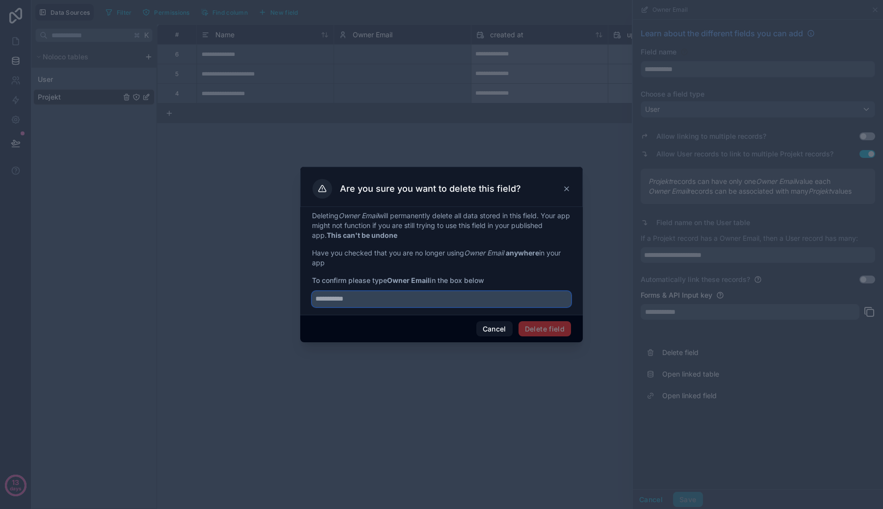
click at [531, 299] on input "text" at bounding box center [441, 299] width 259 height 16
click at [401, 280] on strong "Owner Email" at bounding box center [408, 280] width 43 height 8
drag, startPoint x: 401, startPoint y: 280, endPoint x: 418, endPoint y: 281, distance: 17.2
click at [418, 281] on strong "Owner Email" at bounding box center [408, 280] width 43 height 8
copy strong "Owner Email"
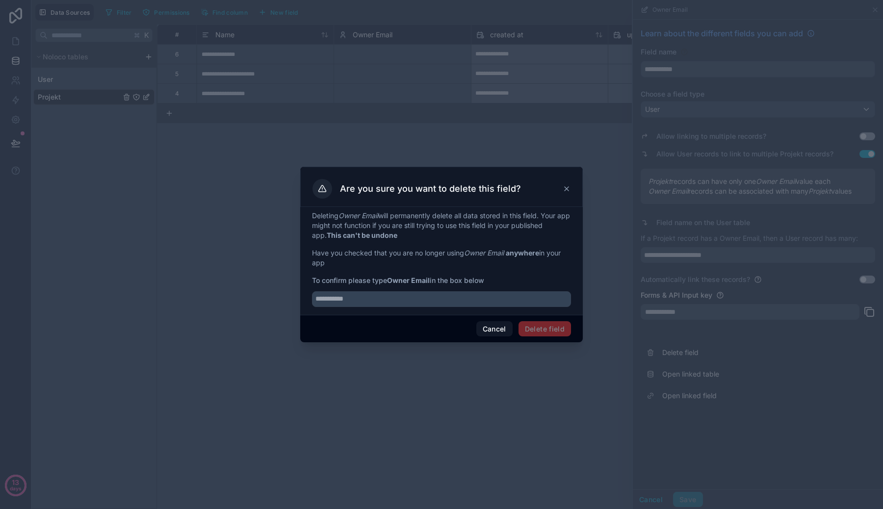
click at [446, 307] on div "Deleting Owner Email will permanently delete all data stored in this field. You…" at bounding box center [441, 261] width 282 height 108
click at [451, 297] on input "text" at bounding box center [441, 299] width 259 height 16
paste input "**********"
type input "**********"
click at [550, 332] on button "Delete field" at bounding box center [544, 329] width 52 height 16
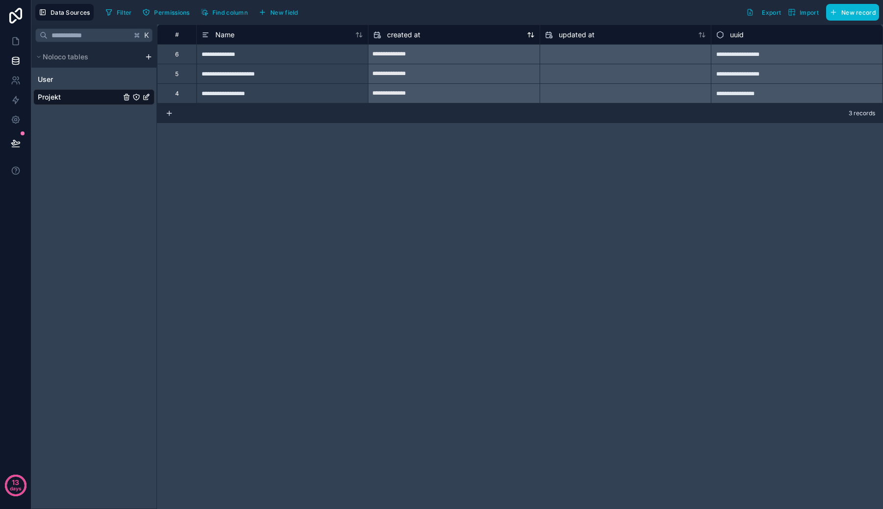
click at [480, 35] on div "created at" at bounding box center [453, 35] width 161 height 12
click at [421, 36] on div "created at" at bounding box center [453, 35] width 161 height 12
click at [383, 37] on div "created at" at bounding box center [396, 35] width 47 height 12
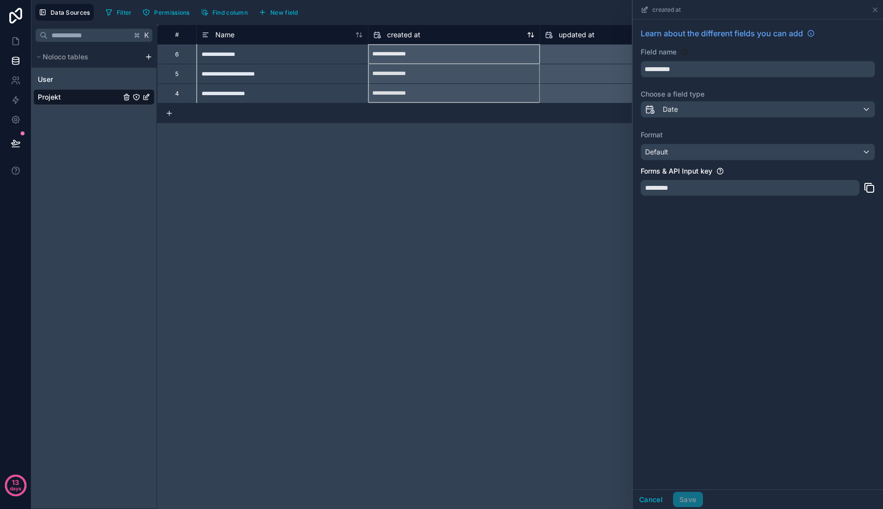
click at [383, 37] on div "created at" at bounding box center [396, 35] width 47 height 12
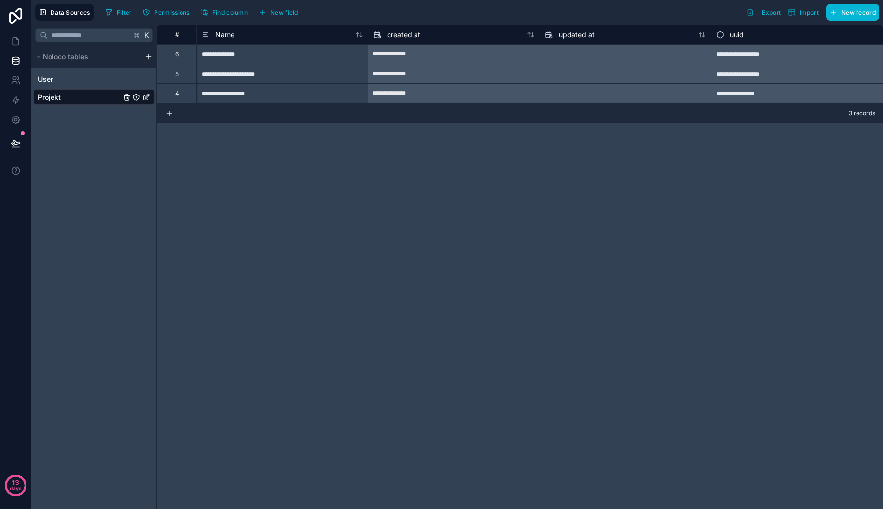
click at [730, 33] on span "uuid" at bounding box center [737, 35] width 14 height 10
click at [640, 133] on div "**********" at bounding box center [520, 267] width 726 height 484
click at [19, 31] on link at bounding box center [15, 15] width 31 height 31
